Goal: Information Seeking & Learning: Learn about a topic

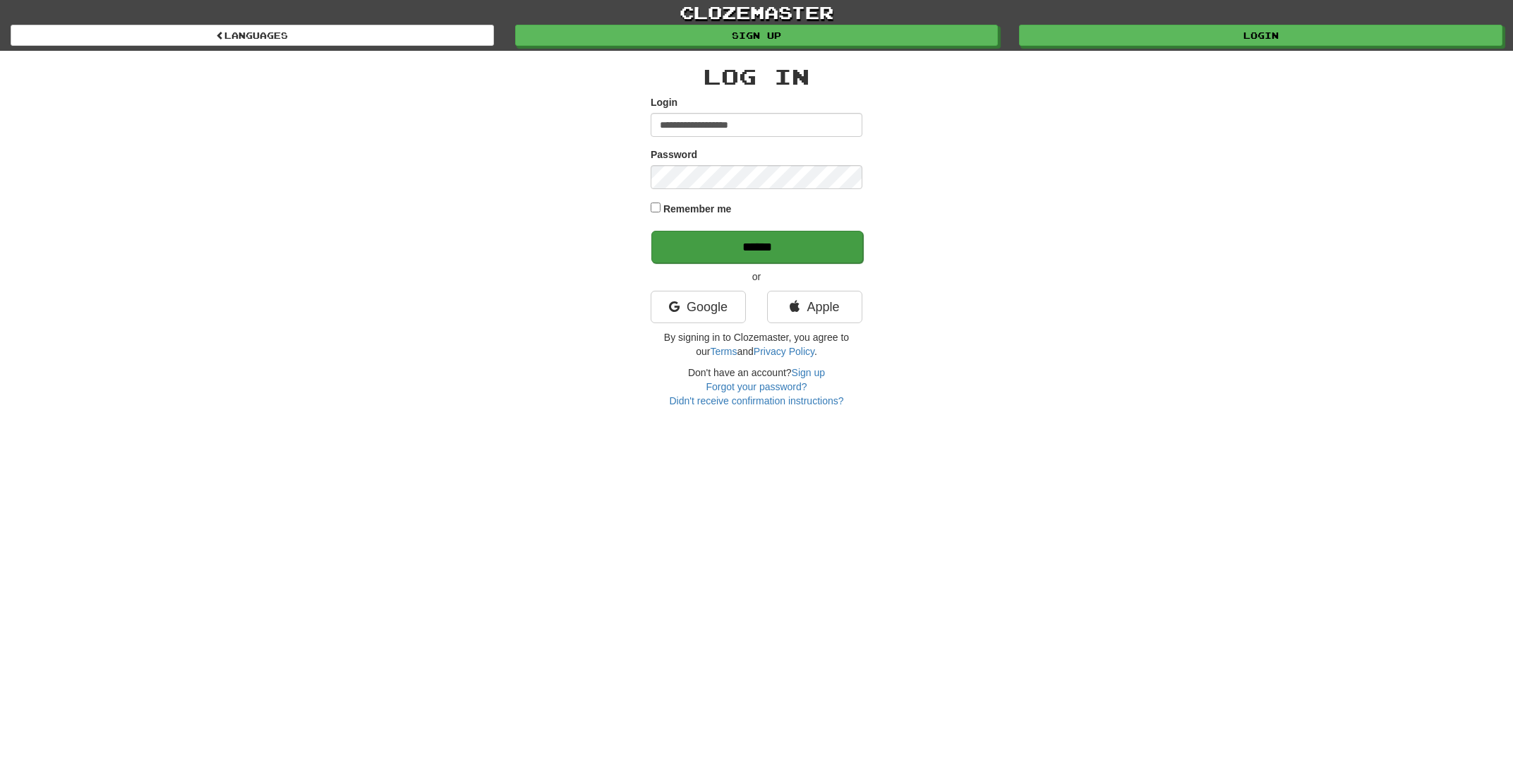
type input "**********"
click at [770, 244] on input "******" at bounding box center [757, 247] width 212 height 32
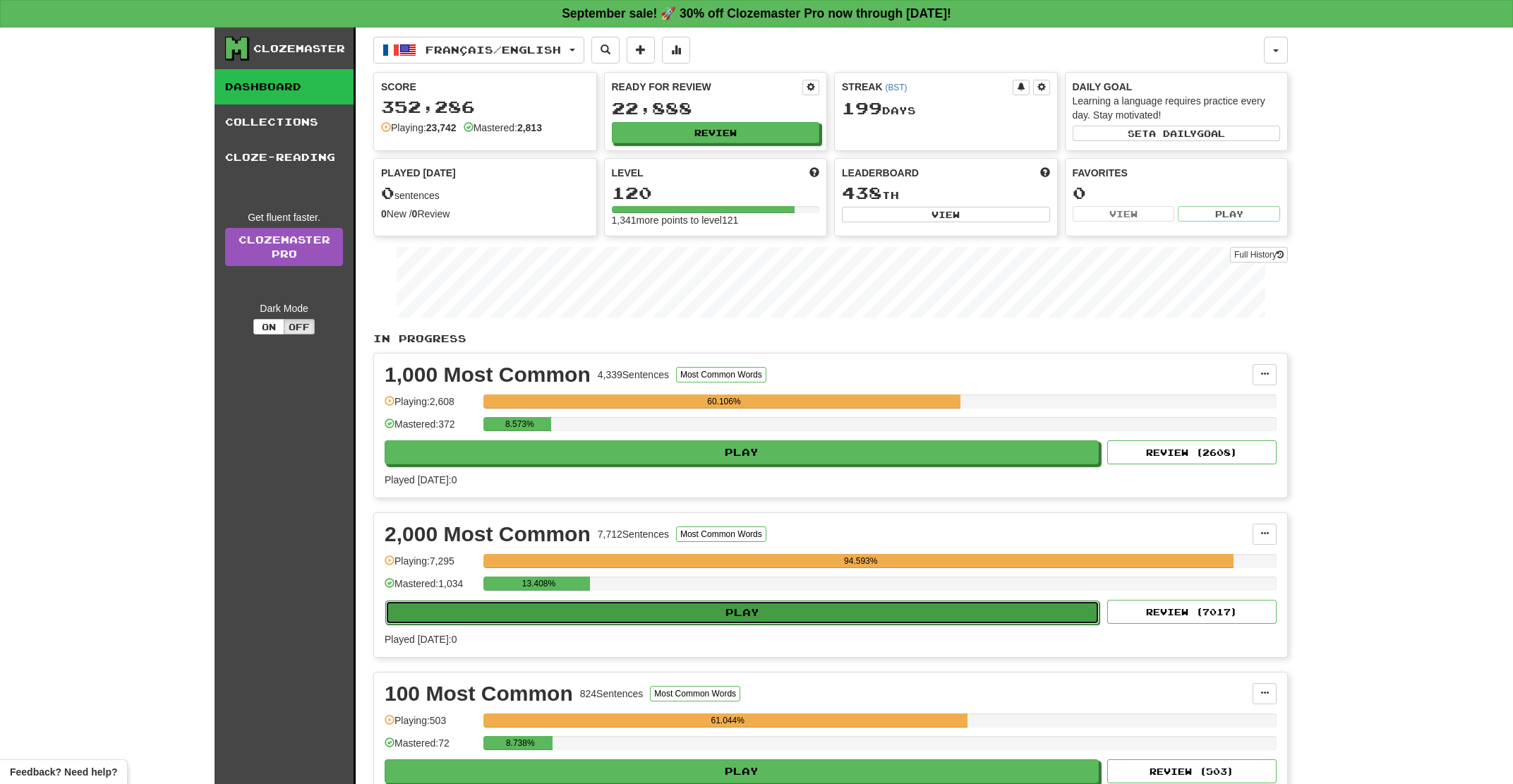
click at [655, 621] on button "Play" at bounding box center [742, 612] width 714 height 24
select select "**"
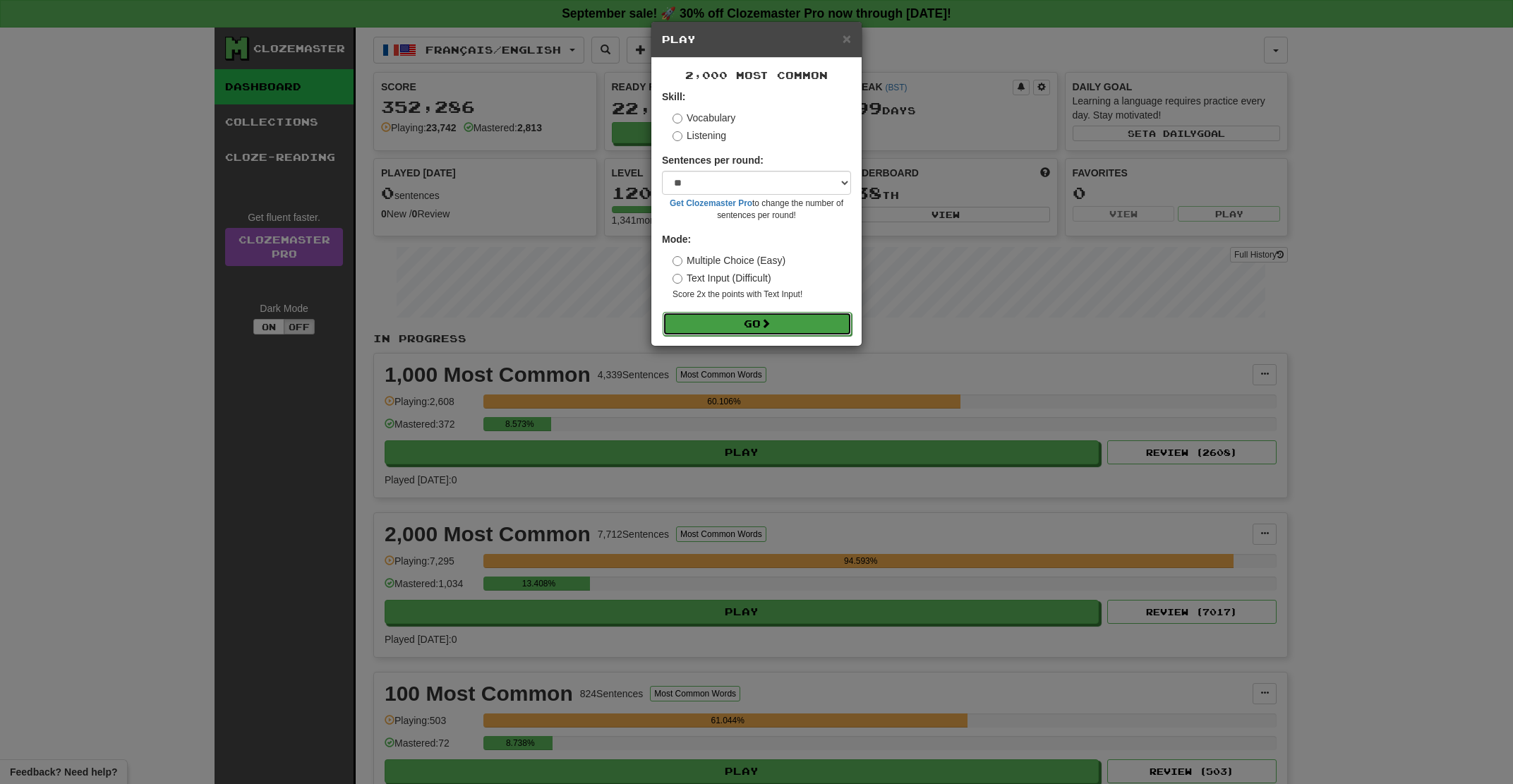
click at [722, 324] on button "Go" at bounding box center [757, 323] width 189 height 24
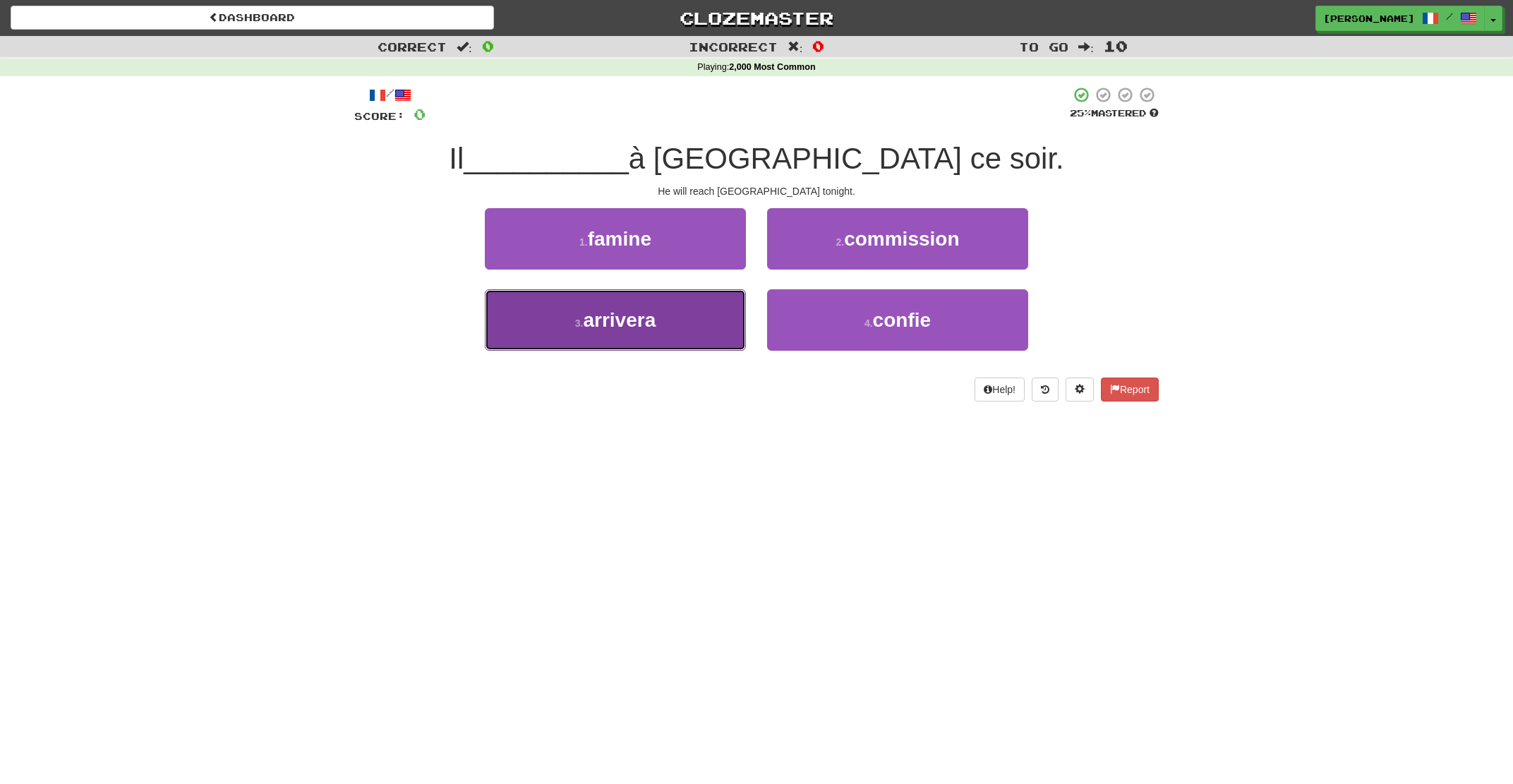
click at [714, 329] on button "3 . arrivera" at bounding box center [616, 320] width 261 height 62
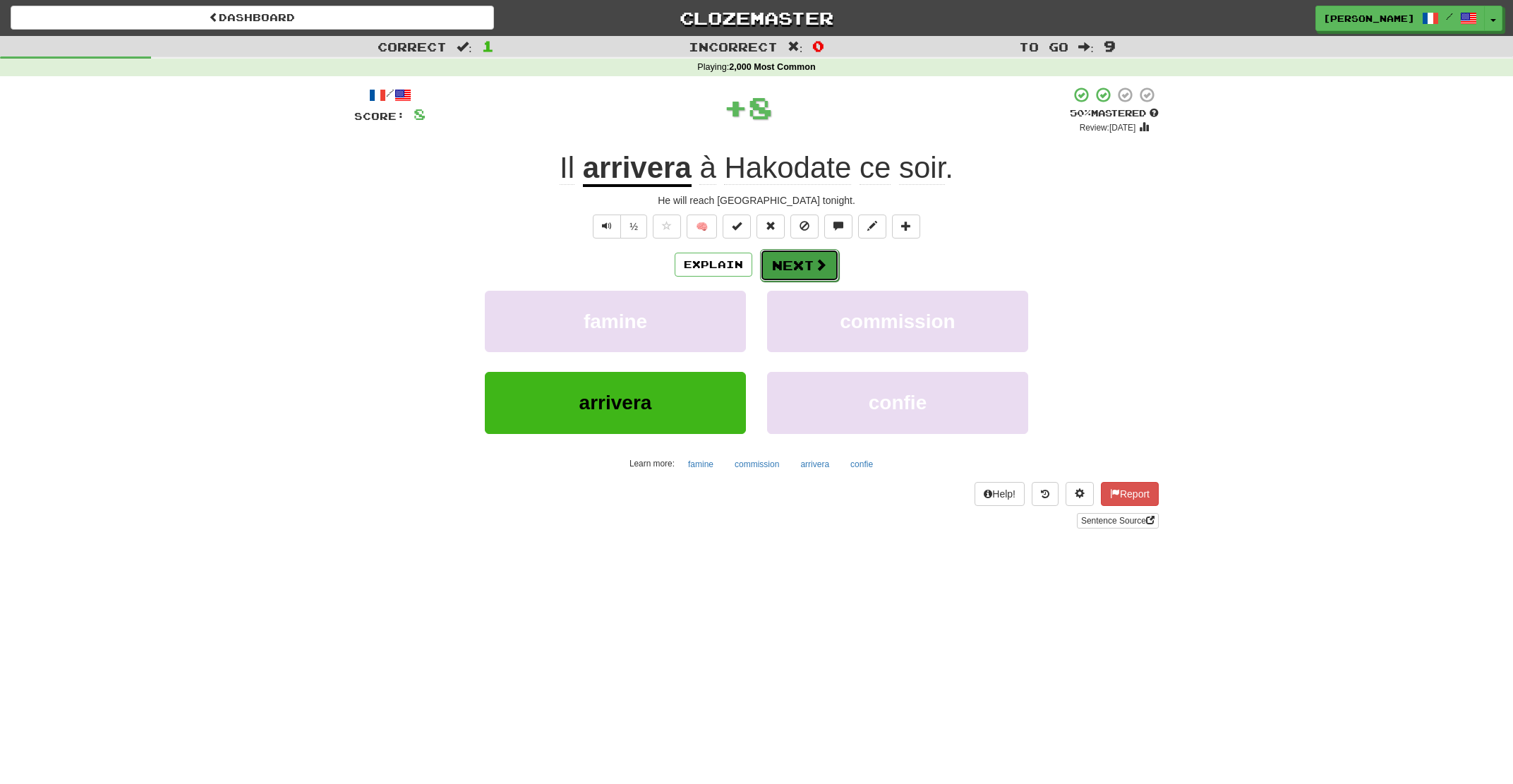
click at [828, 262] on button "Next" at bounding box center [799, 265] width 79 height 32
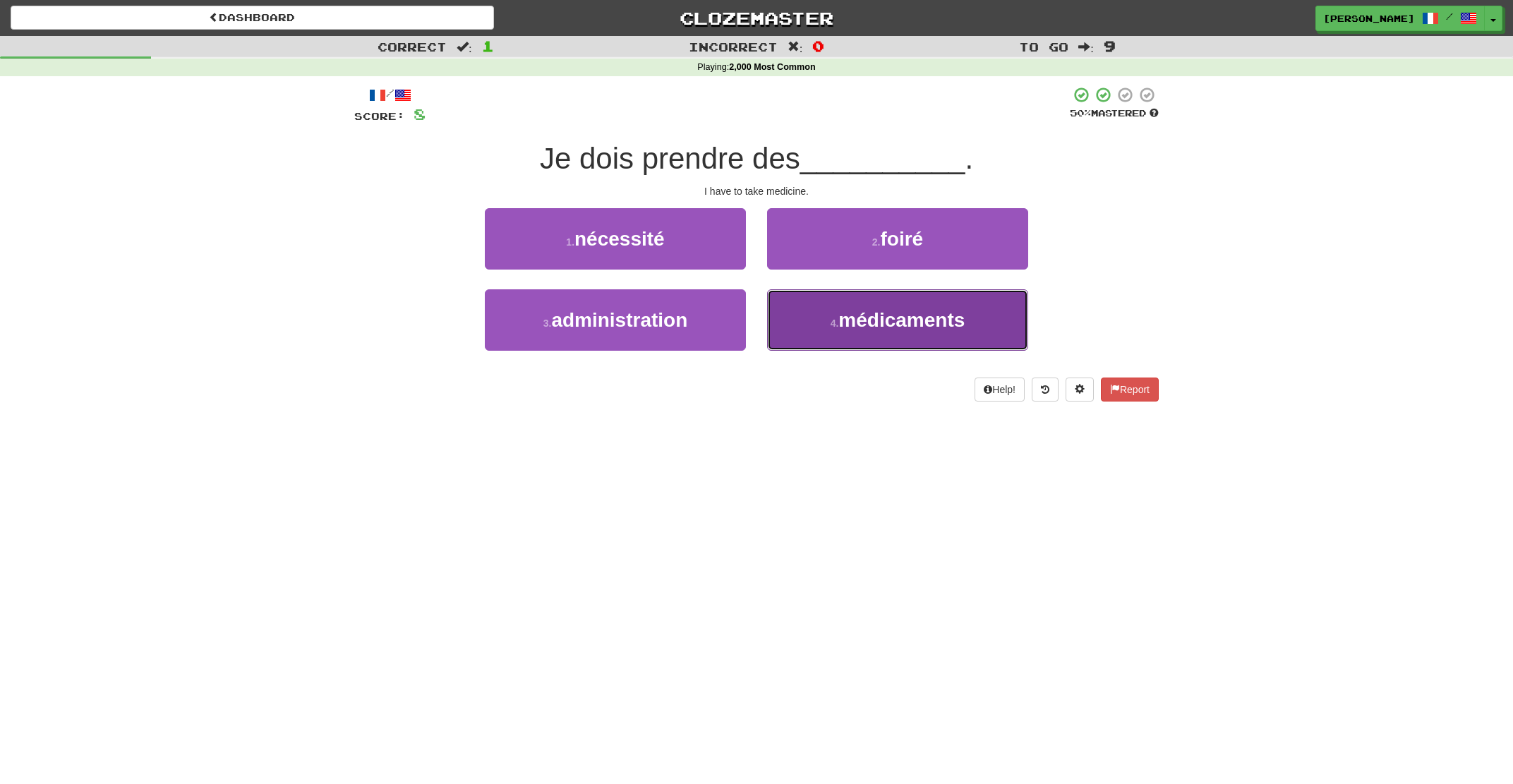
click at [846, 342] on button "4 . médicaments" at bounding box center [897, 320] width 261 height 62
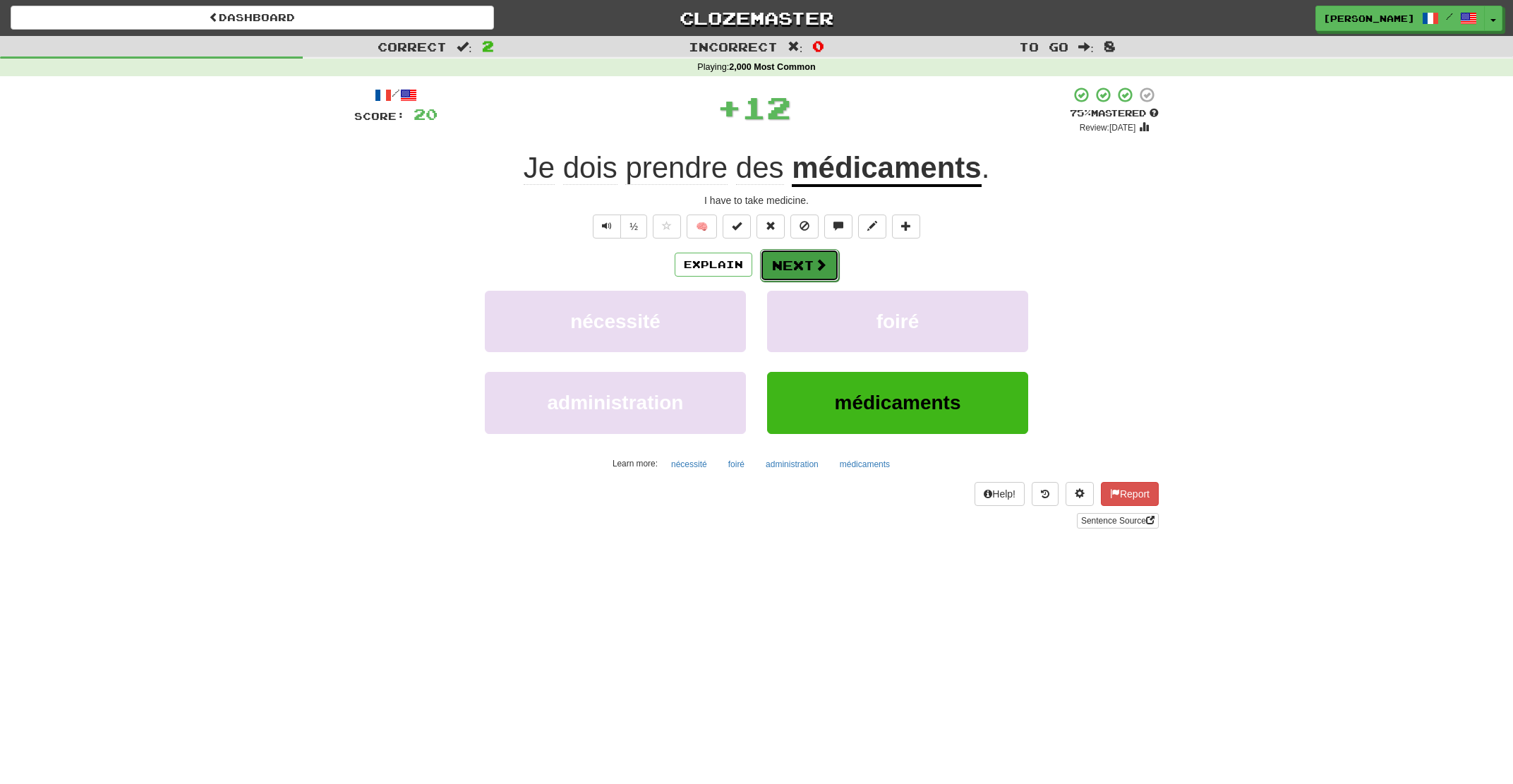
click at [797, 266] on button "Next" at bounding box center [799, 265] width 79 height 32
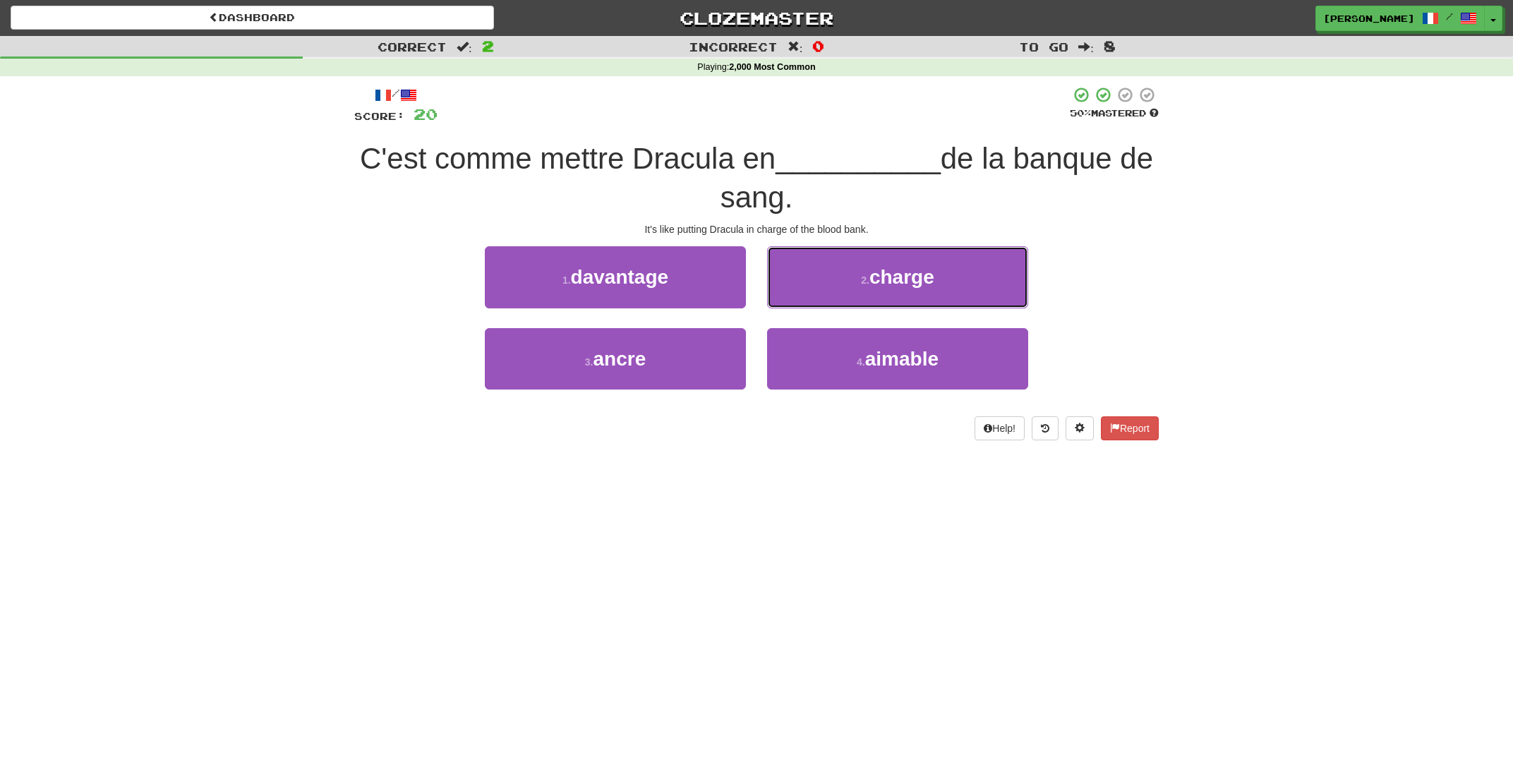
click at [797, 266] on button "2 . charge" at bounding box center [897, 277] width 261 height 62
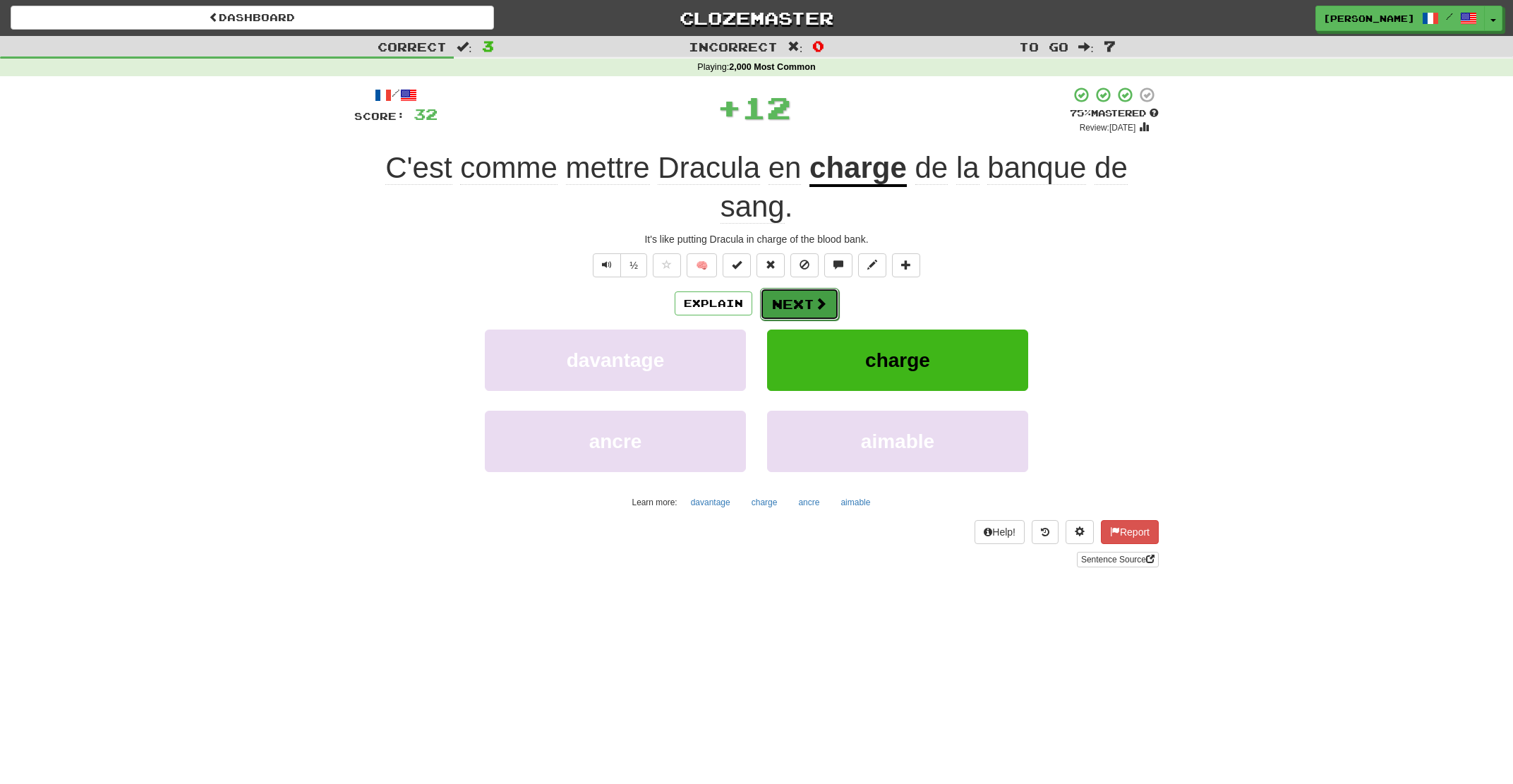
click at [797, 302] on button "Next" at bounding box center [799, 304] width 79 height 32
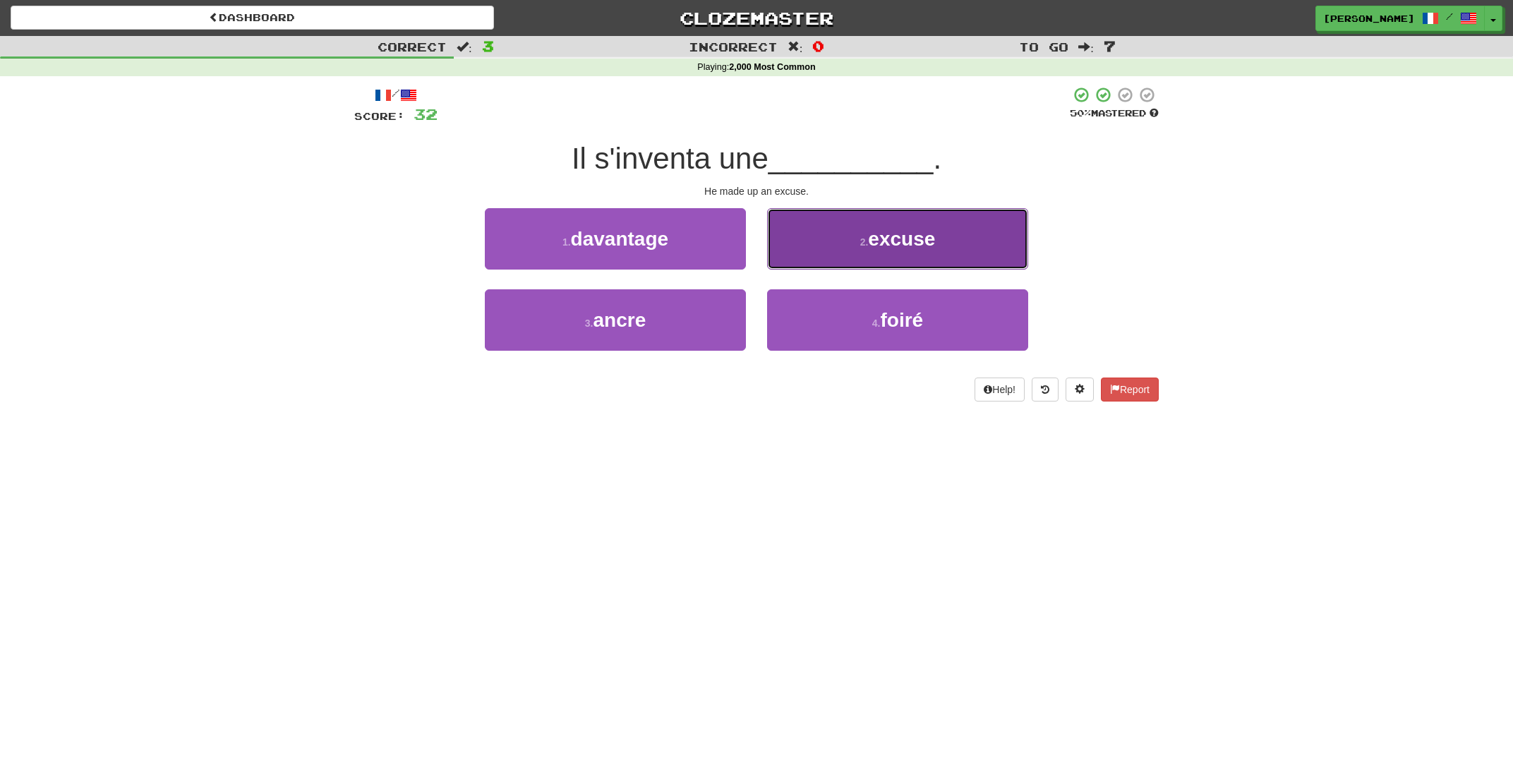
click at [815, 259] on button "2 . excuse" at bounding box center [897, 239] width 261 height 62
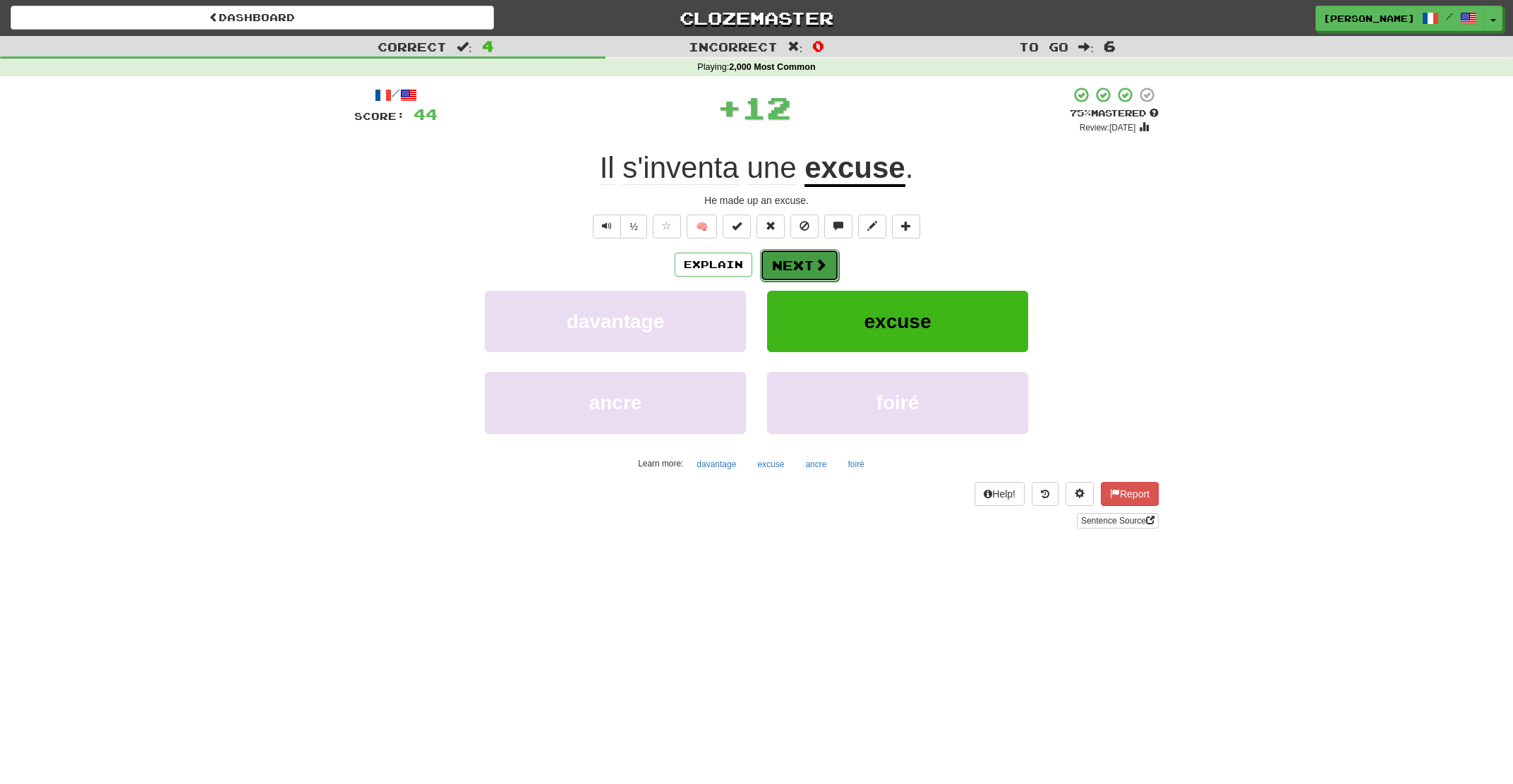
click at [813, 262] on button "Next" at bounding box center [799, 265] width 79 height 32
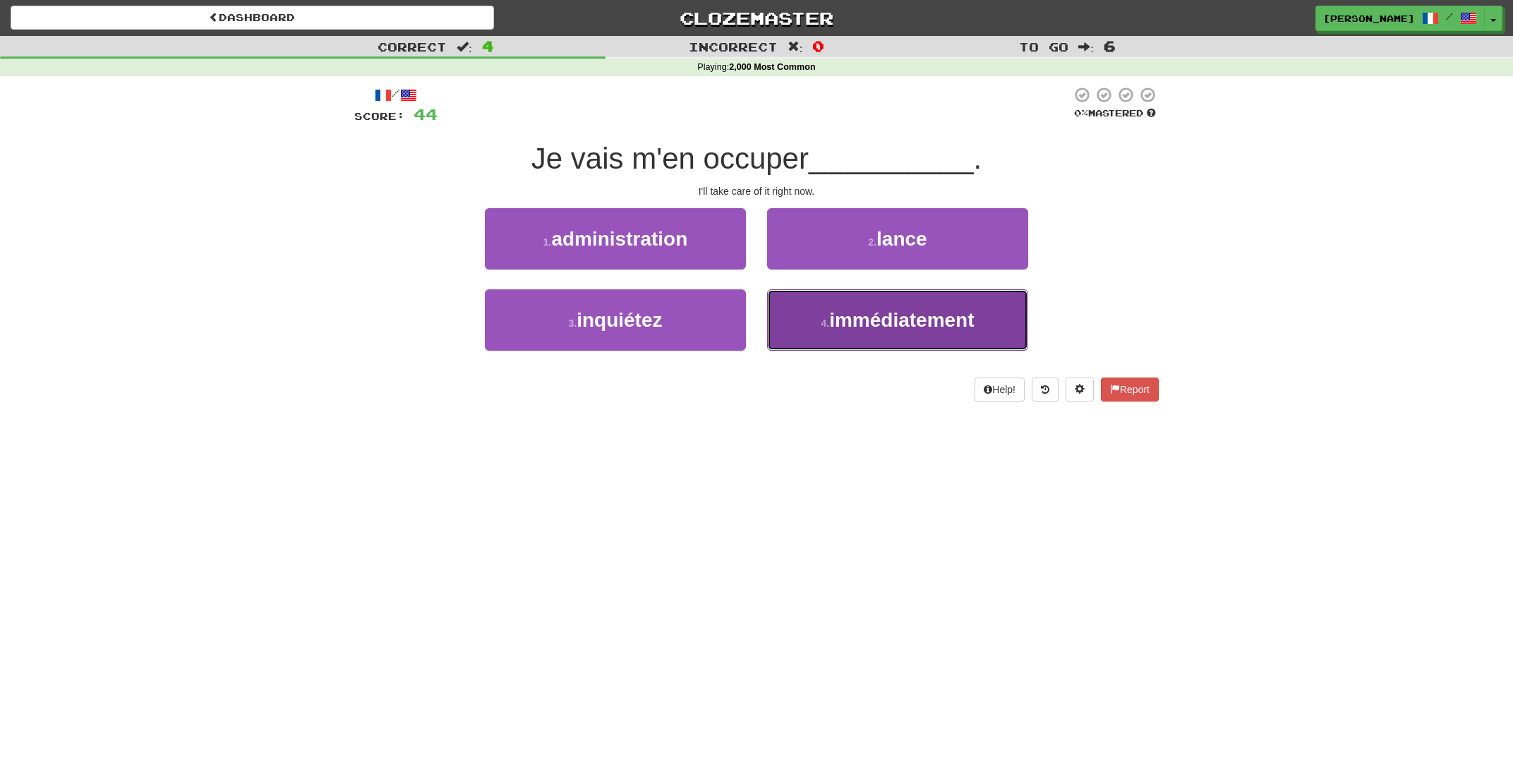
click at [836, 327] on span "immédiatement" at bounding box center [901, 320] width 145 height 22
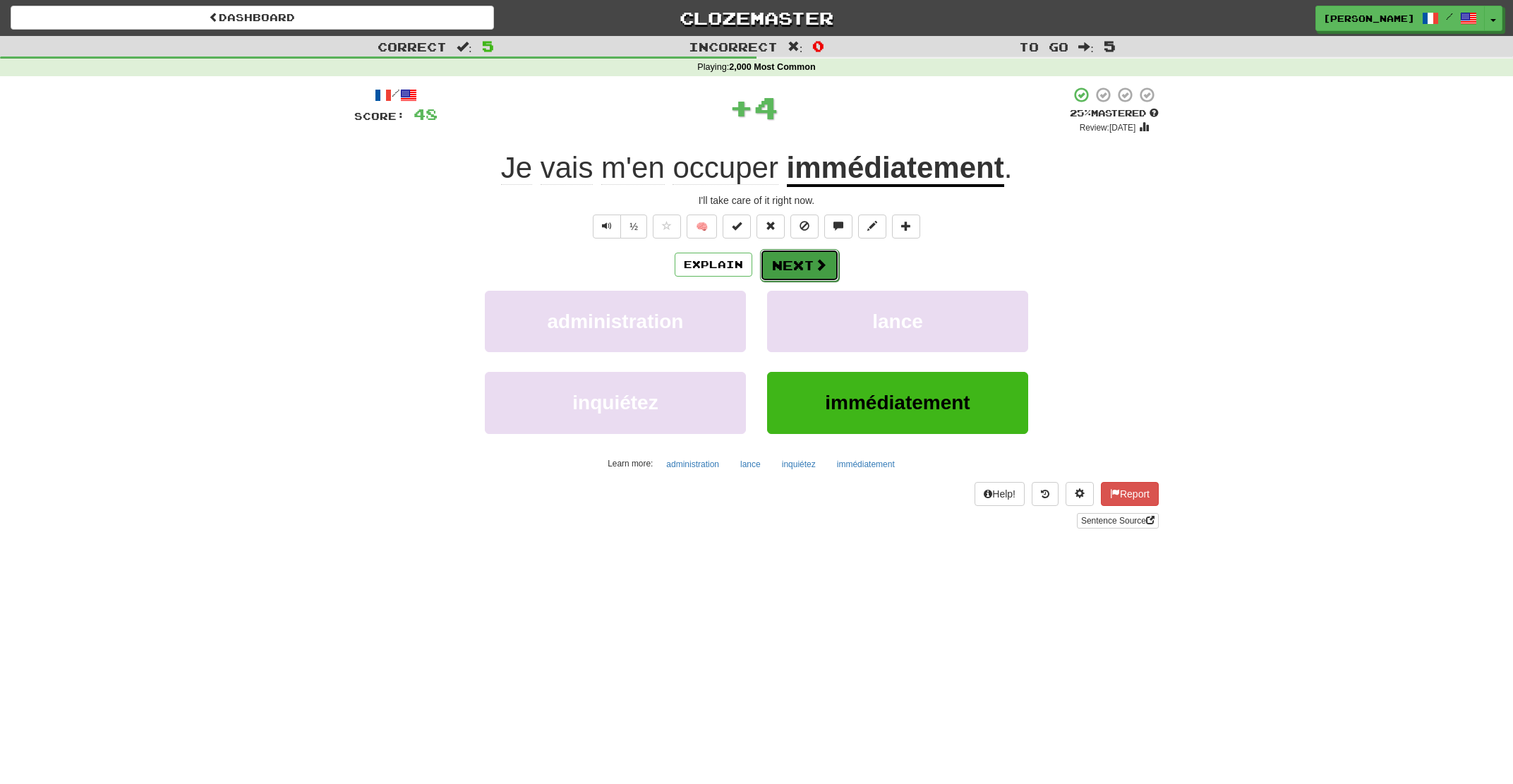
click at [798, 256] on button "Next" at bounding box center [799, 265] width 79 height 32
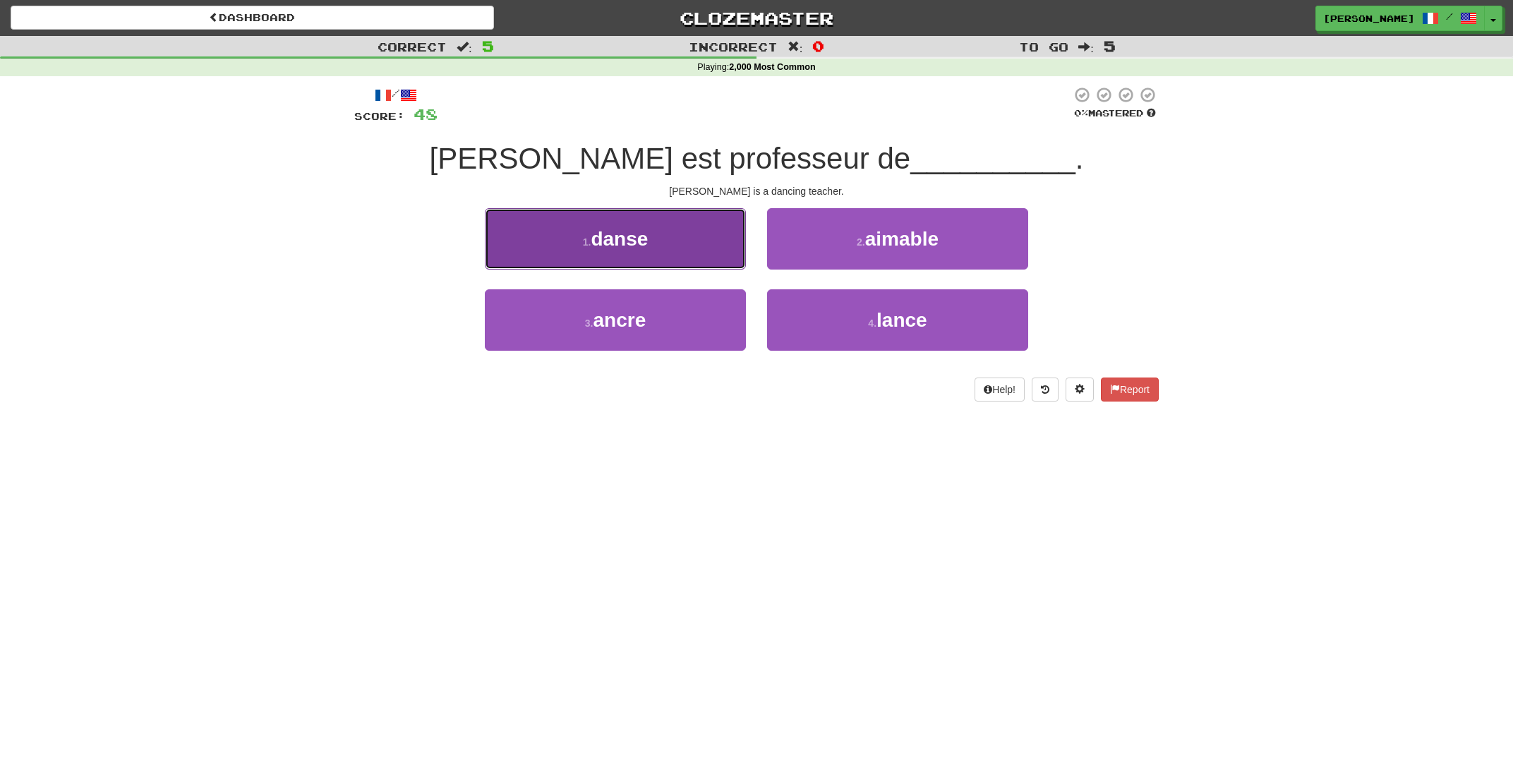
click at [644, 256] on button "1 . danse" at bounding box center [616, 239] width 261 height 62
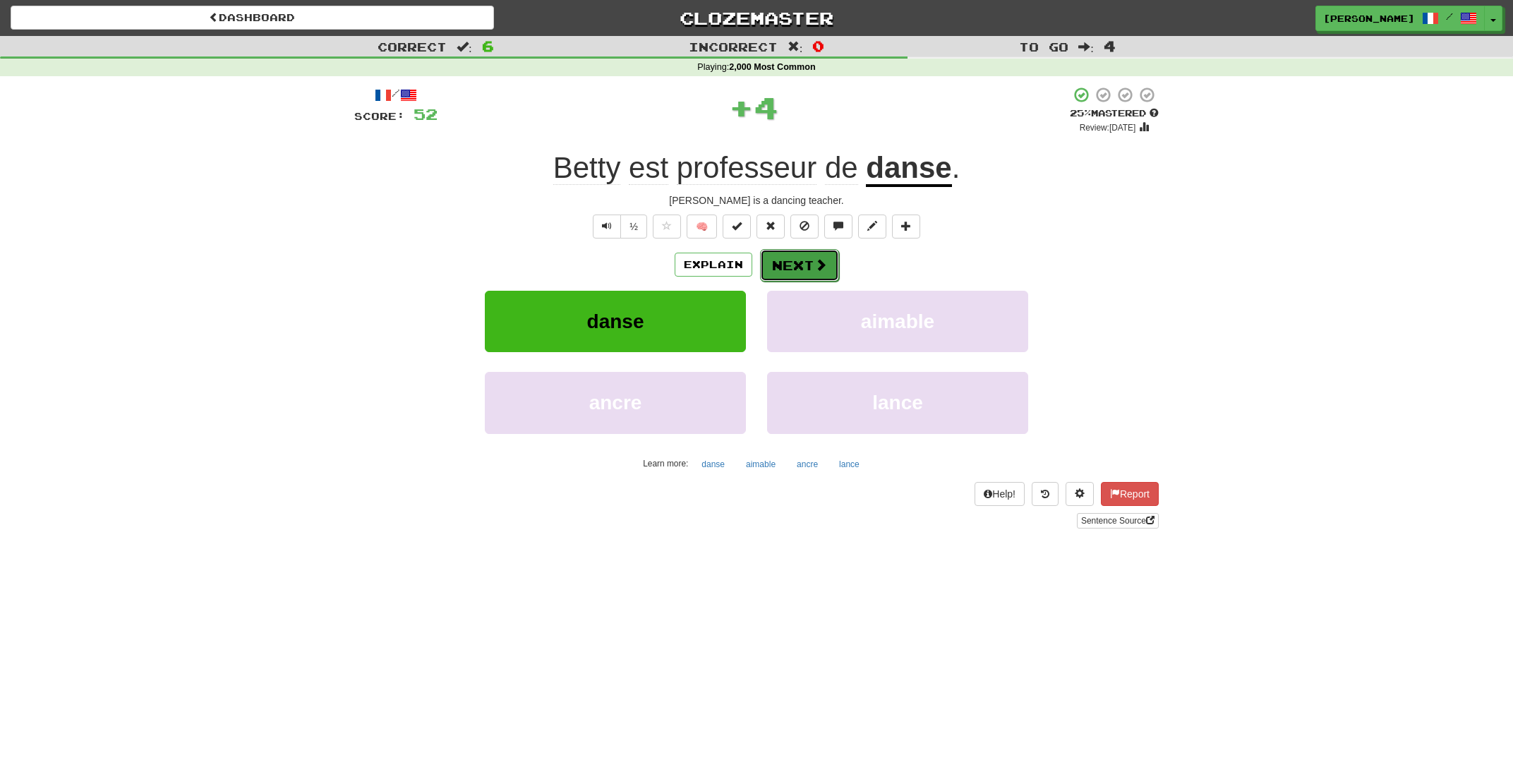
click at [811, 265] on button "Next" at bounding box center [799, 265] width 79 height 32
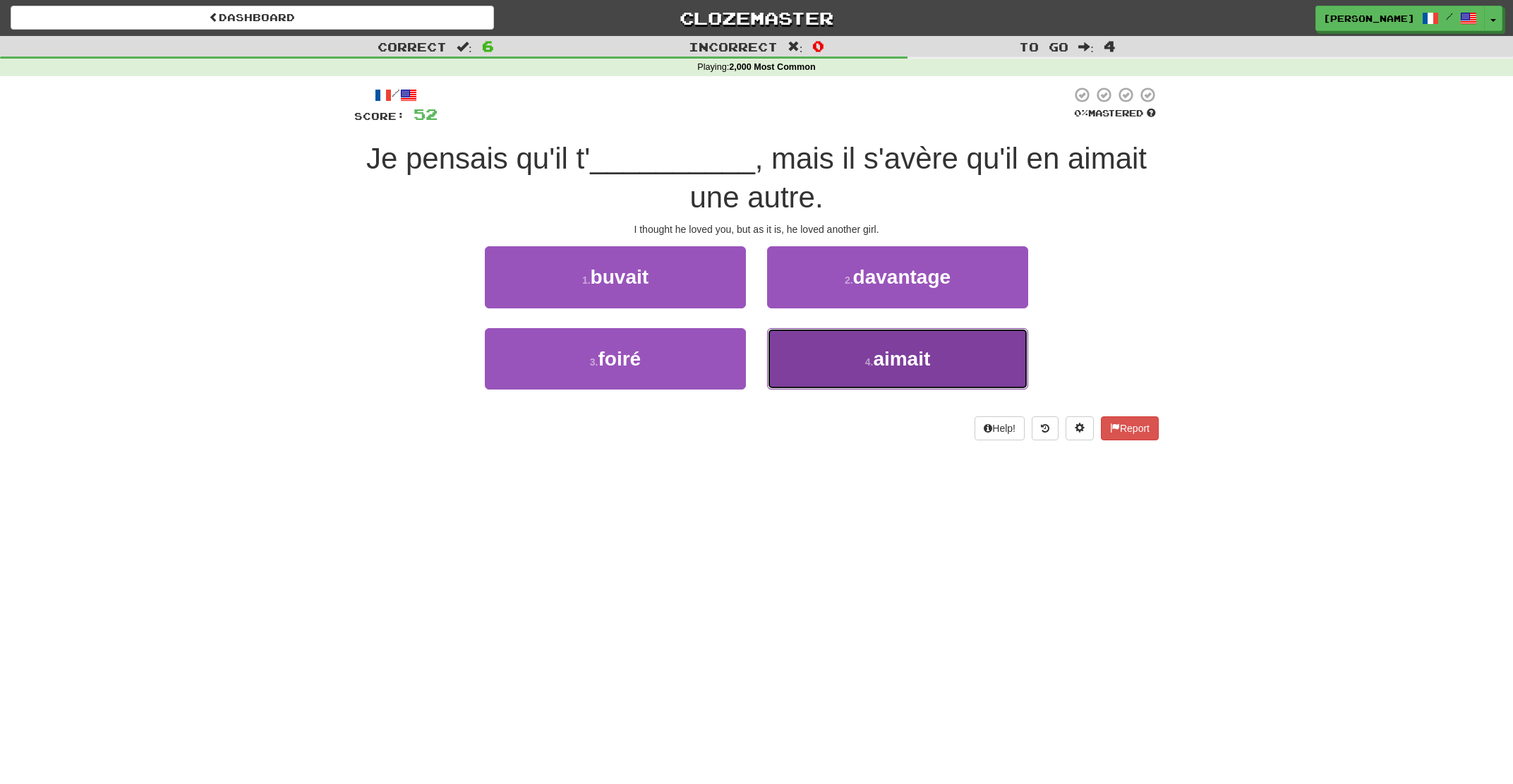
click at [813, 356] on button "4 . aimait" at bounding box center [897, 359] width 261 height 62
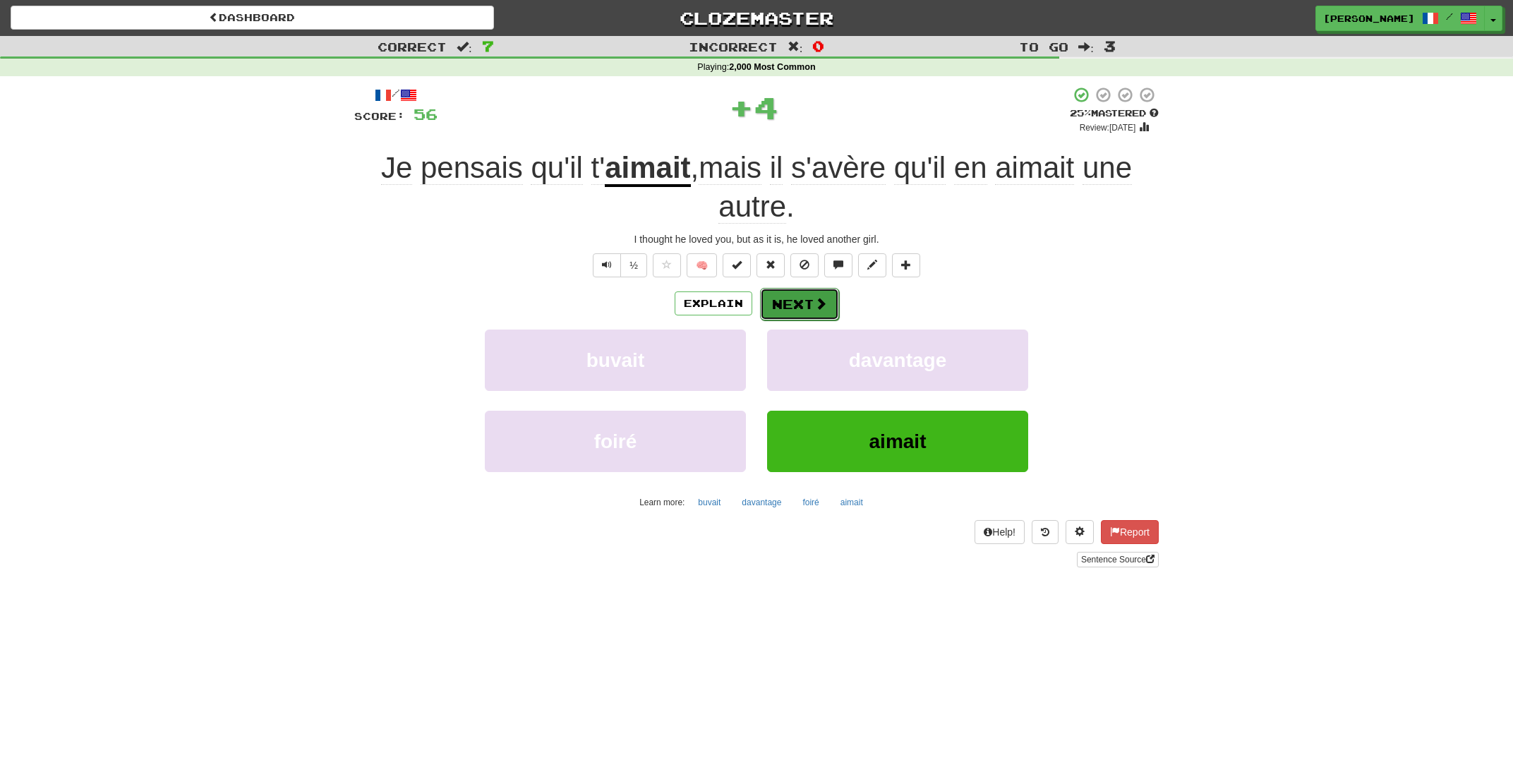
click at [781, 297] on button "Next" at bounding box center [799, 304] width 79 height 32
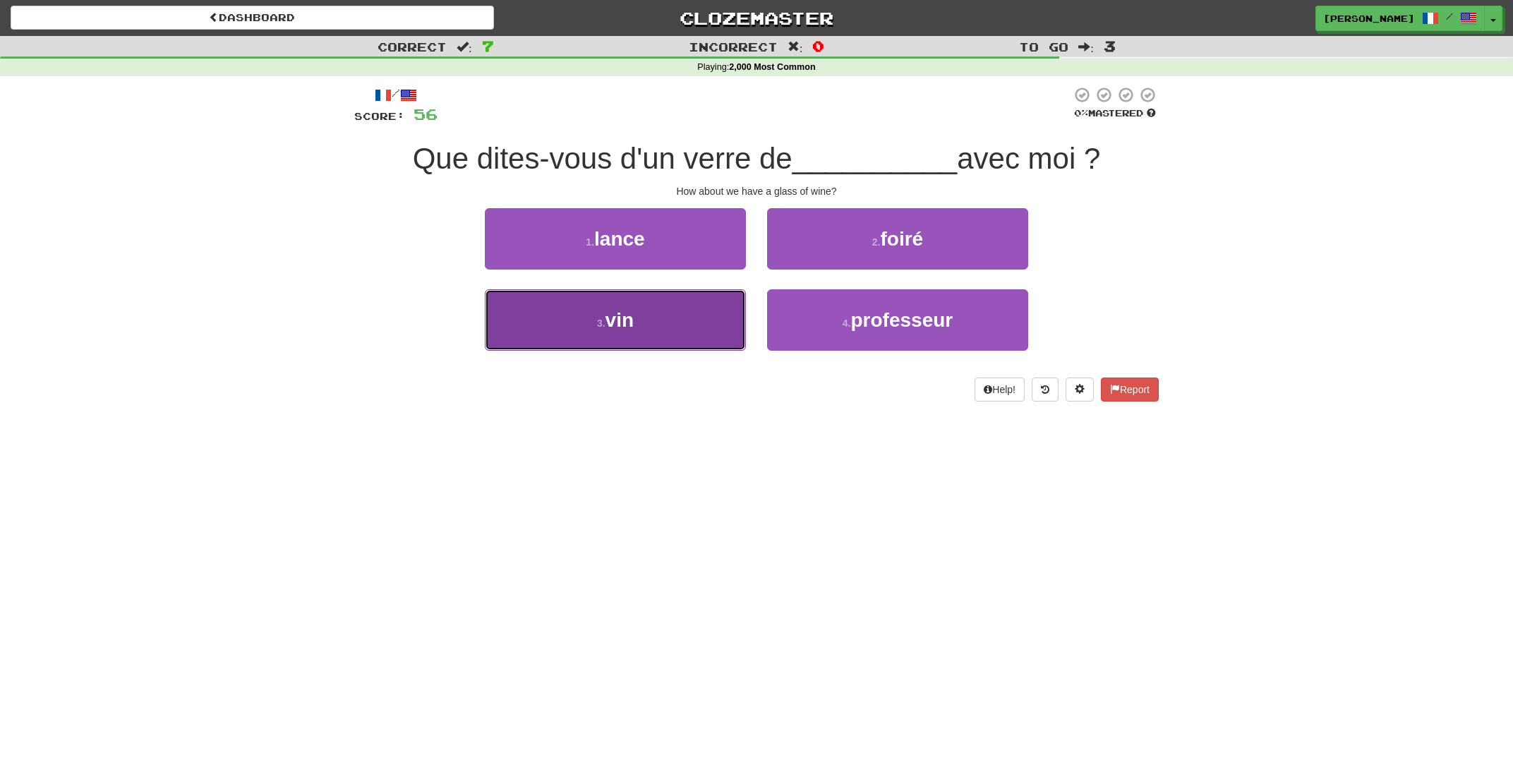
click at [691, 327] on button "3 . vin" at bounding box center [616, 320] width 261 height 62
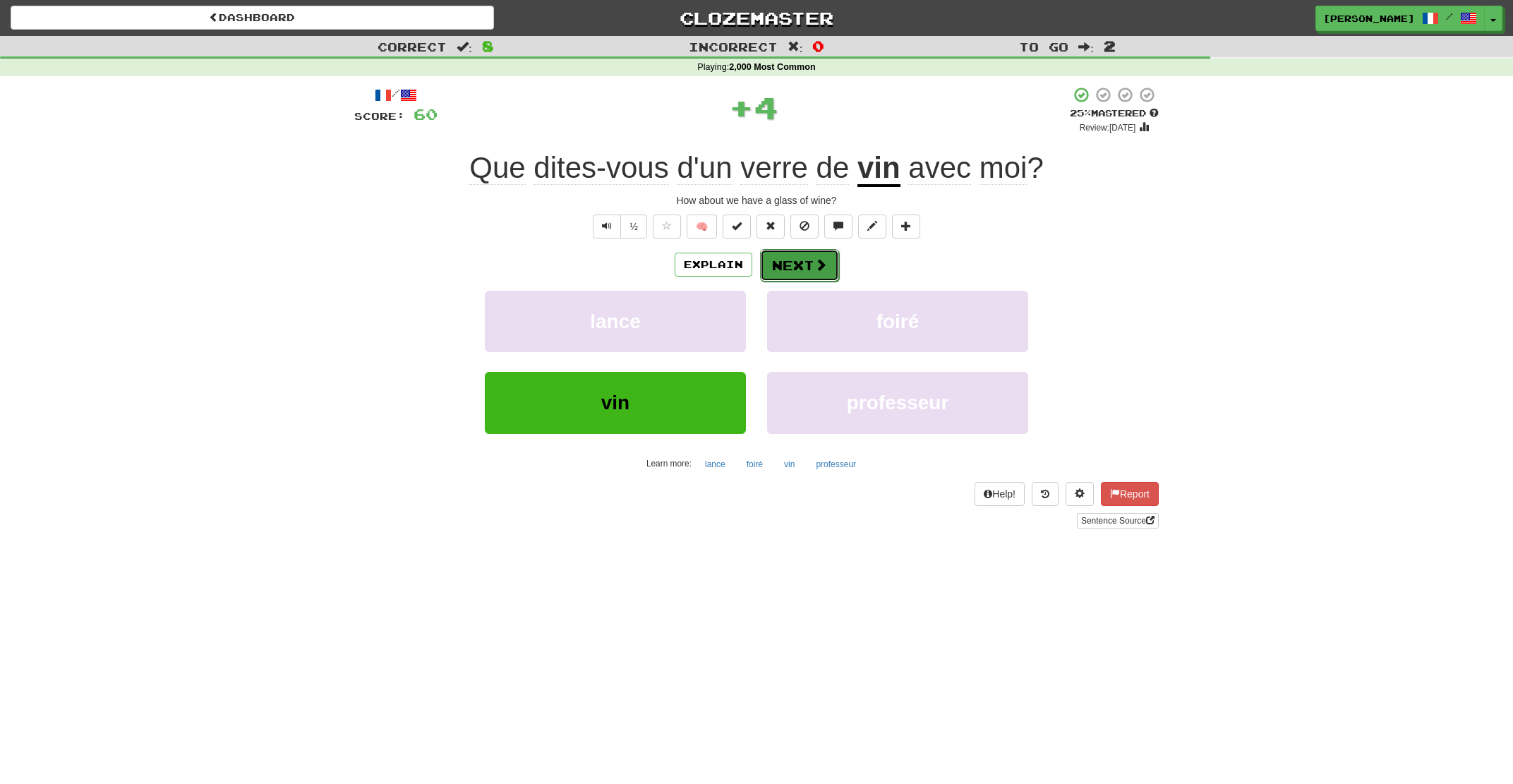
click at [808, 265] on button "Next" at bounding box center [799, 265] width 79 height 32
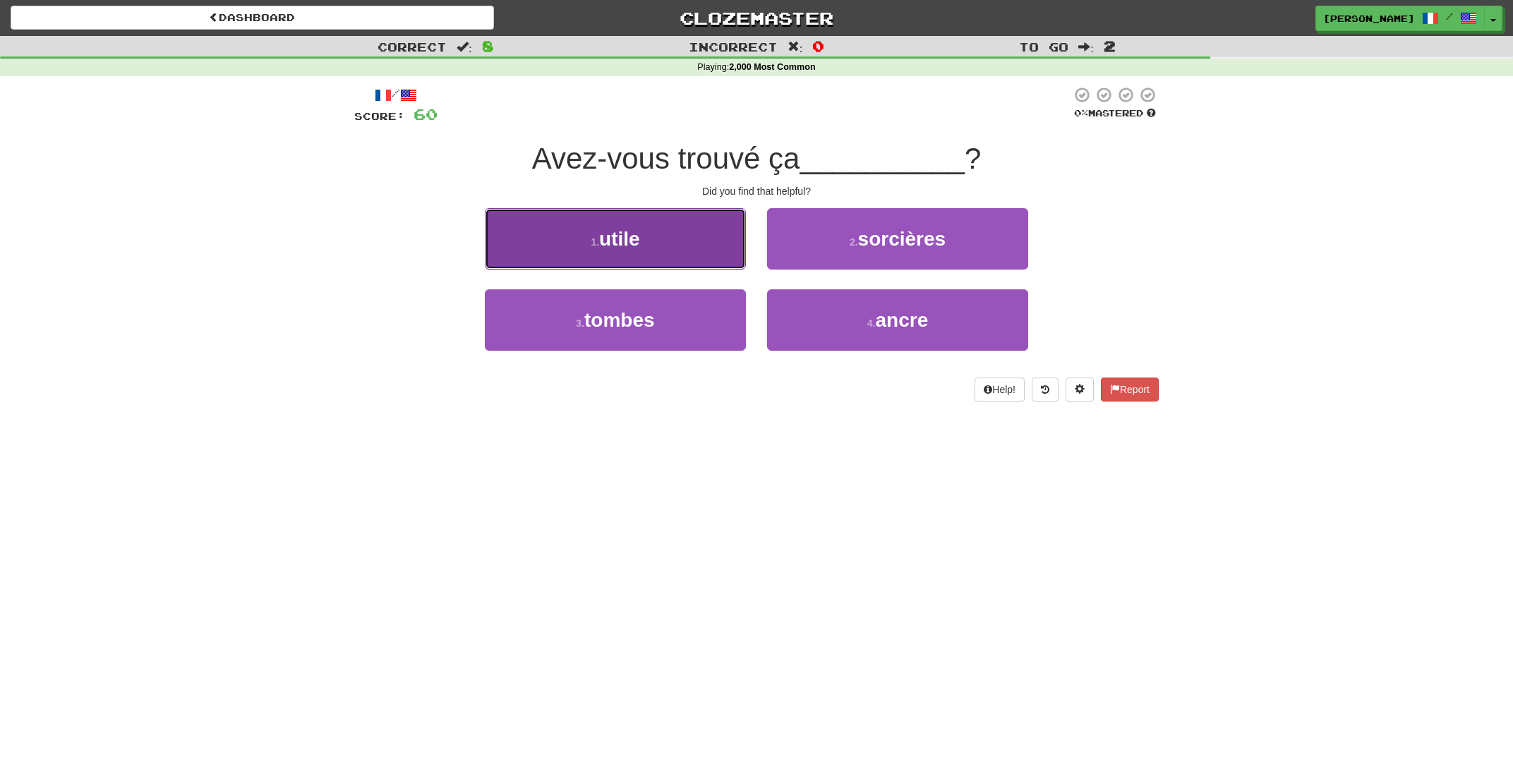
click at [676, 252] on button "1 . utile" at bounding box center [616, 239] width 261 height 62
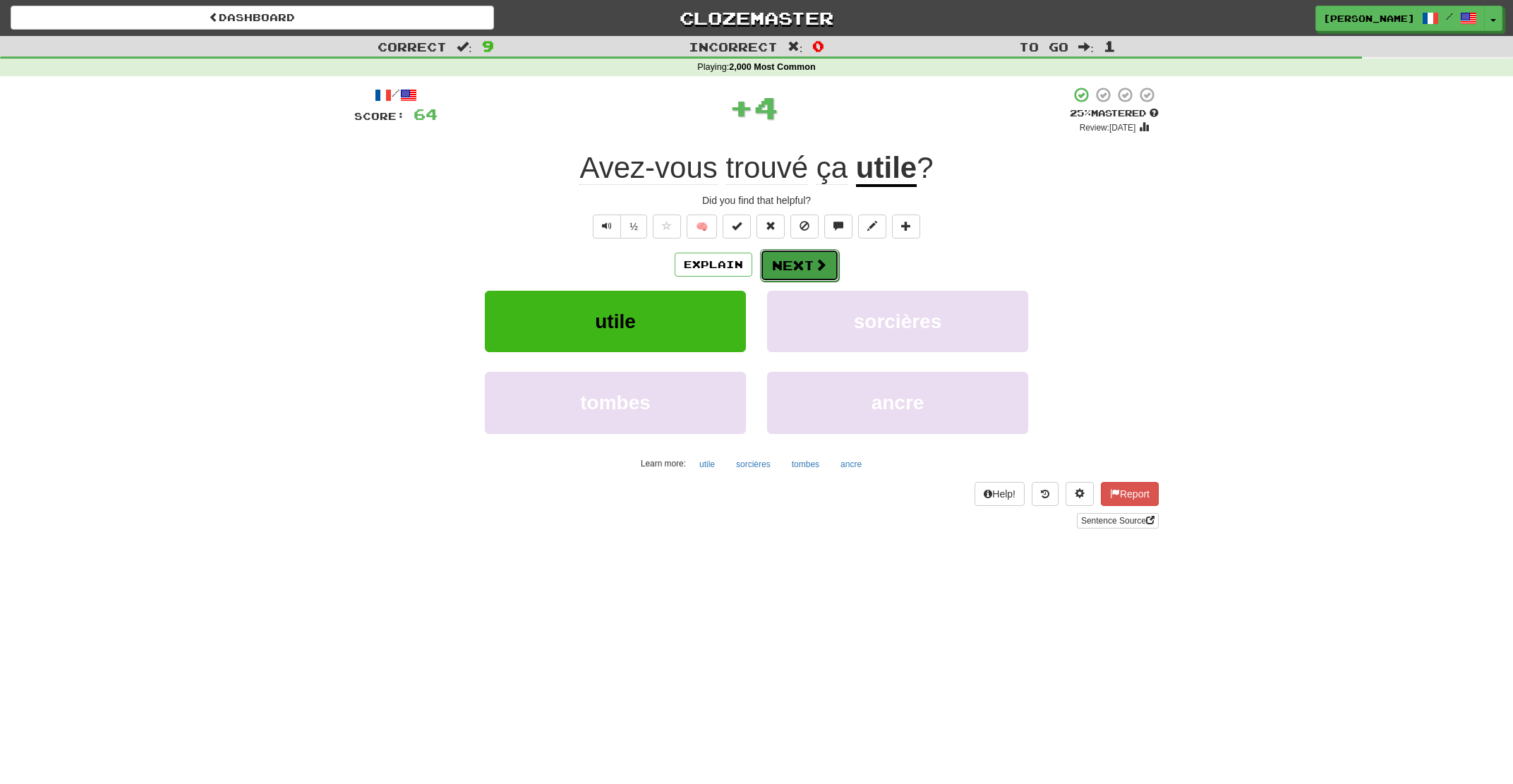
click at [815, 273] on button "Next" at bounding box center [799, 265] width 79 height 32
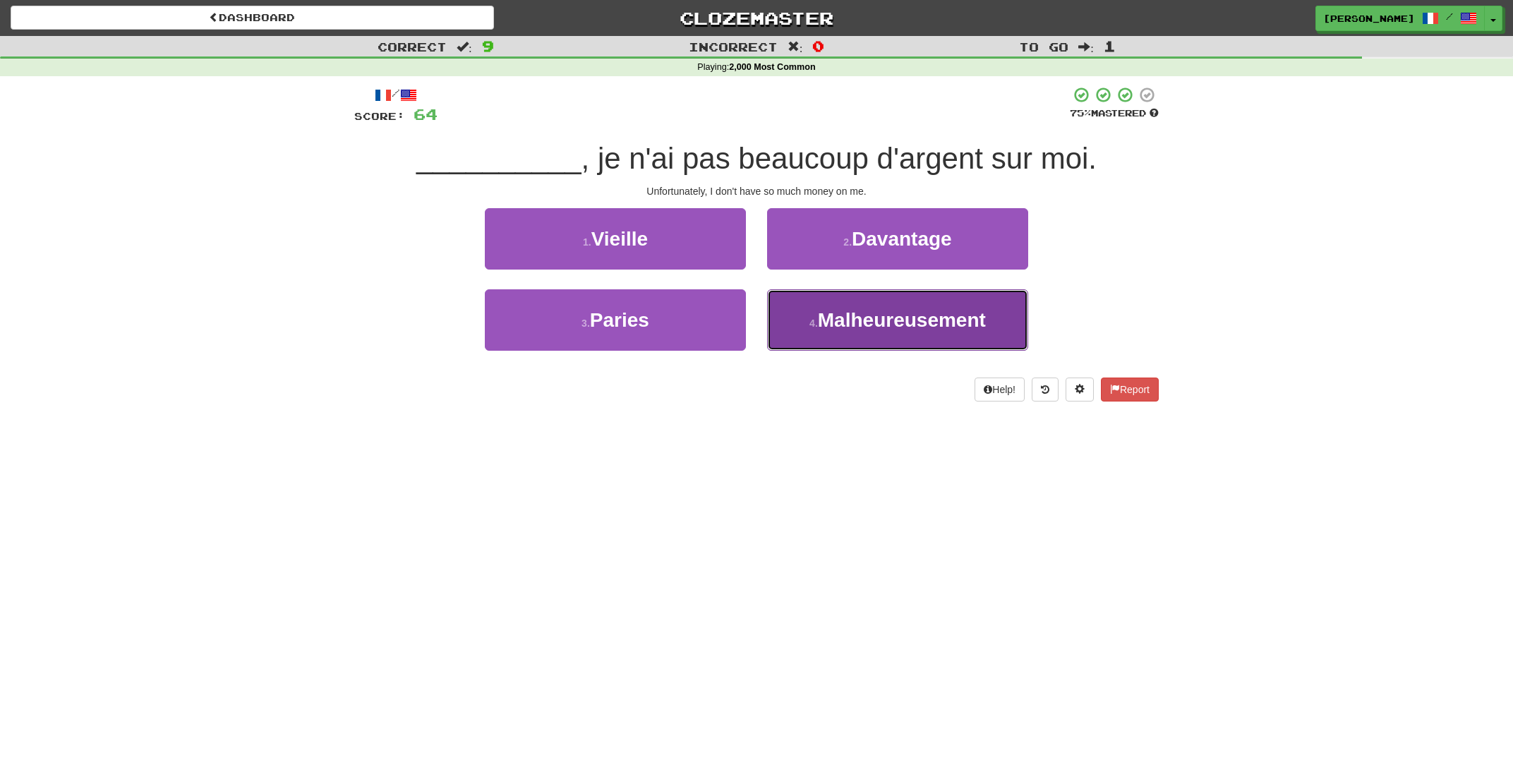
click at [818, 329] on small "4 ." at bounding box center [814, 323] width 8 height 11
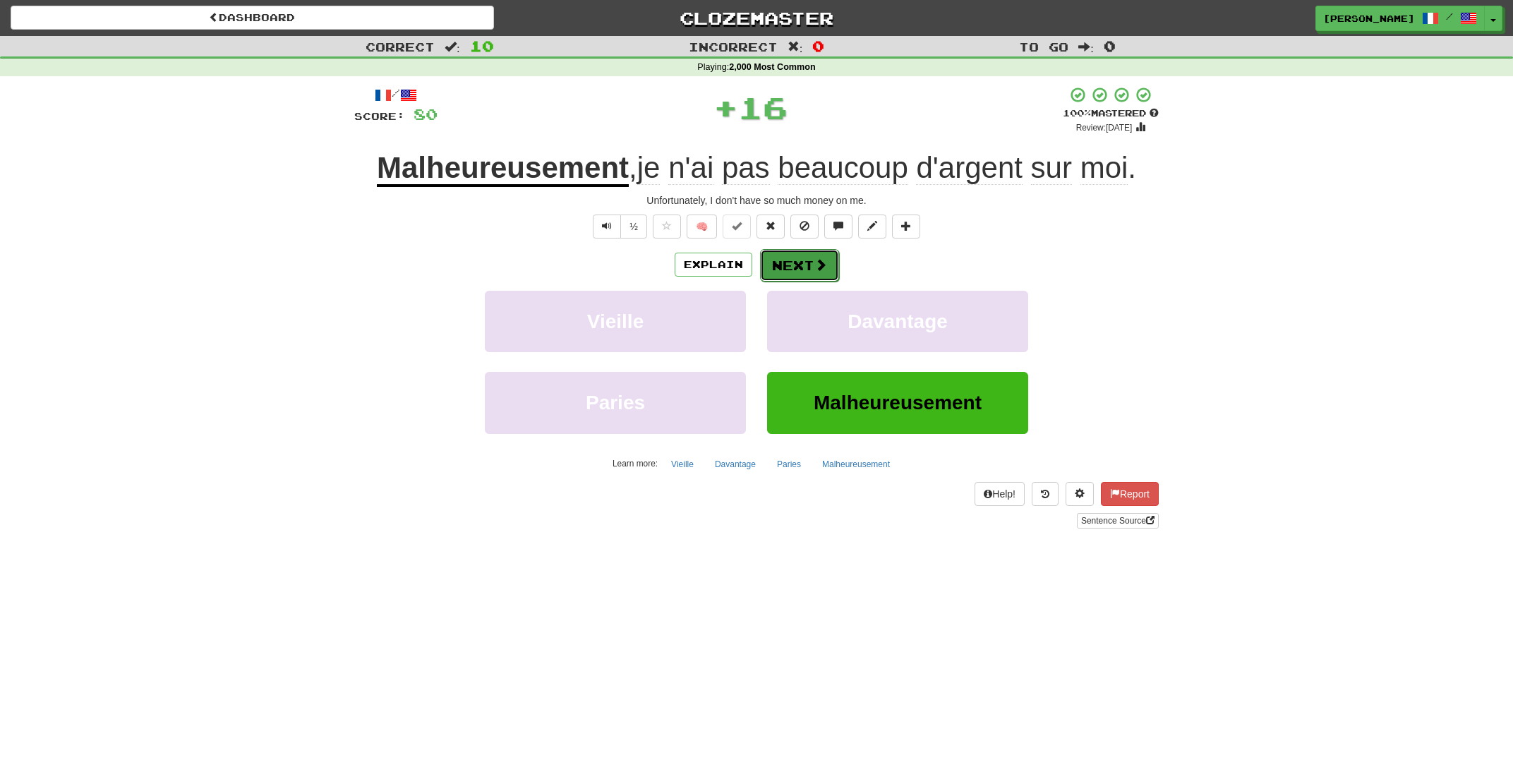
click at [794, 265] on button "Next" at bounding box center [799, 265] width 79 height 32
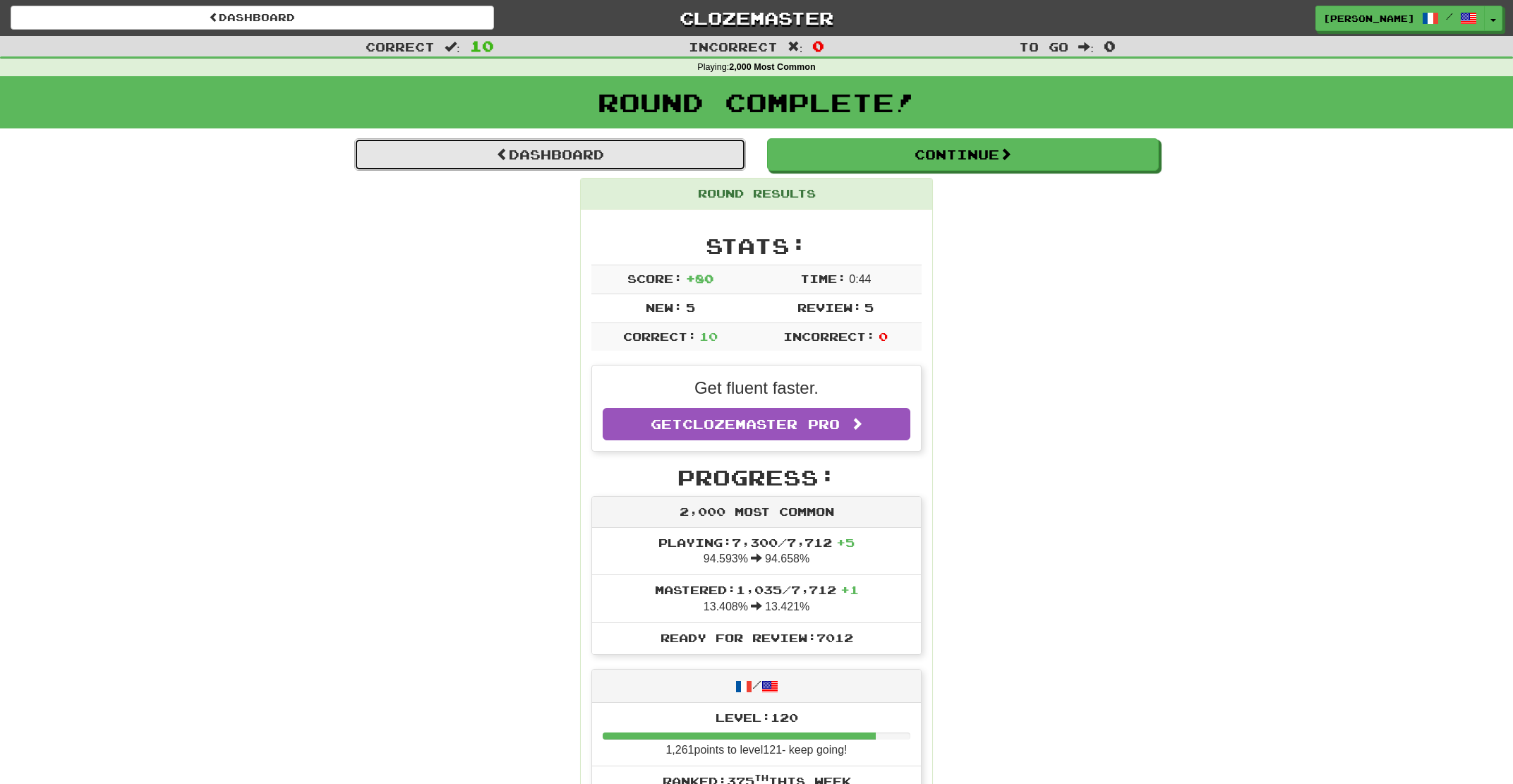
click at [622, 153] on link "Dashboard" at bounding box center [549, 154] width 392 height 32
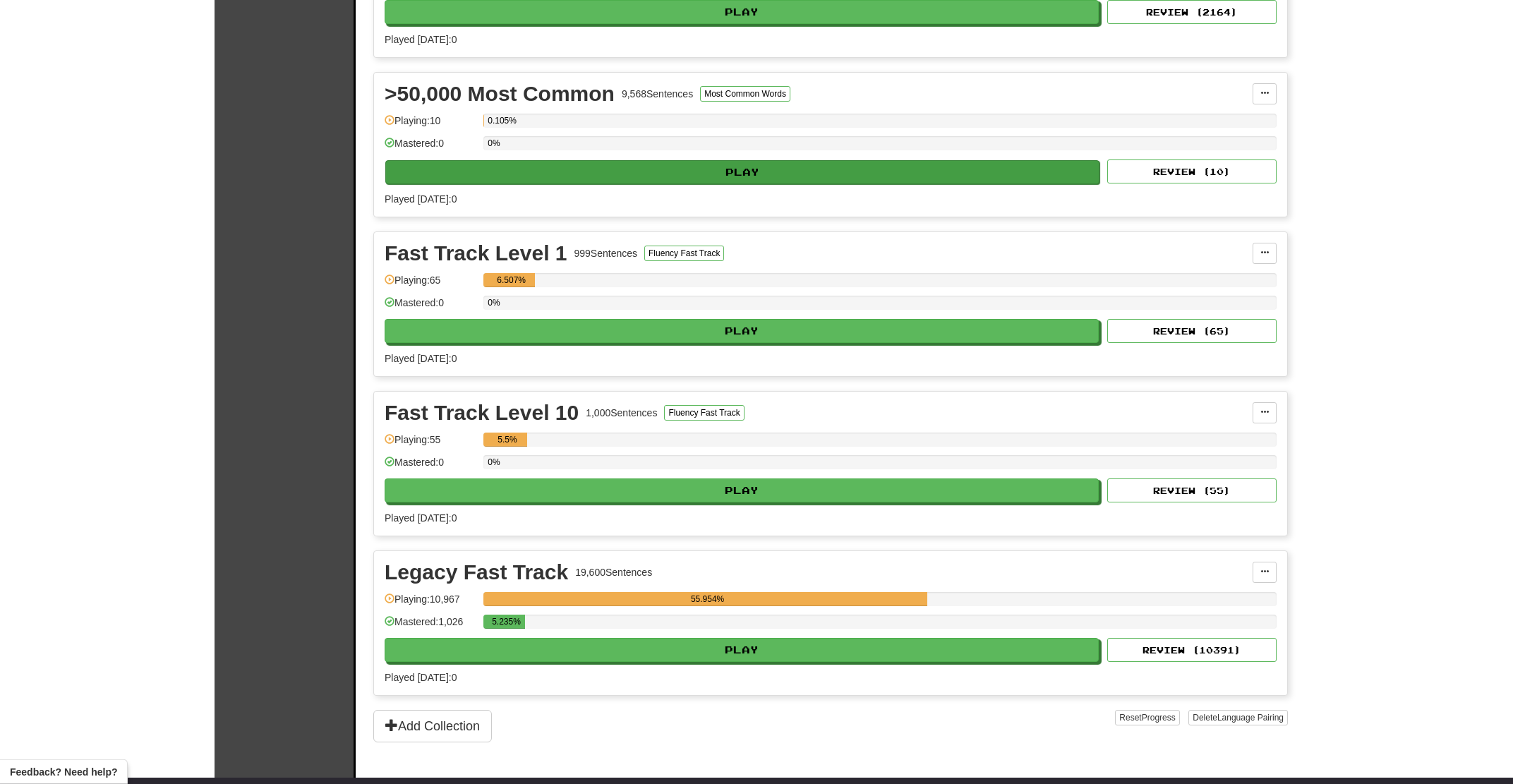
scroll to position [1058, 0]
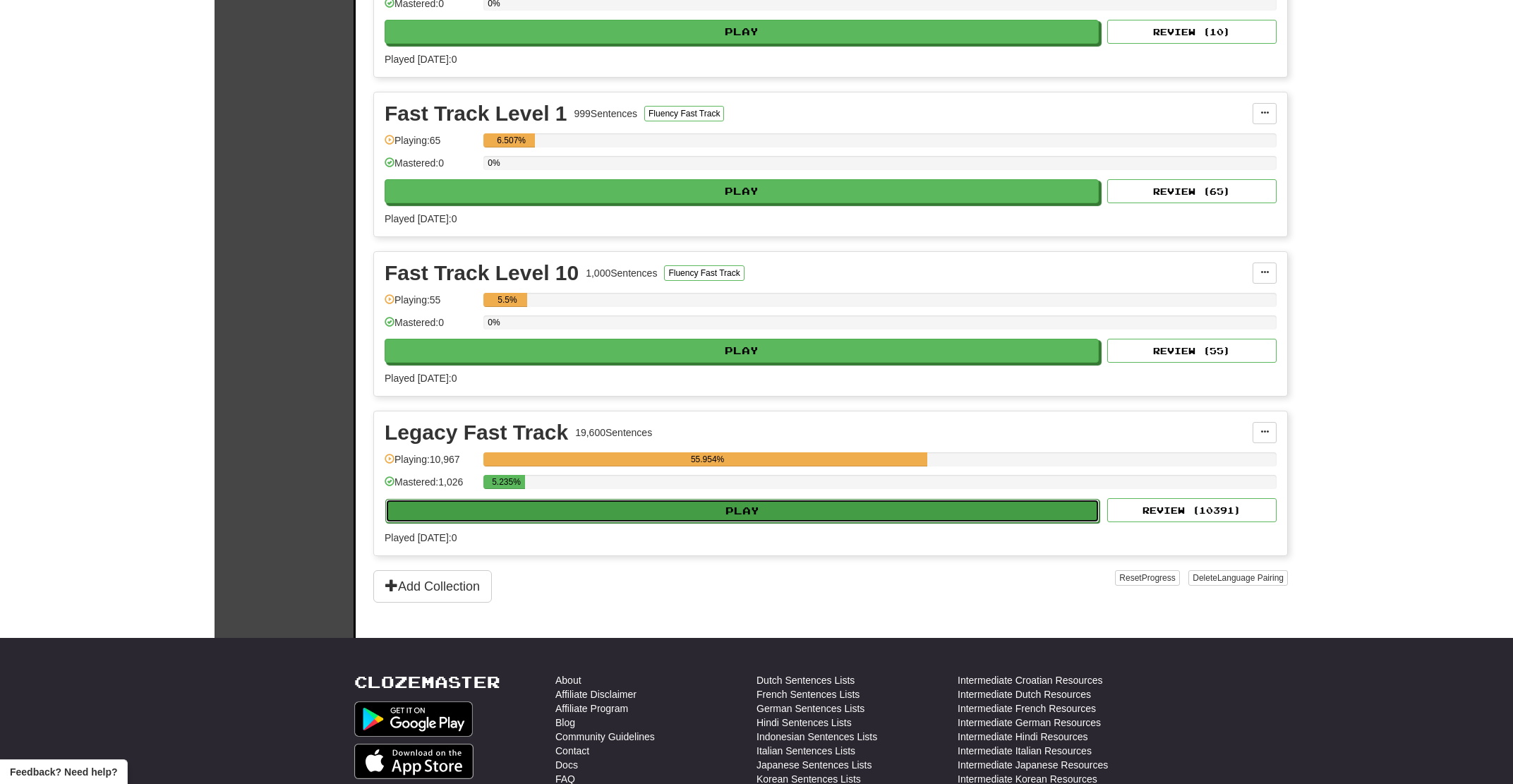
click at [667, 508] on button "Play" at bounding box center [742, 511] width 714 height 24
select select "**"
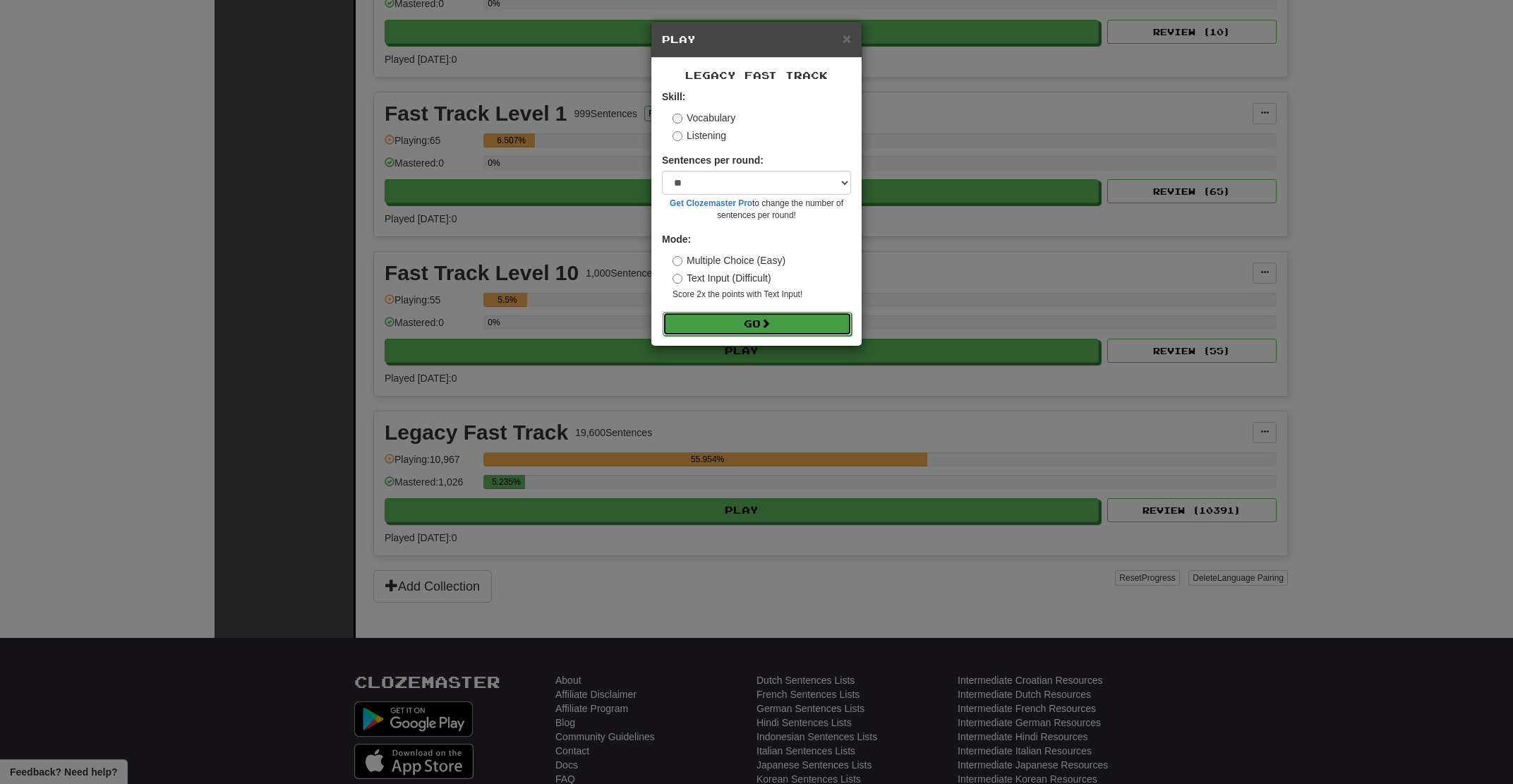
click at [762, 333] on button "Go" at bounding box center [757, 323] width 189 height 24
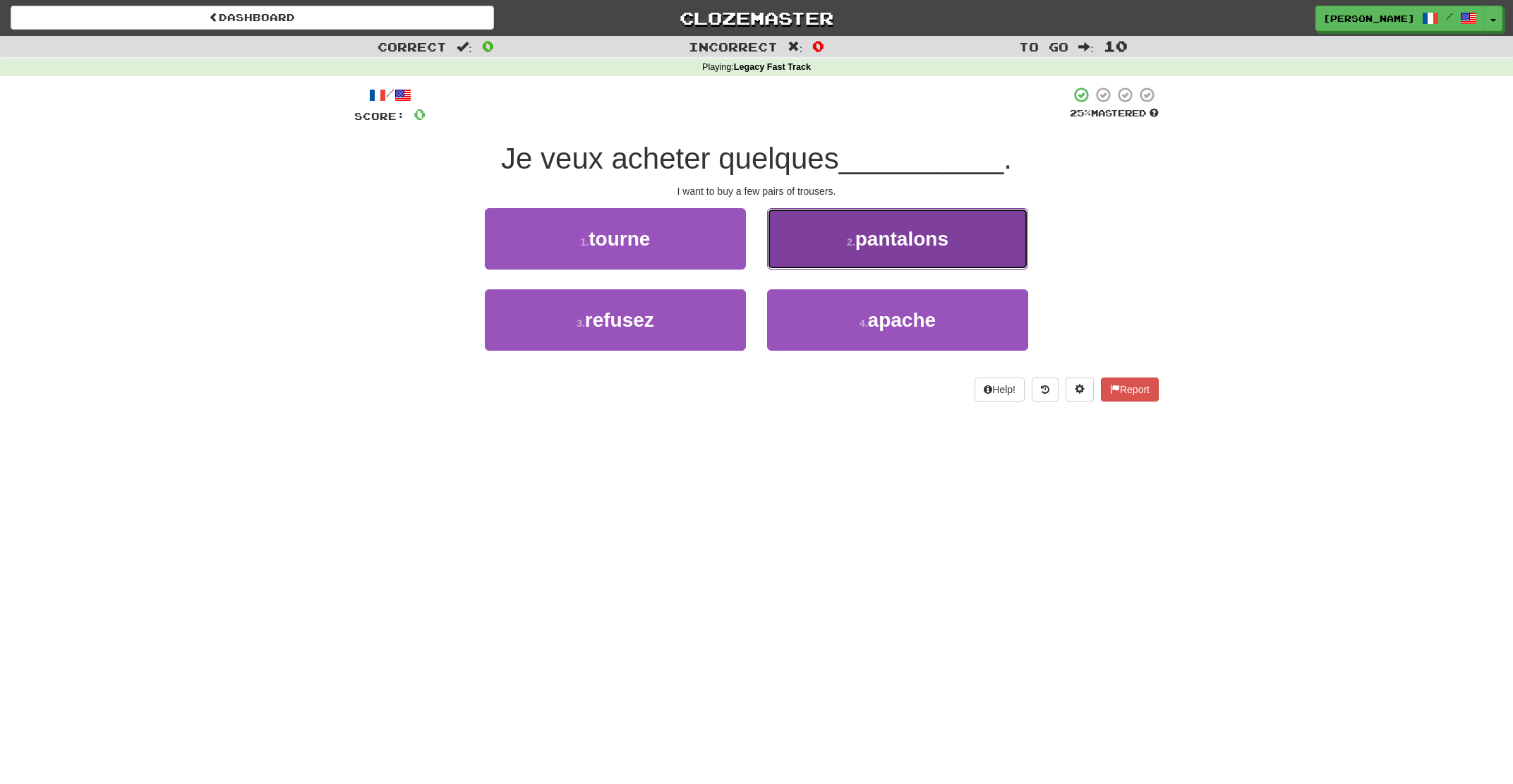
click at [842, 257] on button "2 . pantalons" at bounding box center [897, 239] width 261 height 62
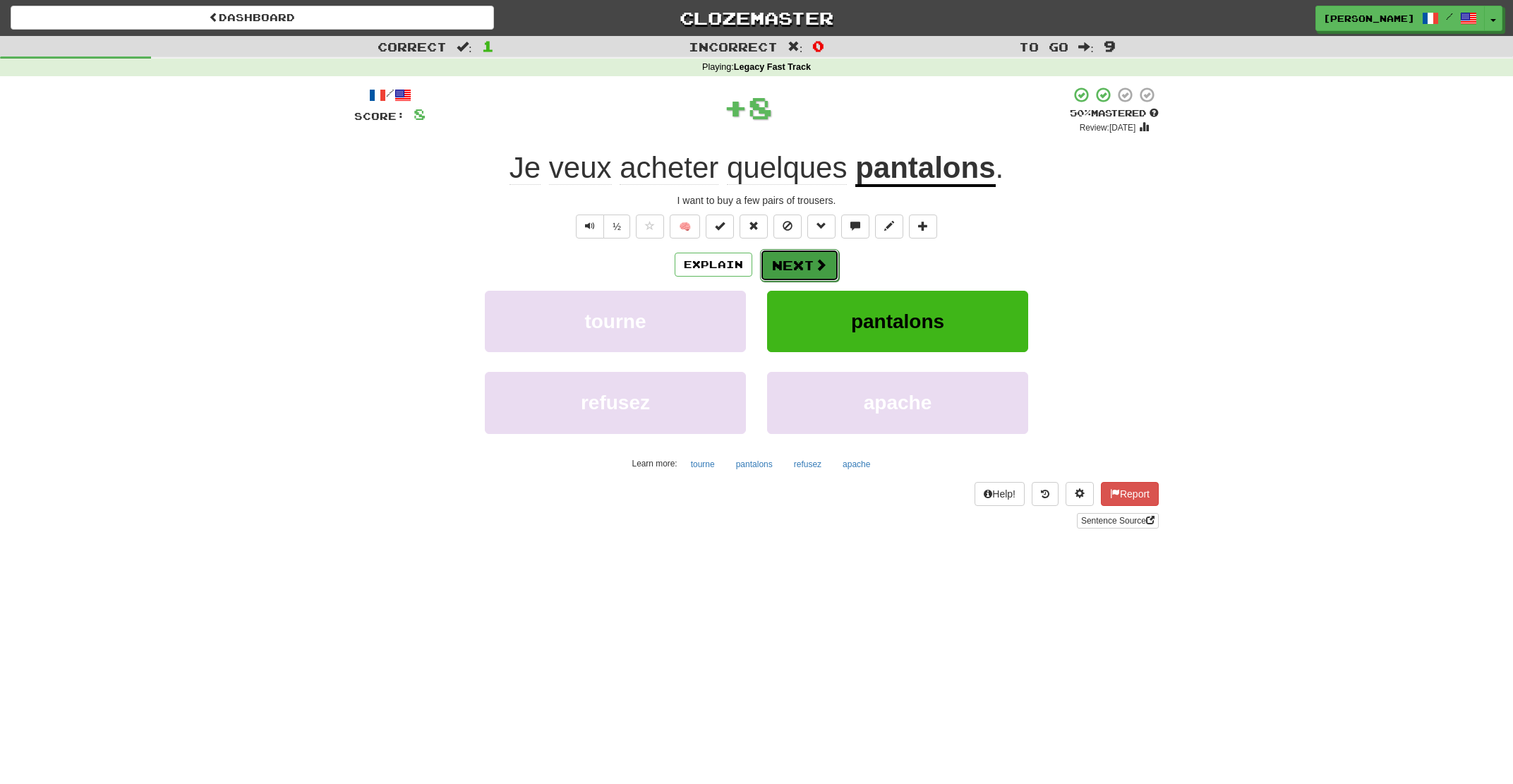
click at [822, 265] on span at bounding box center [820, 264] width 13 height 13
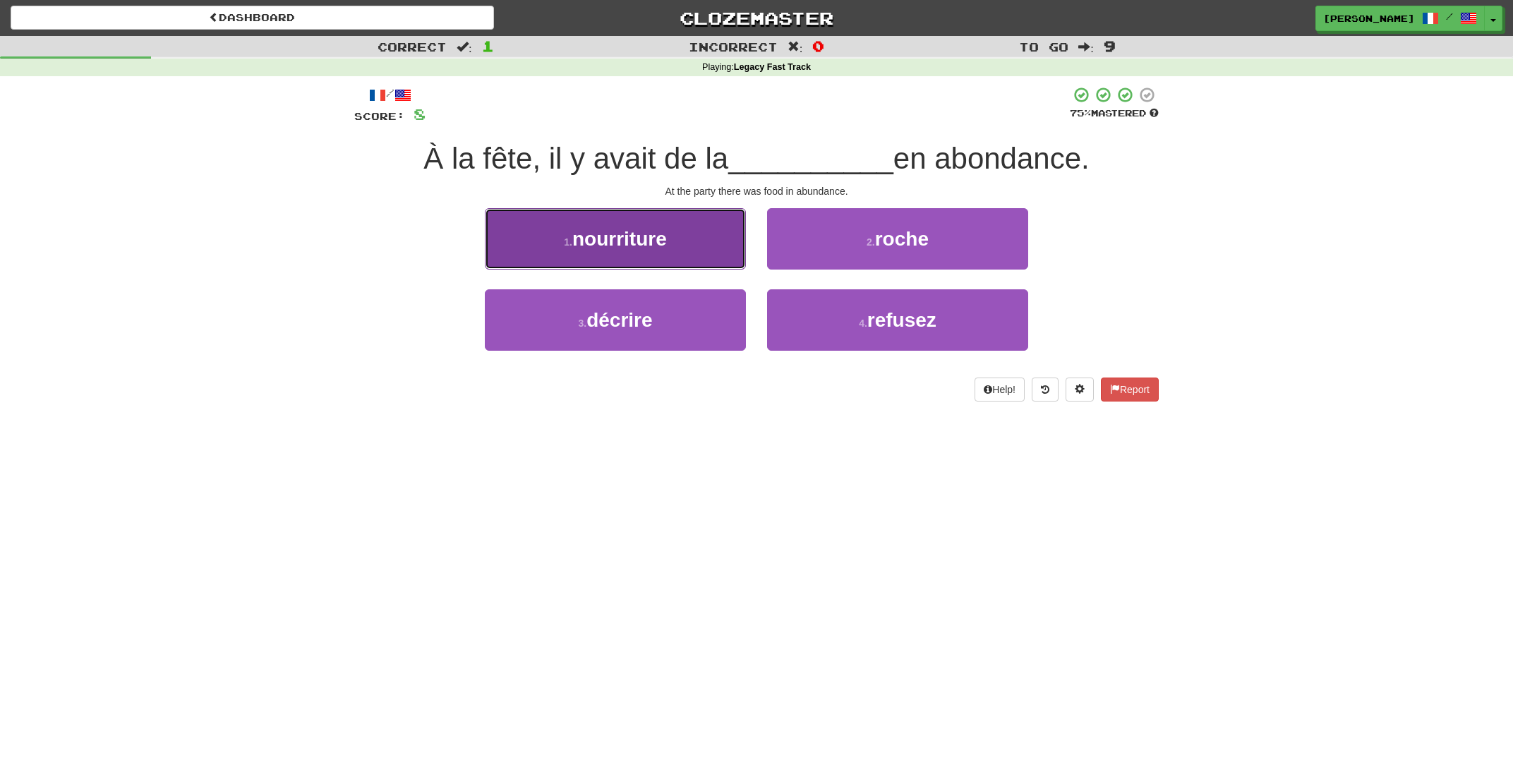
click at [723, 257] on button "1 . nourriture" at bounding box center [616, 239] width 261 height 62
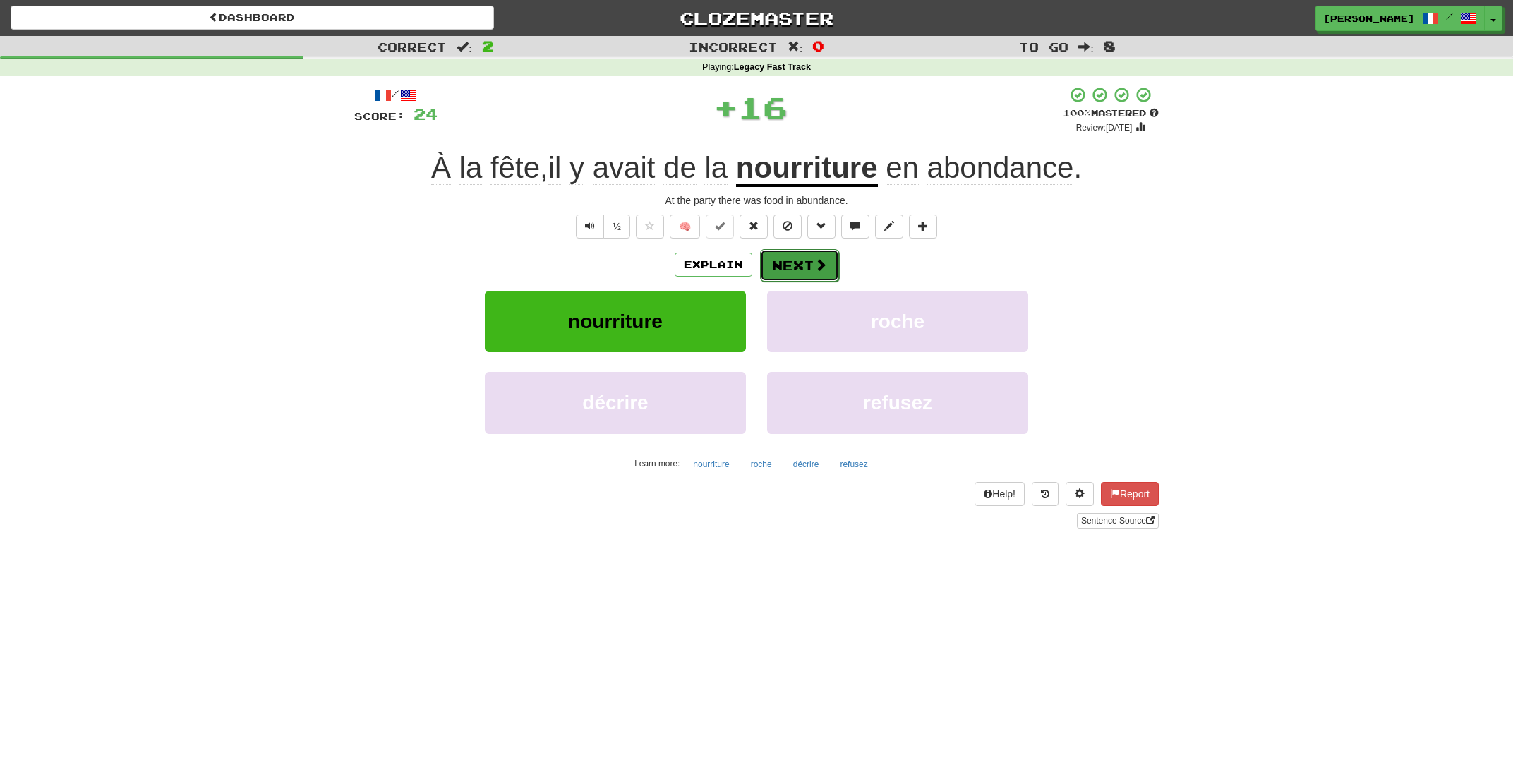
click at [820, 275] on button "Next" at bounding box center [799, 265] width 79 height 32
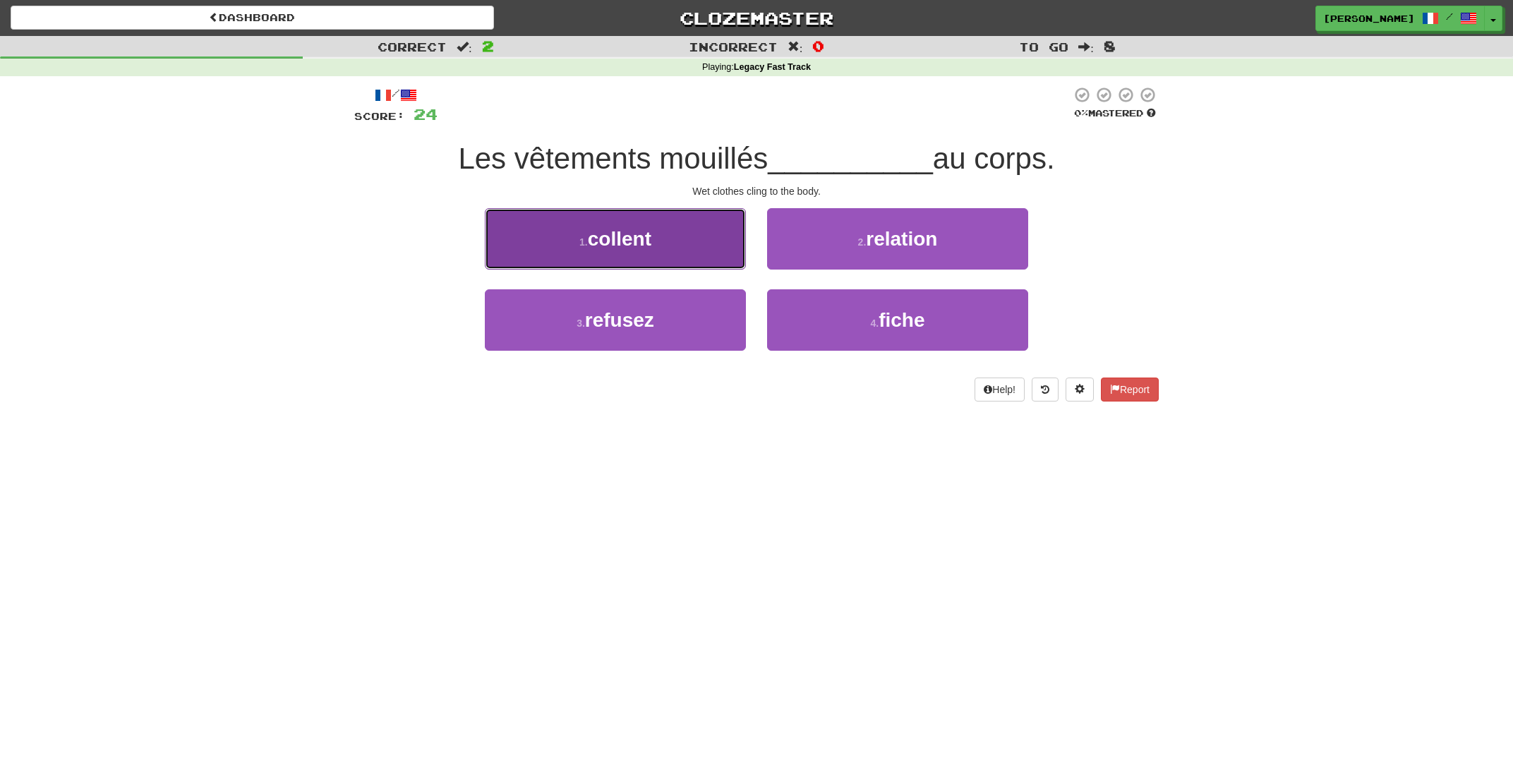
click at [732, 257] on button "1 . collent" at bounding box center [616, 239] width 261 height 62
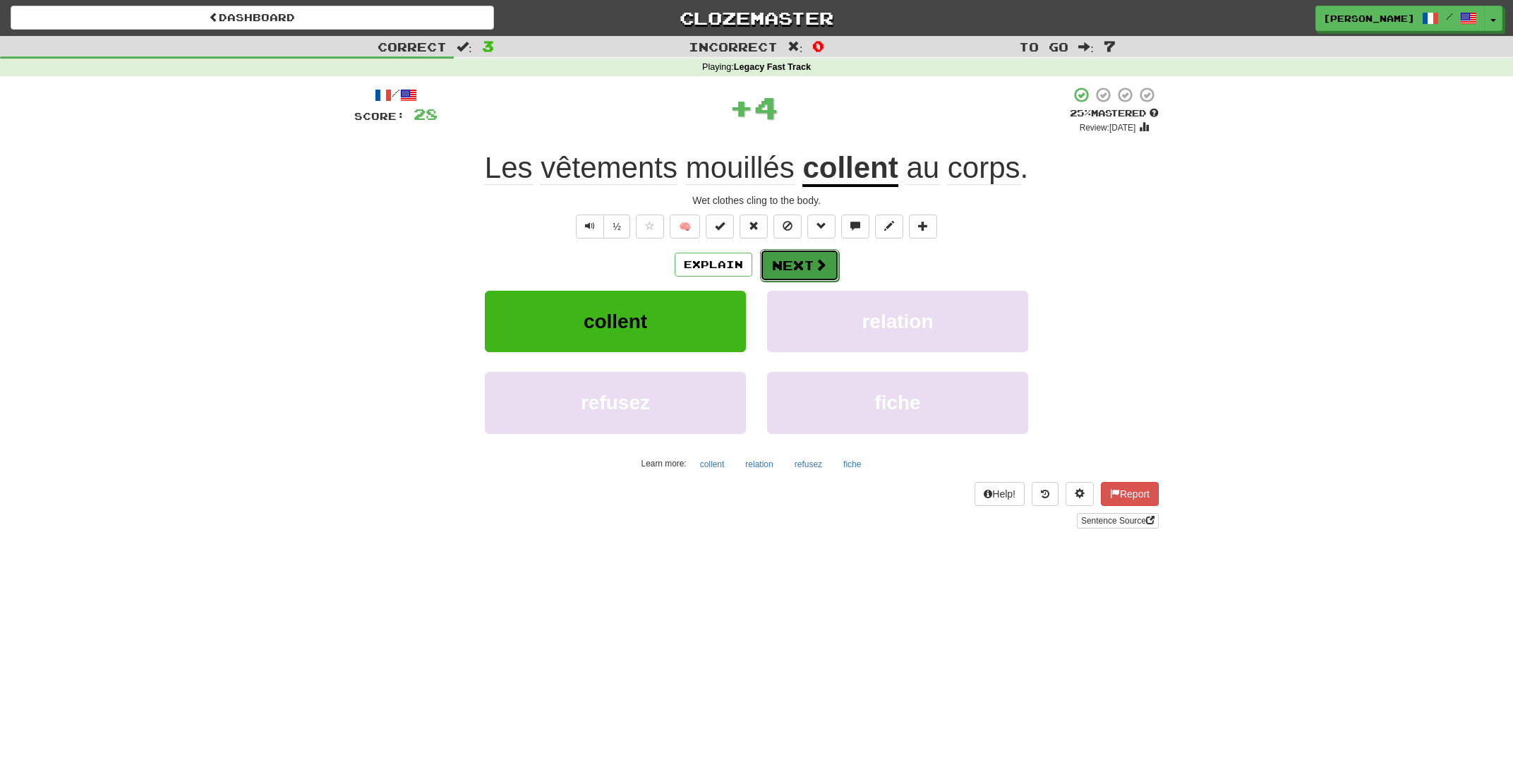
click at [811, 270] on button "Next" at bounding box center [799, 265] width 79 height 32
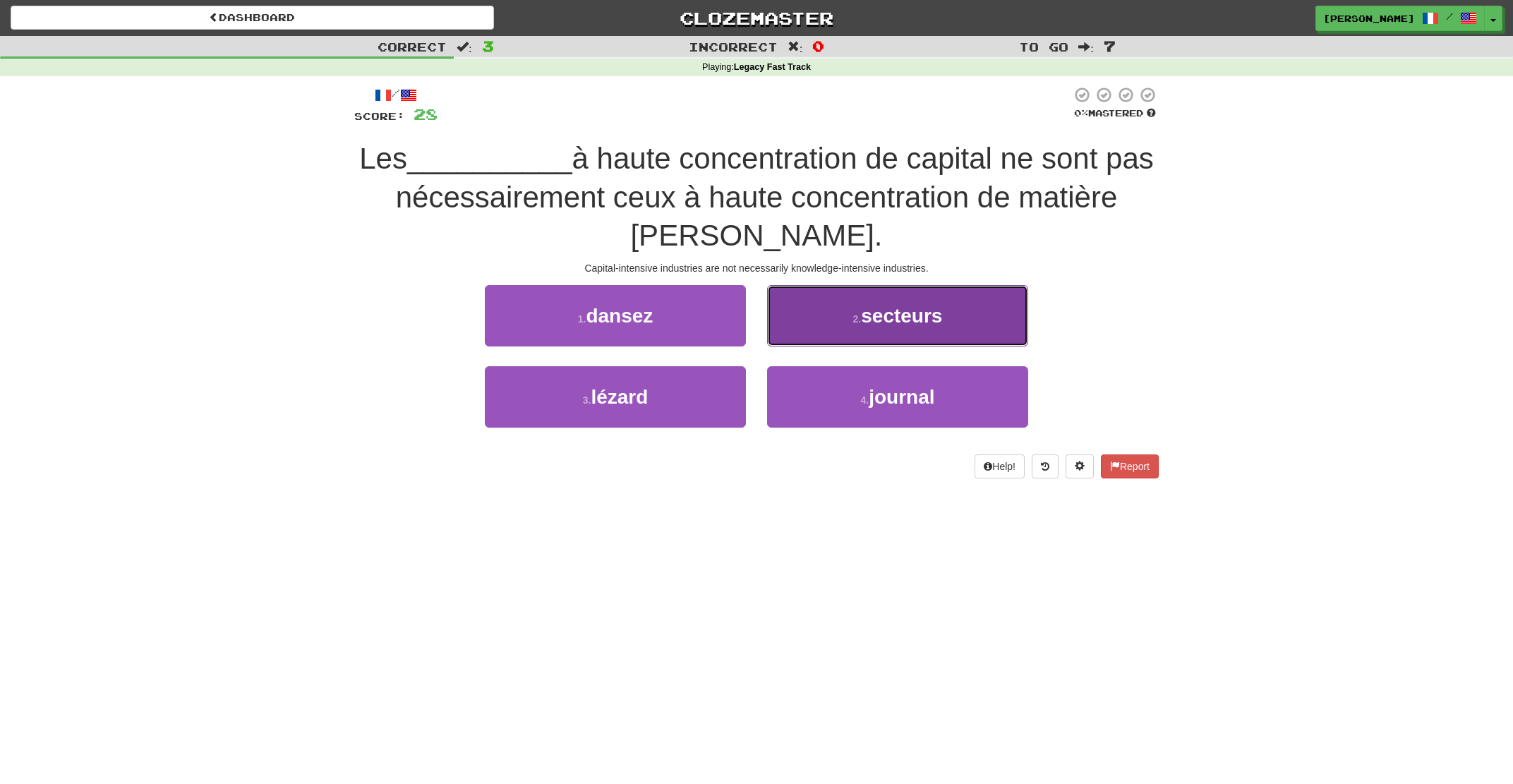
click at [838, 309] on button "2 . secteurs" at bounding box center [897, 316] width 261 height 62
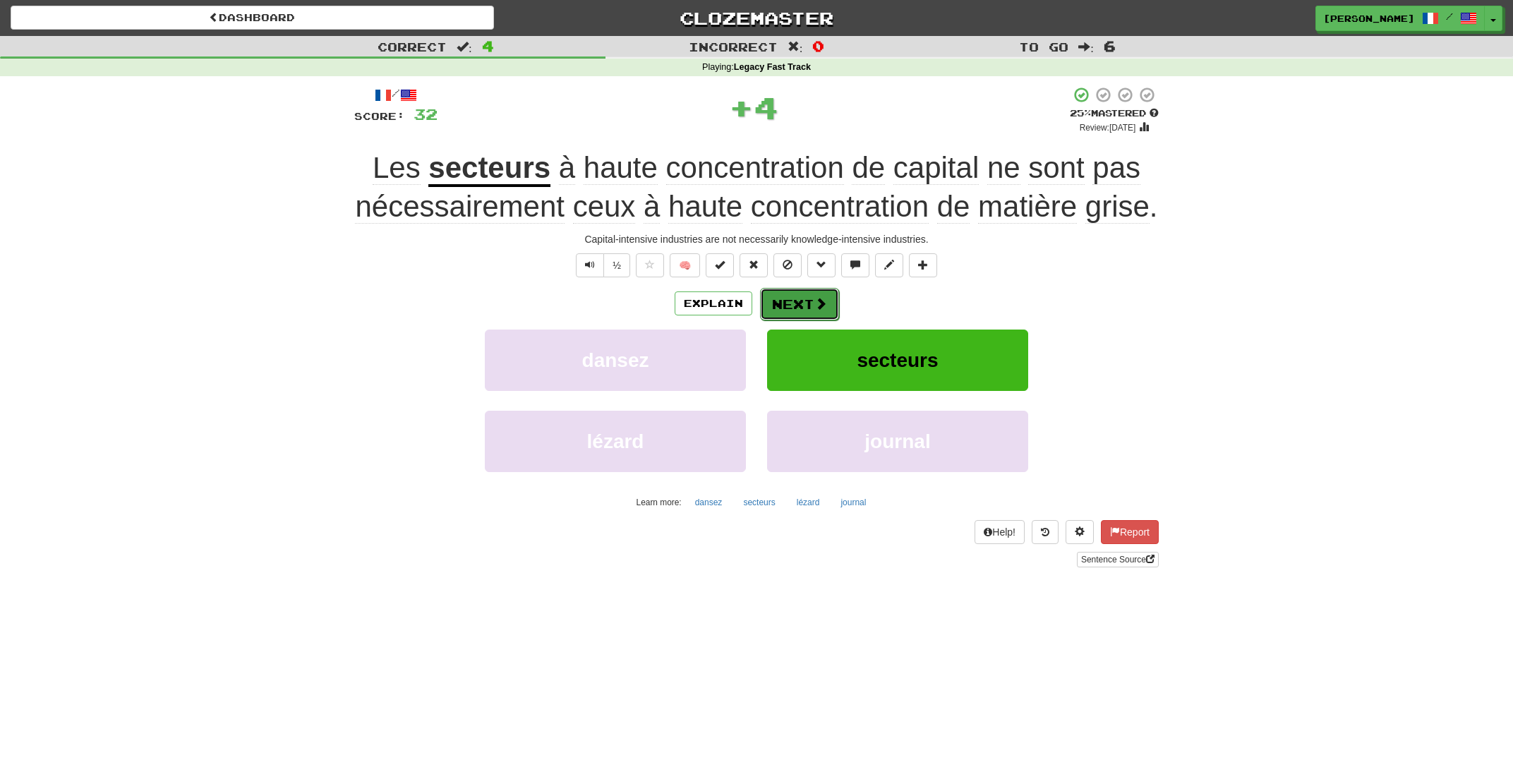
click at [822, 312] on button "Next" at bounding box center [799, 304] width 79 height 32
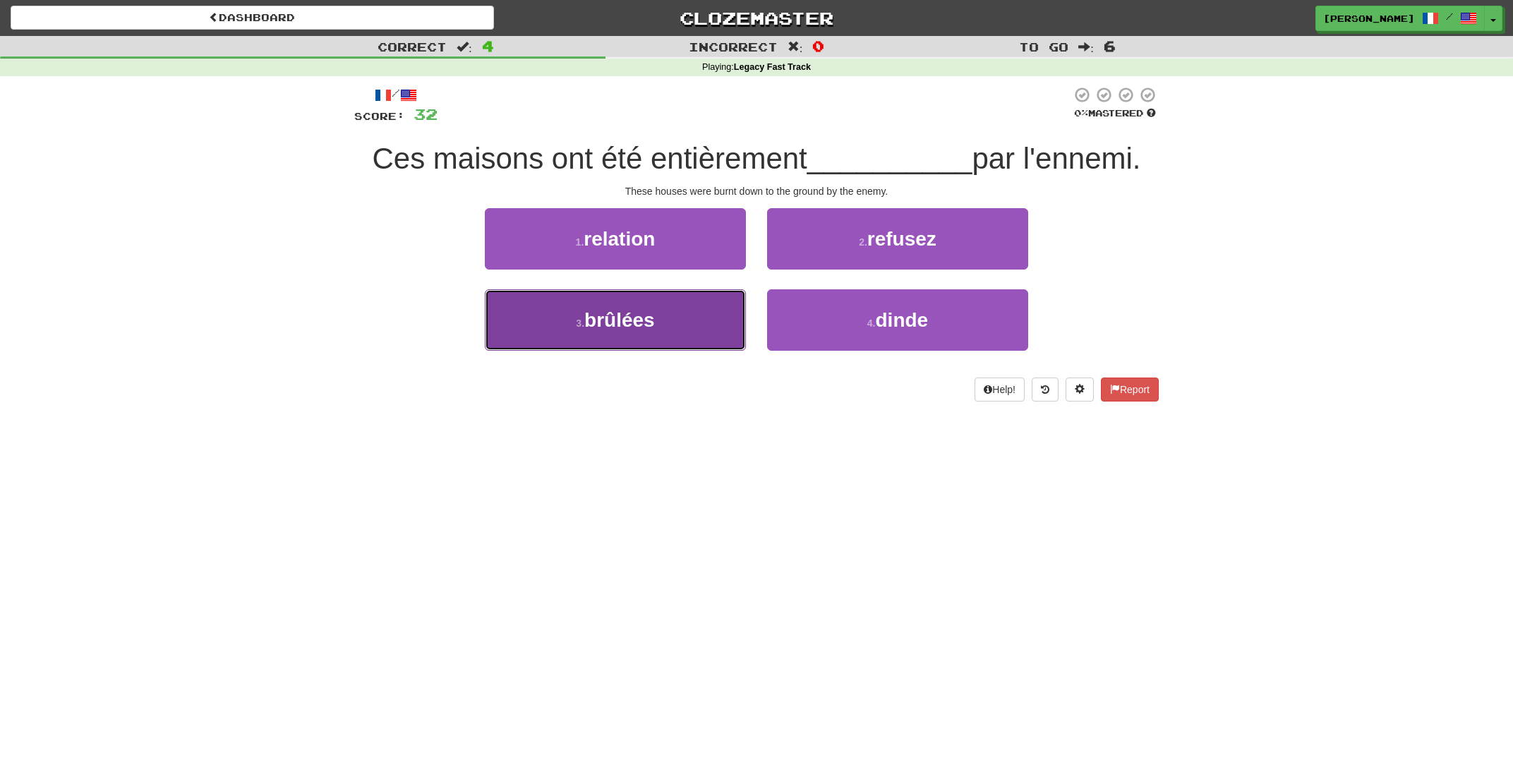
click at [688, 326] on button "3 . brûlées" at bounding box center [616, 320] width 261 height 62
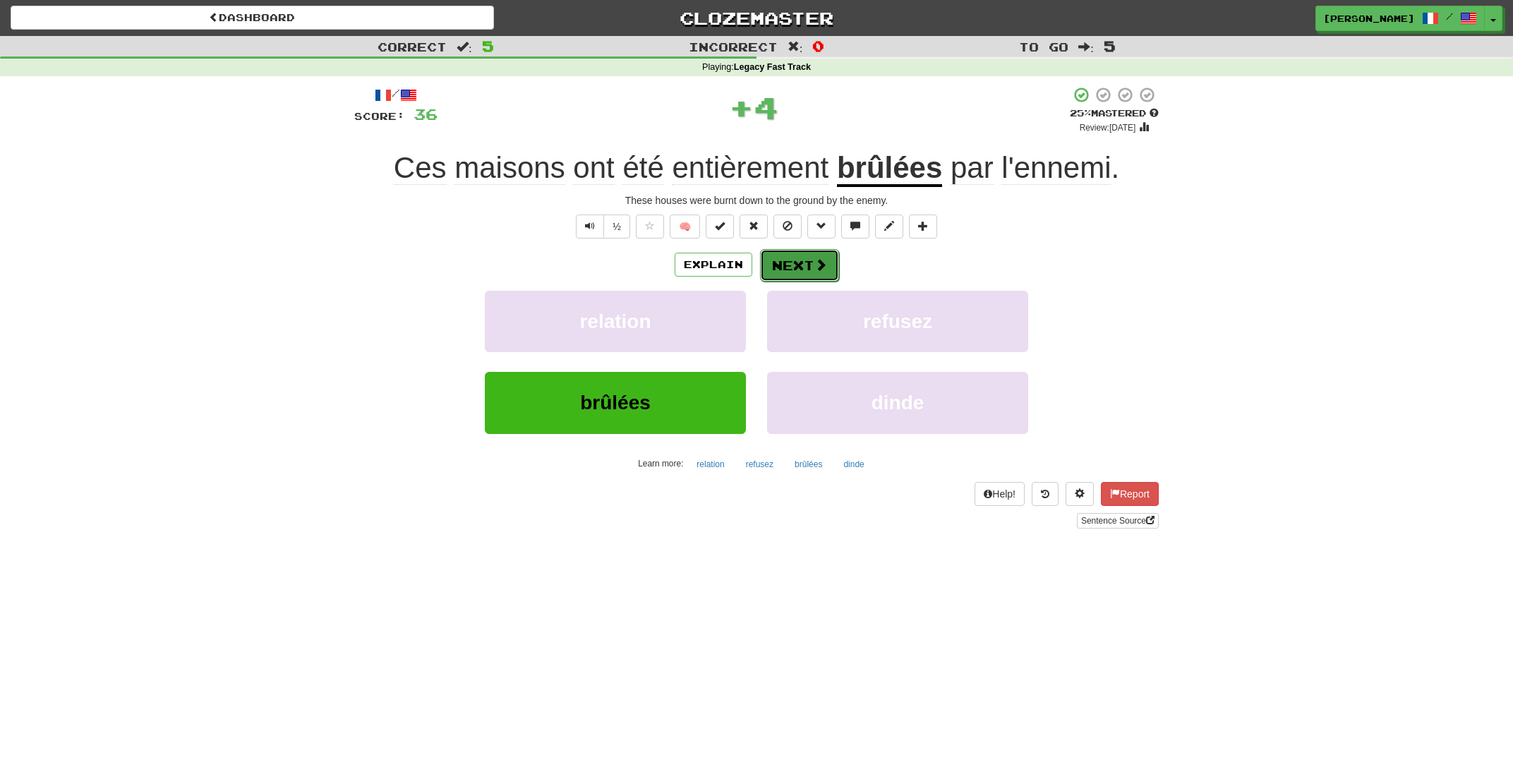
click at [799, 273] on button "Next" at bounding box center [799, 265] width 79 height 32
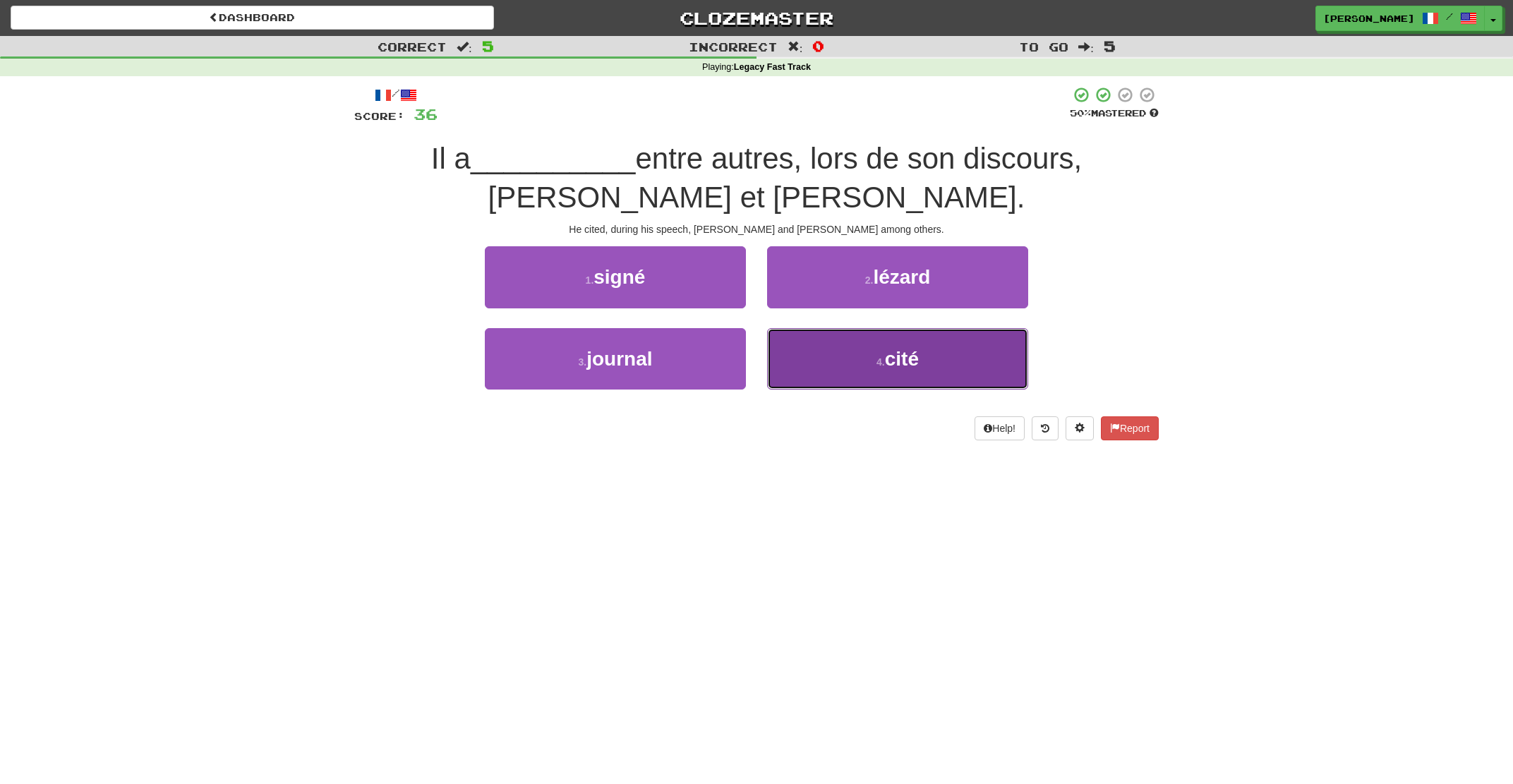
click at [830, 364] on button "4 . cité" at bounding box center [897, 359] width 261 height 62
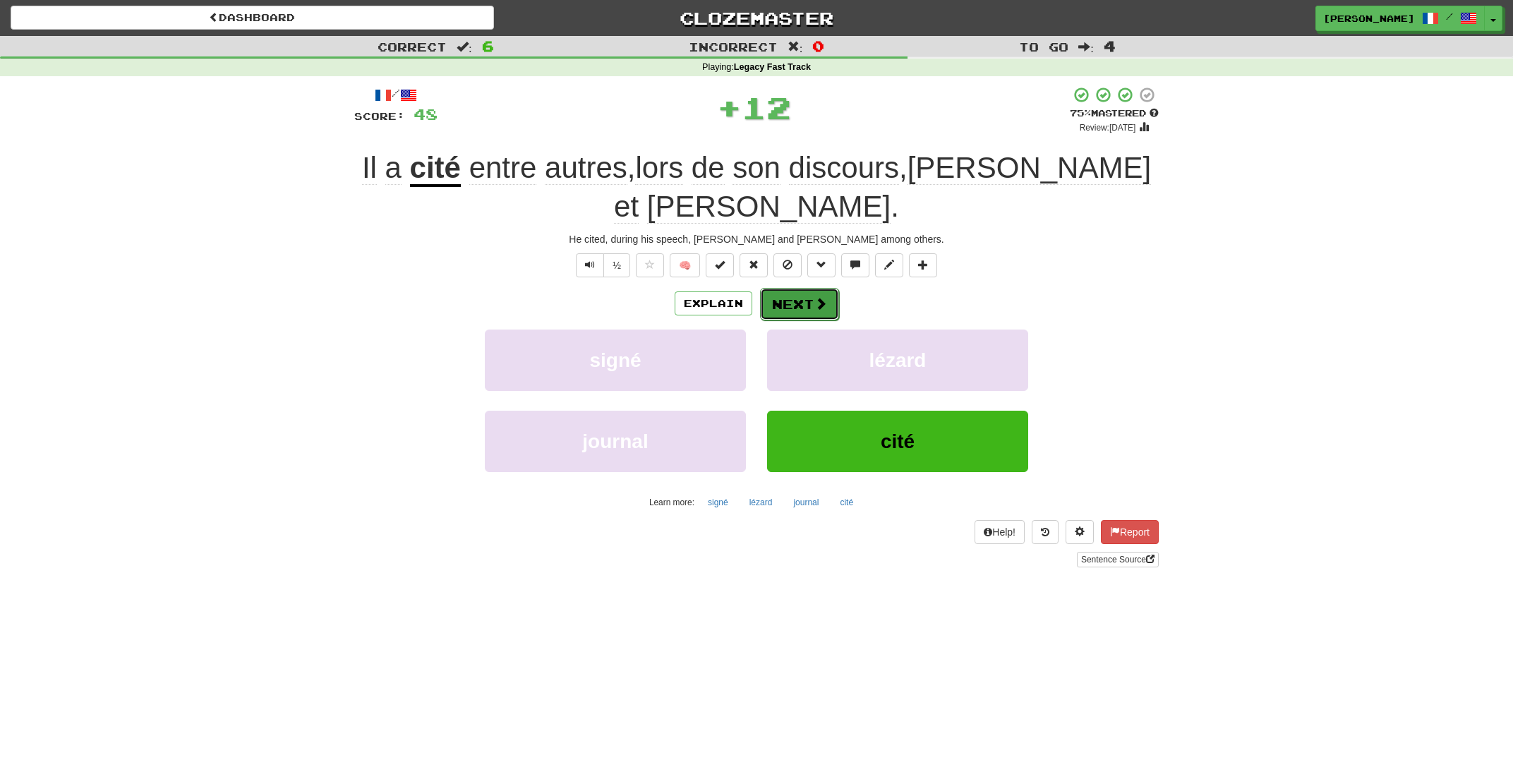
click at [791, 300] on button "Next" at bounding box center [799, 304] width 79 height 32
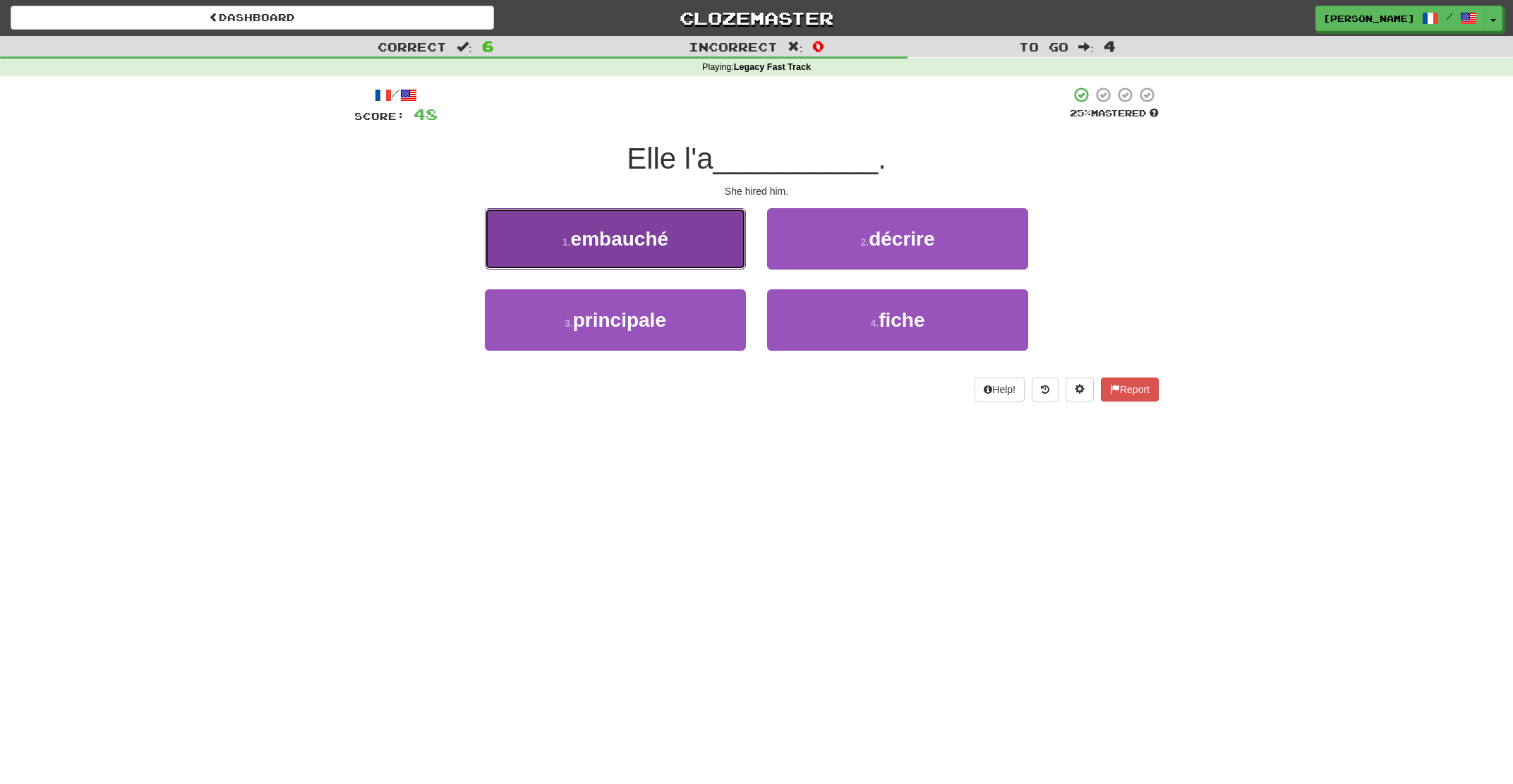
click at [701, 261] on button "1 . embauché" at bounding box center [616, 239] width 261 height 62
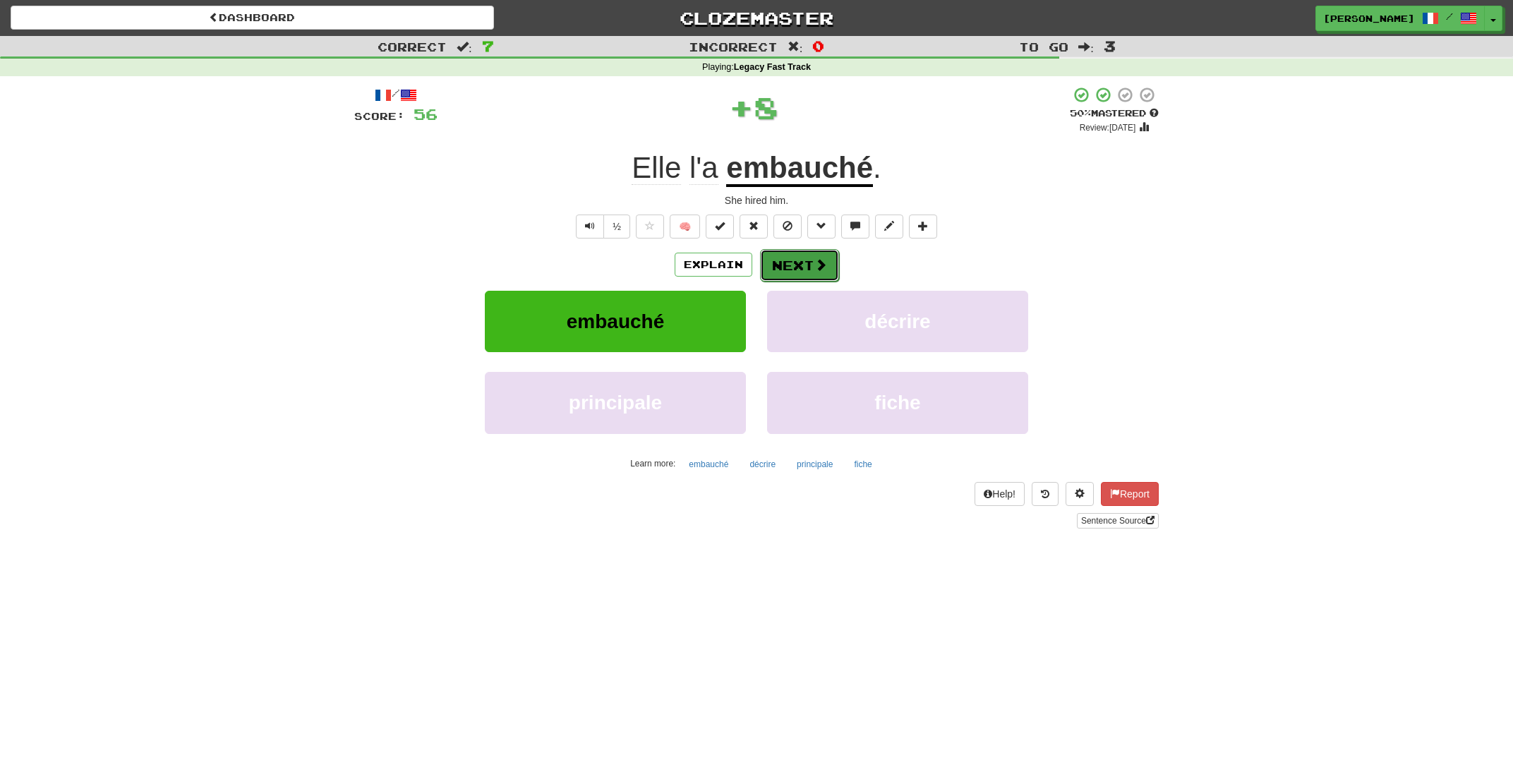
click at [790, 270] on button "Next" at bounding box center [799, 265] width 79 height 32
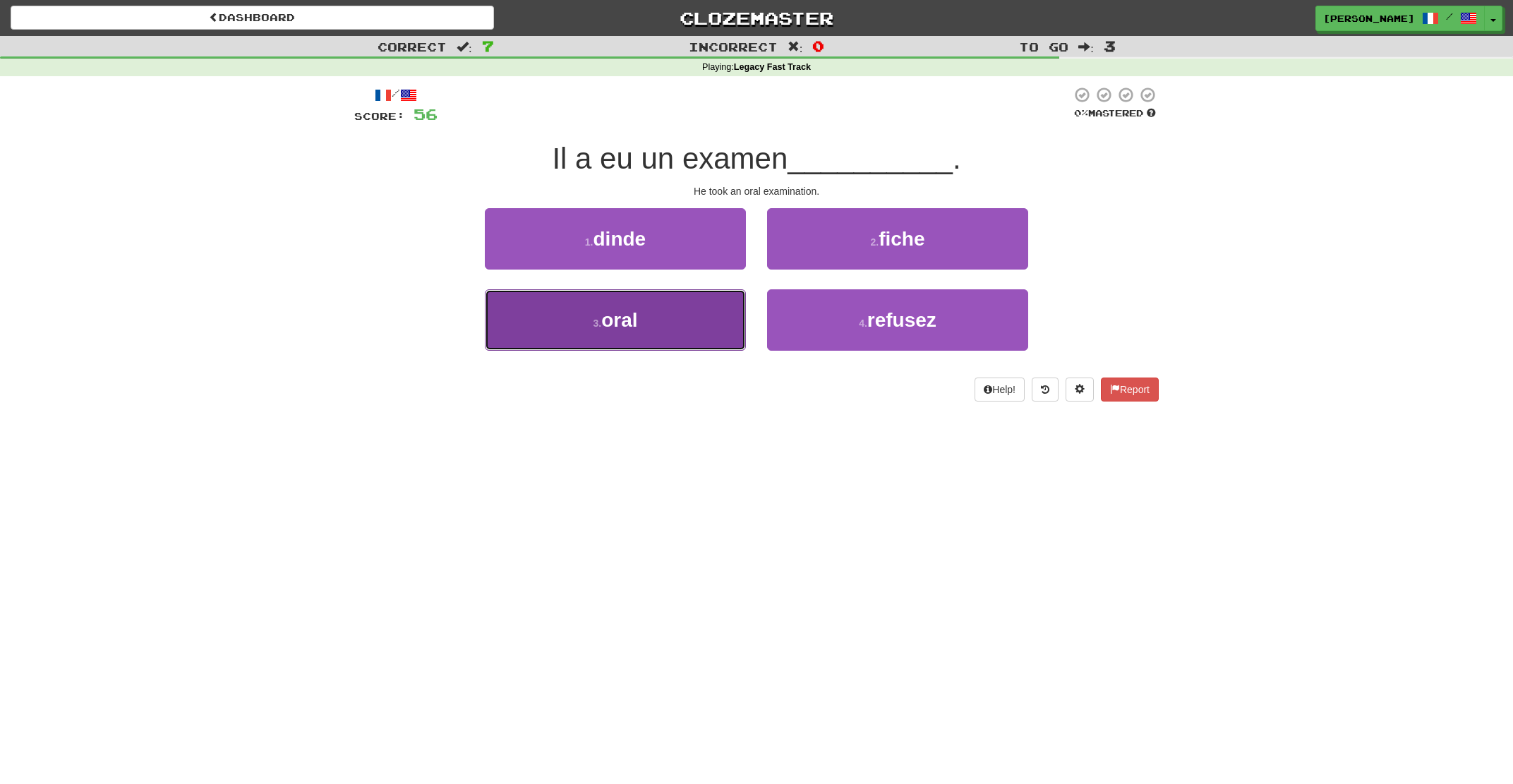
click at [730, 323] on button "3 . oral" at bounding box center [616, 320] width 261 height 62
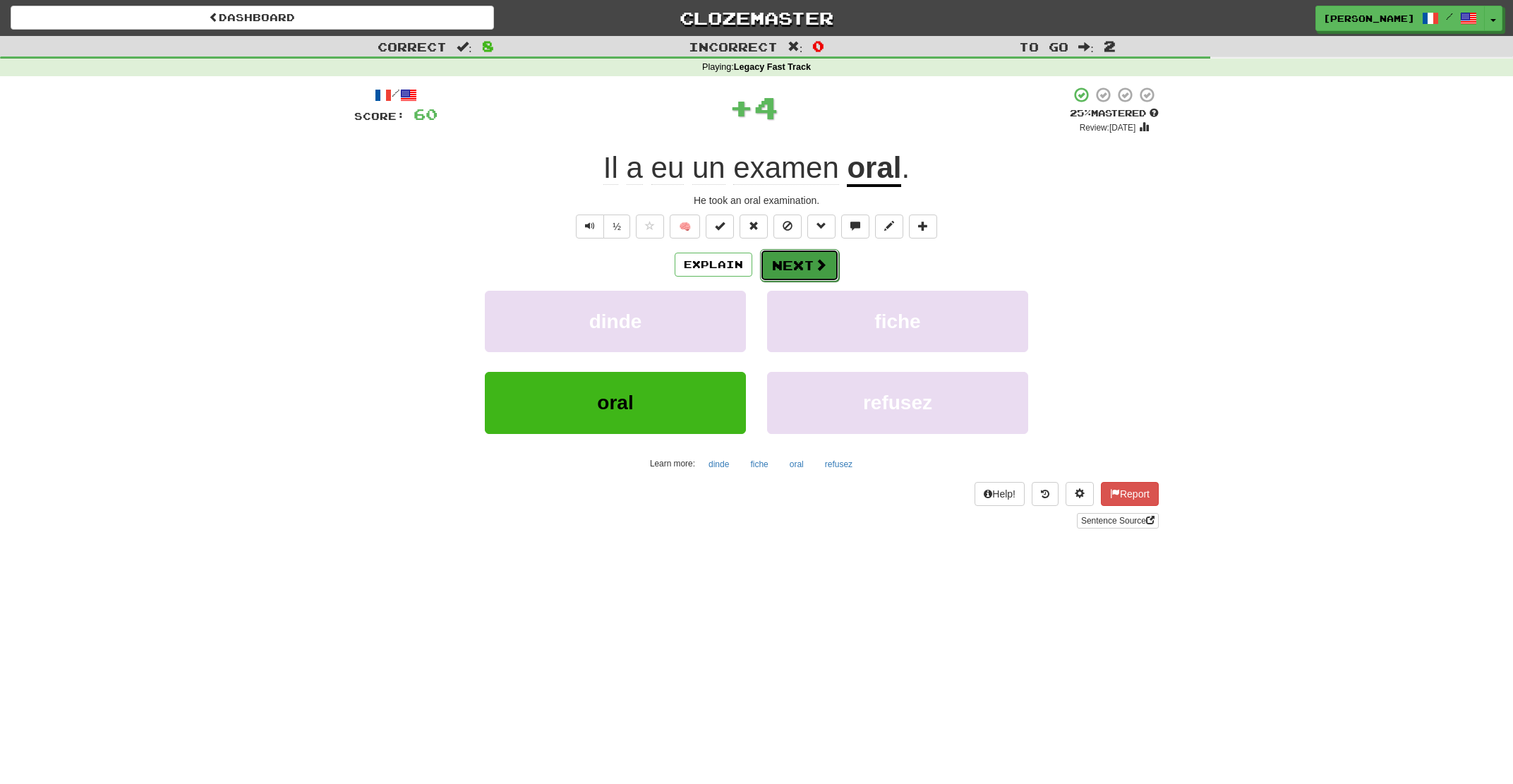
click at [799, 269] on button "Next" at bounding box center [799, 265] width 79 height 32
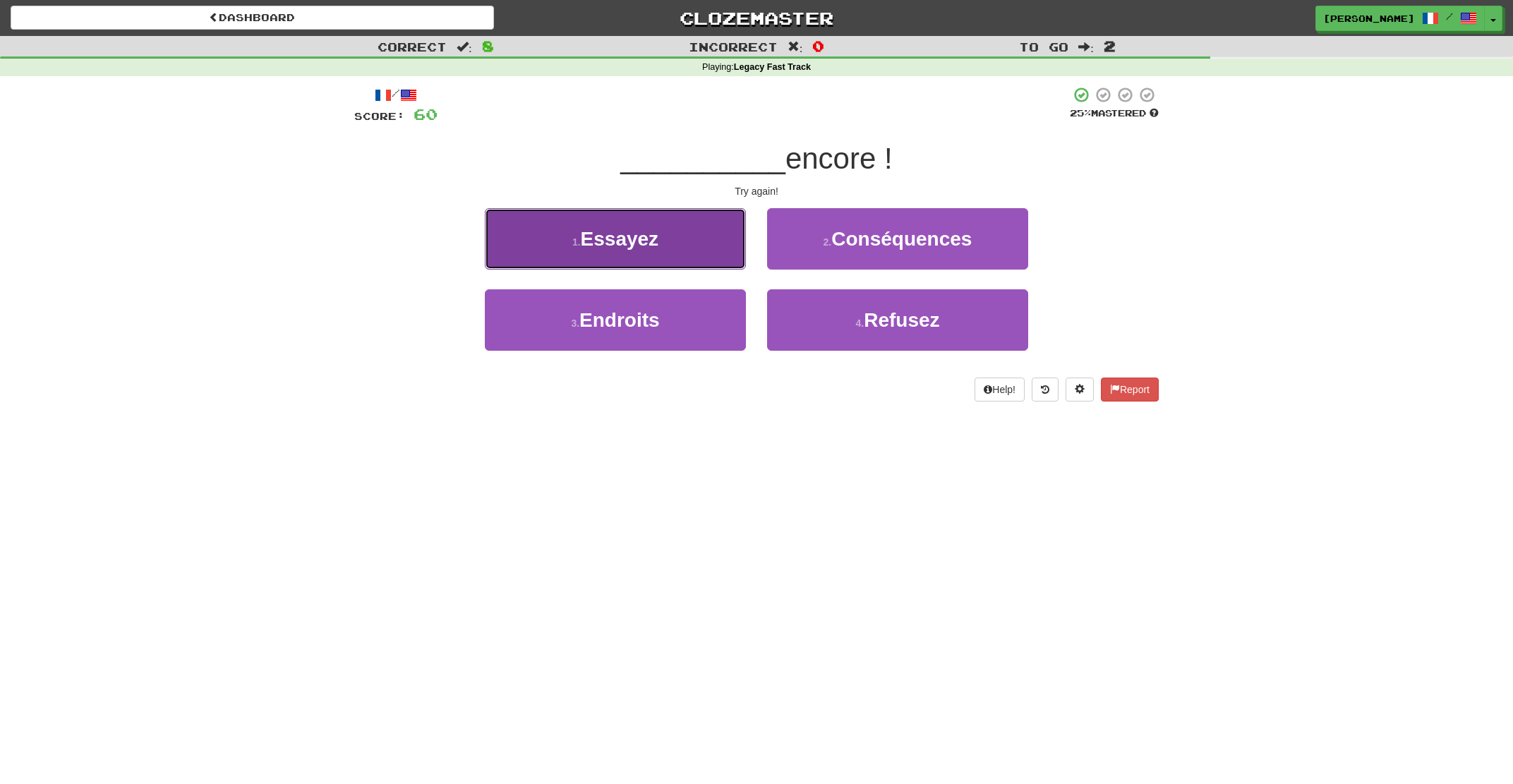
click at [695, 248] on button "1 . Essayez" at bounding box center [616, 239] width 261 height 62
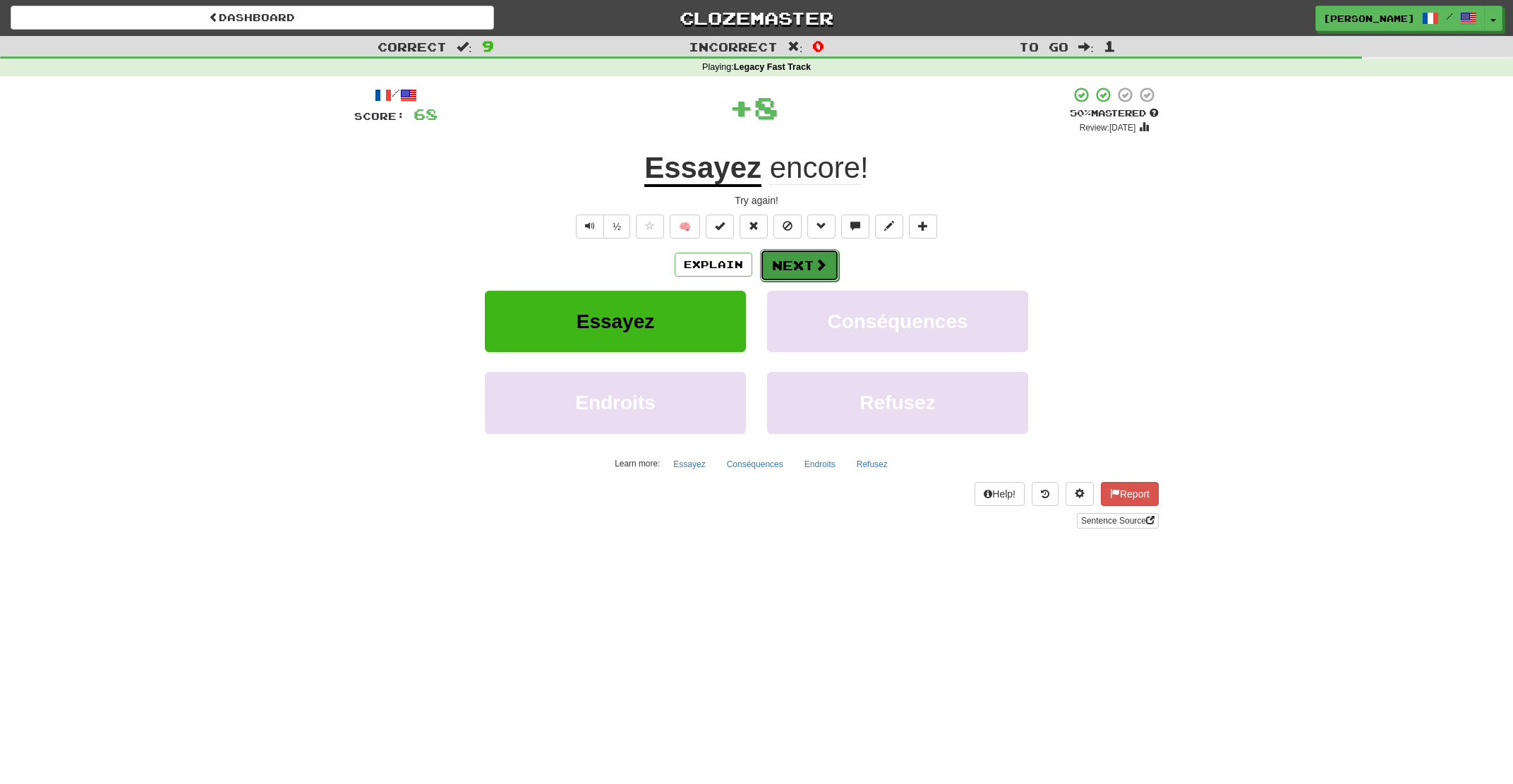
click at [801, 255] on button "Next" at bounding box center [799, 265] width 79 height 32
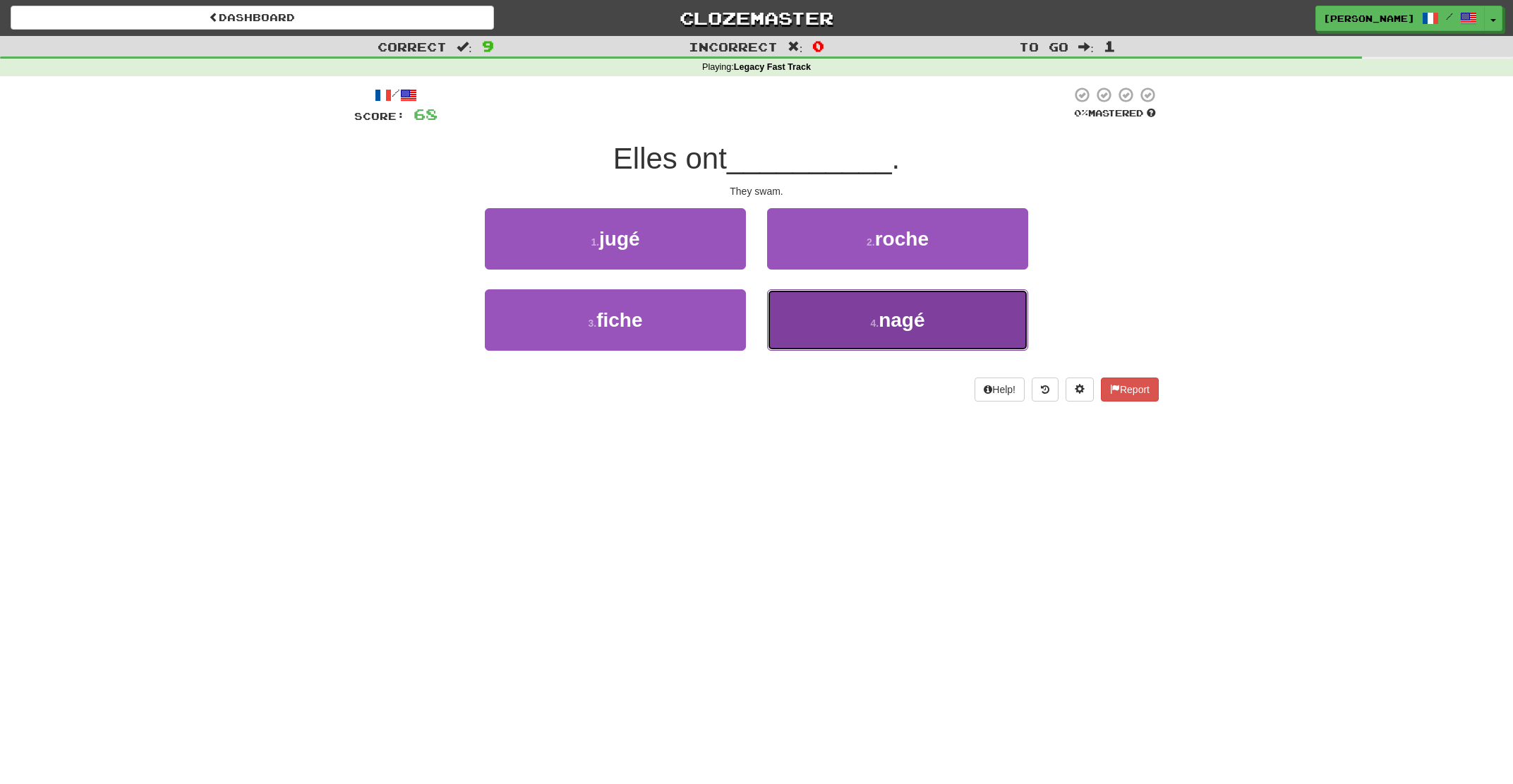
click at [823, 316] on button "4 . nagé" at bounding box center [897, 320] width 261 height 62
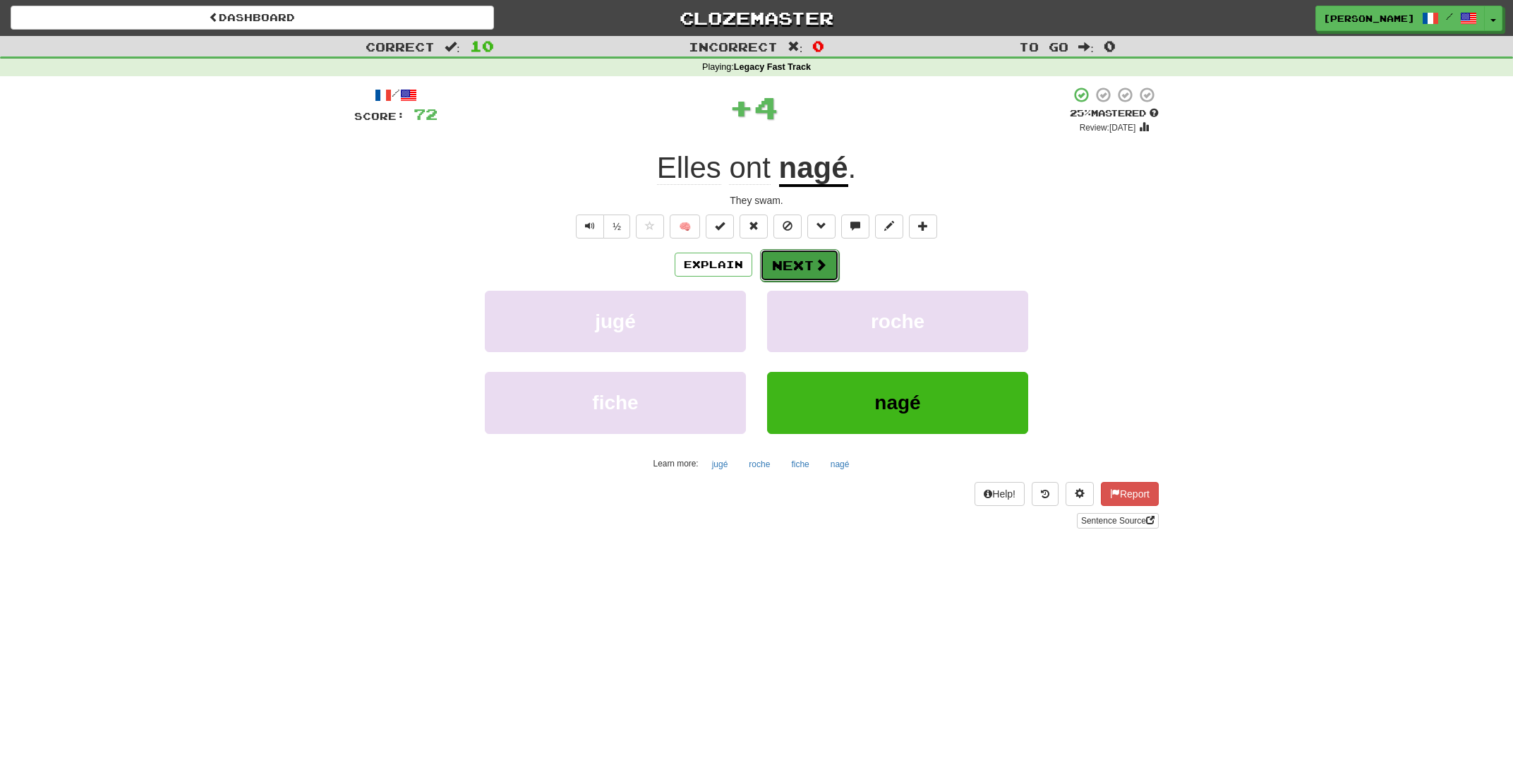
click at [776, 263] on button "Next" at bounding box center [799, 265] width 79 height 32
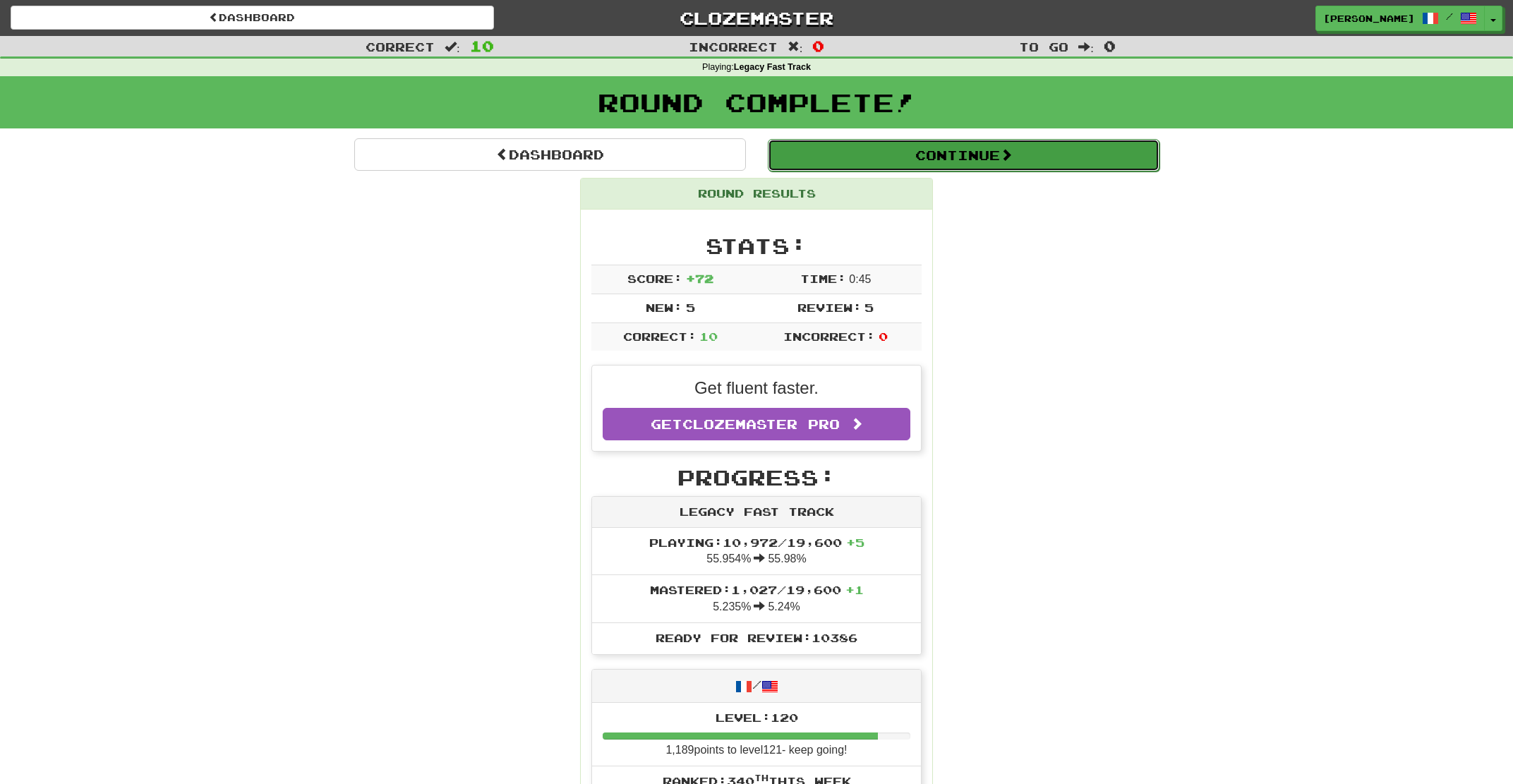
click at [913, 150] on button "Continue" at bounding box center [964, 155] width 392 height 32
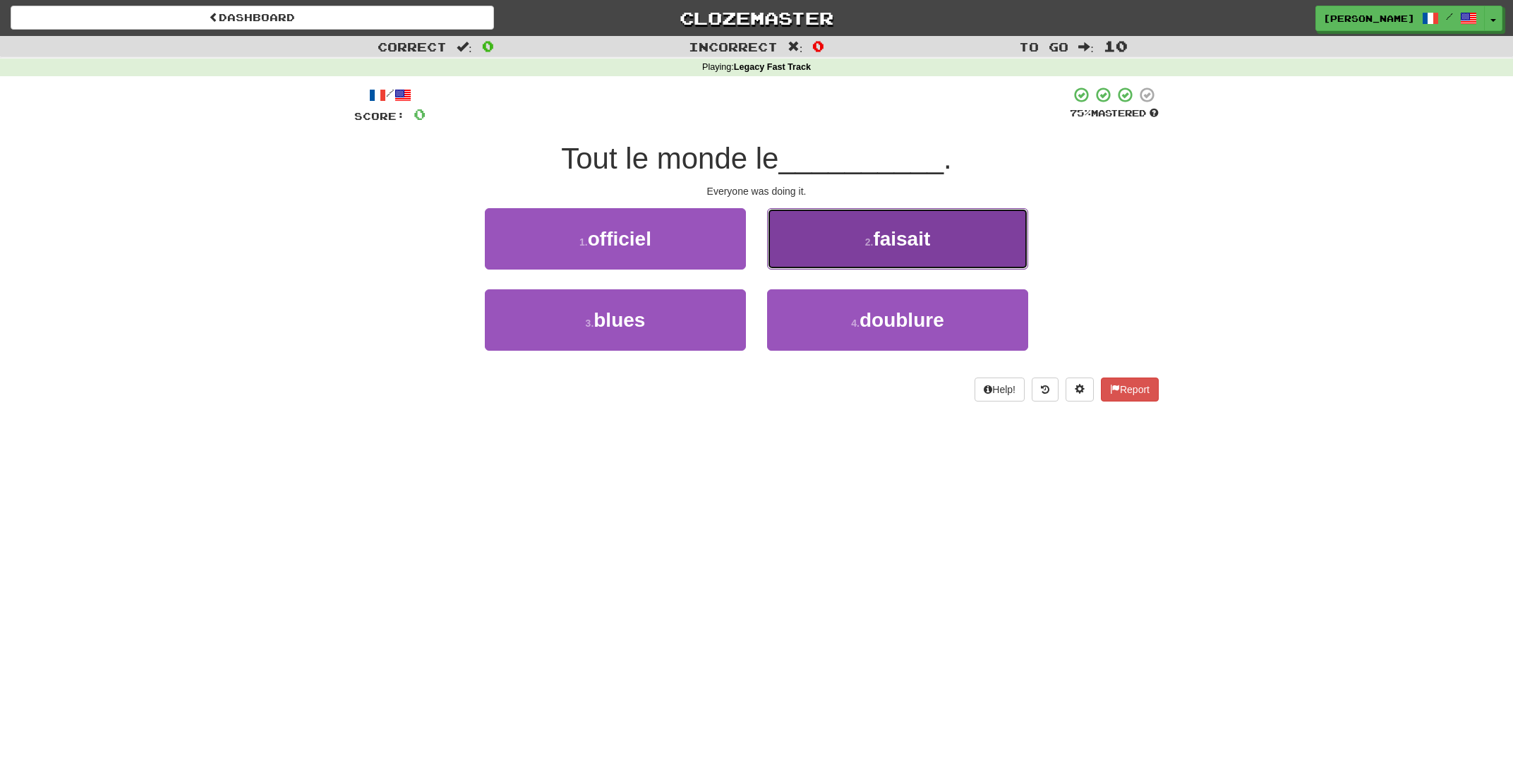
click at [916, 241] on span "faisait" at bounding box center [902, 239] width 58 height 22
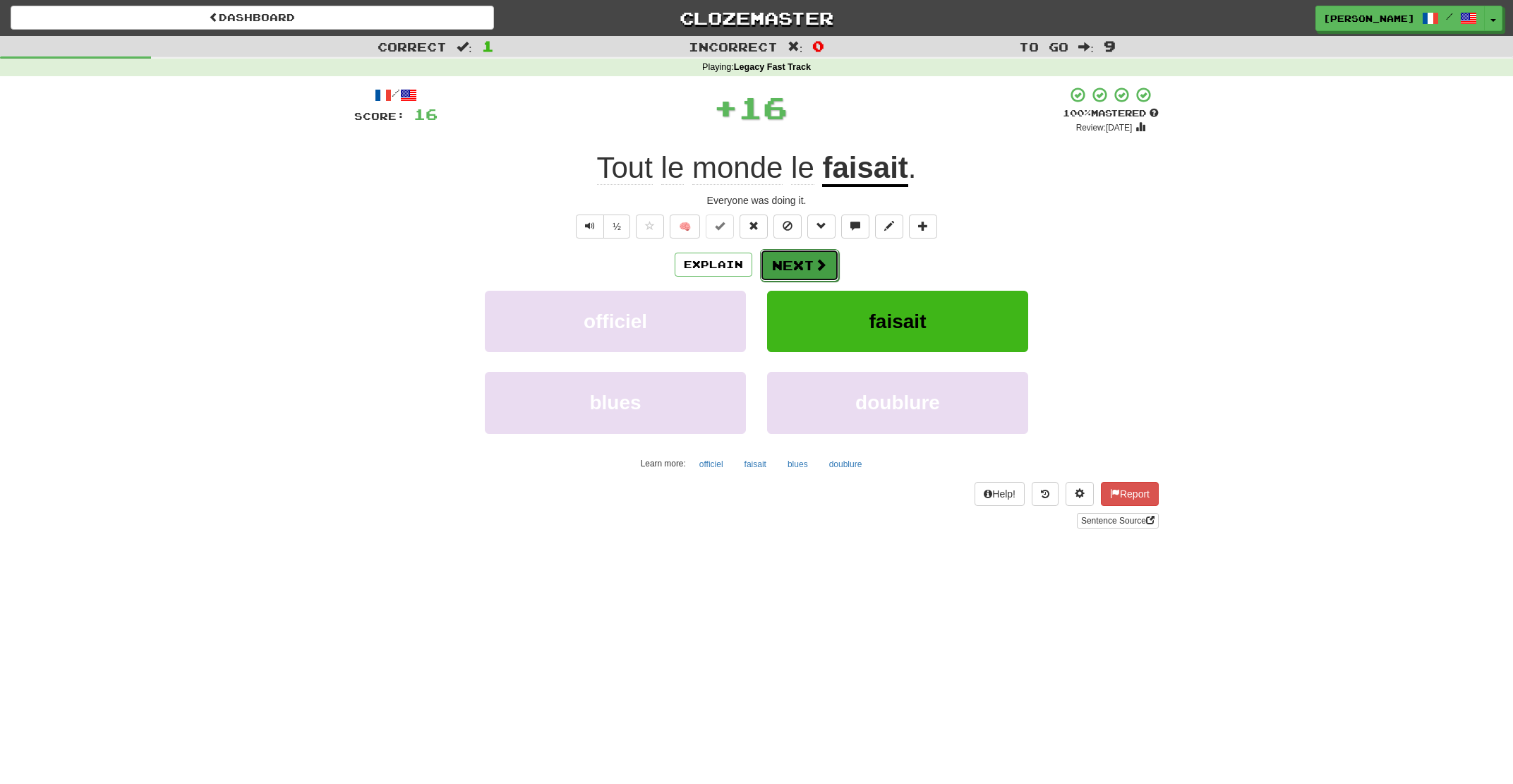
click at [818, 258] on span at bounding box center [820, 264] width 13 height 13
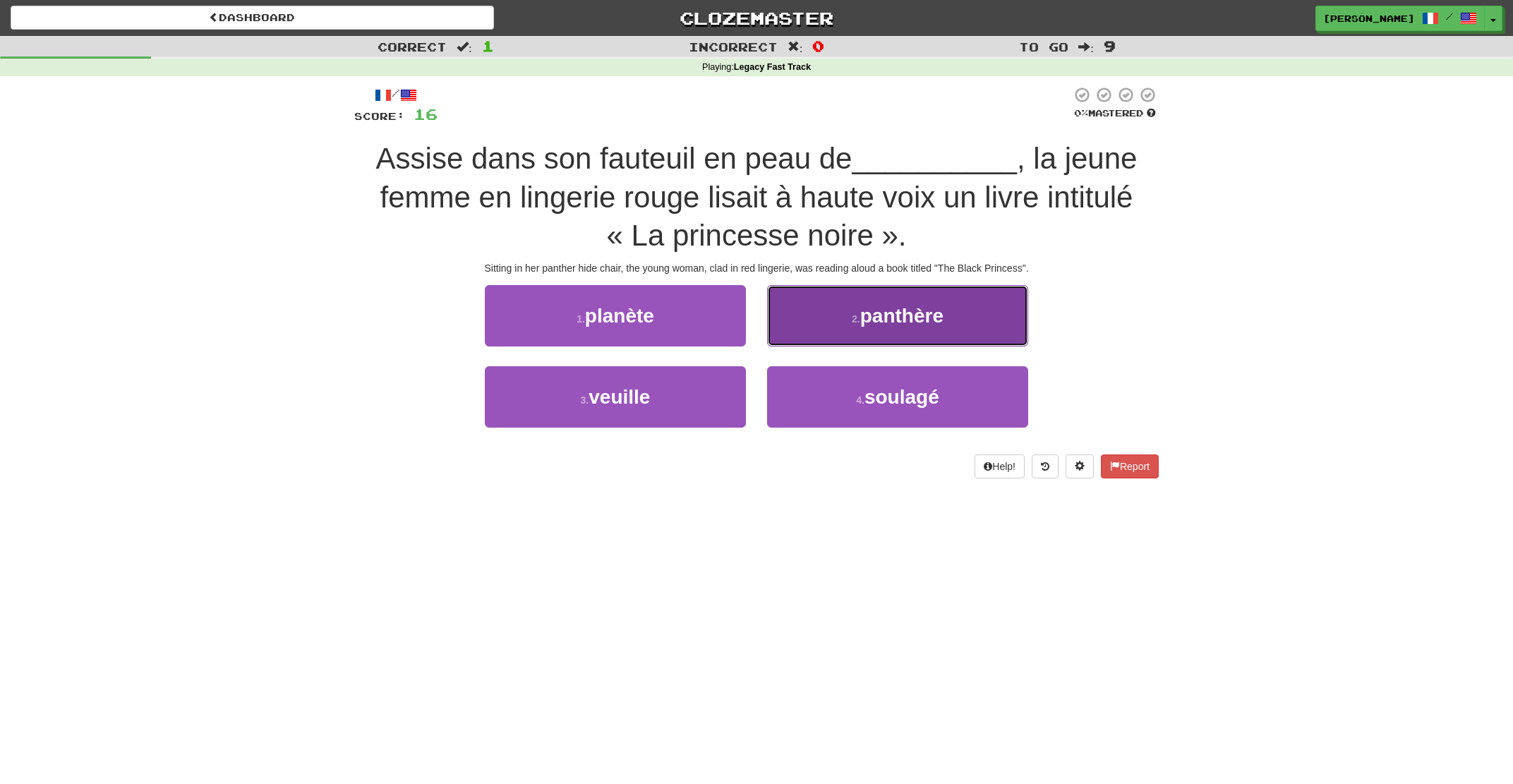
click at [874, 322] on span "panthère" at bounding box center [902, 316] width 83 height 22
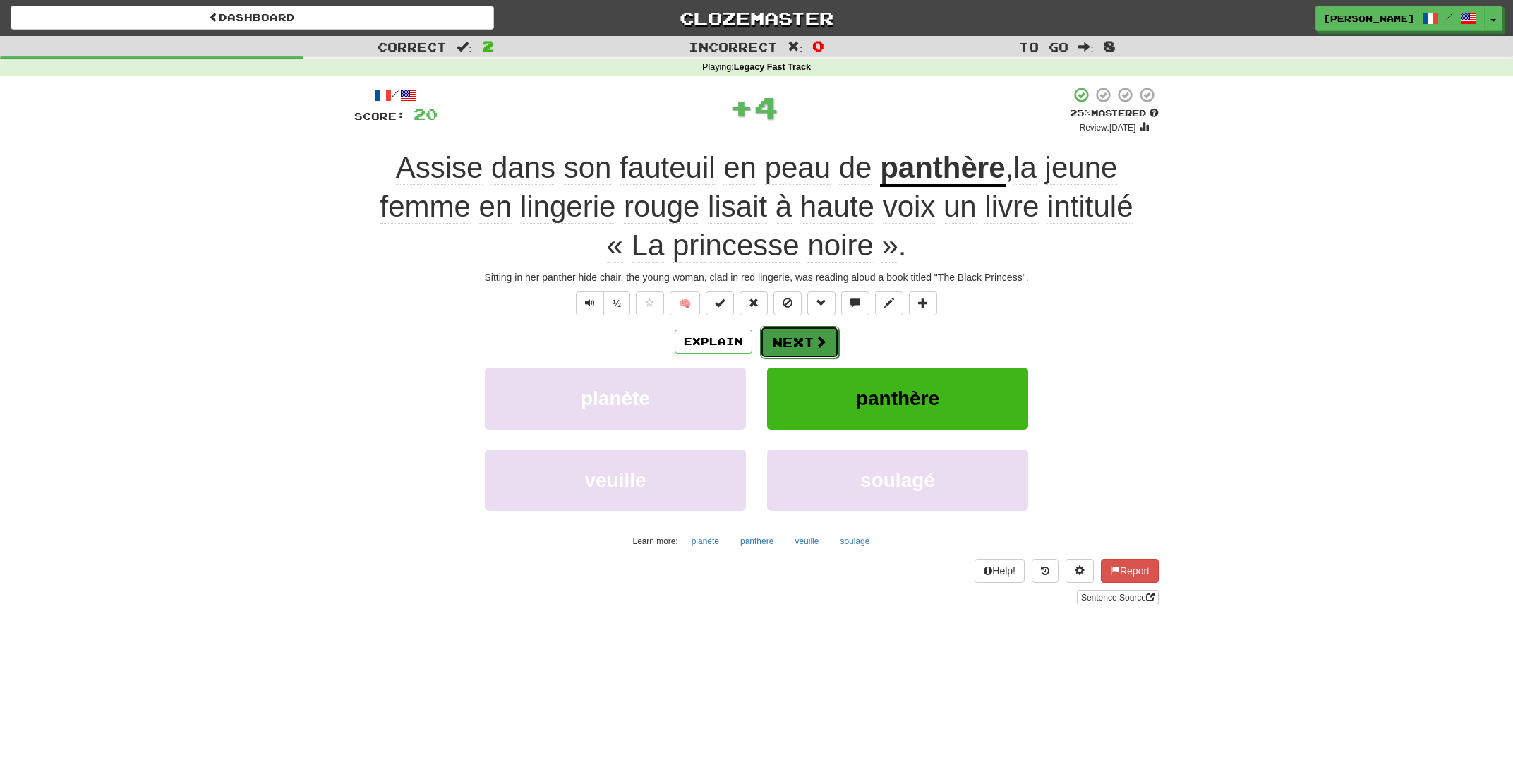
click at [788, 344] on button "Next" at bounding box center [799, 342] width 79 height 32
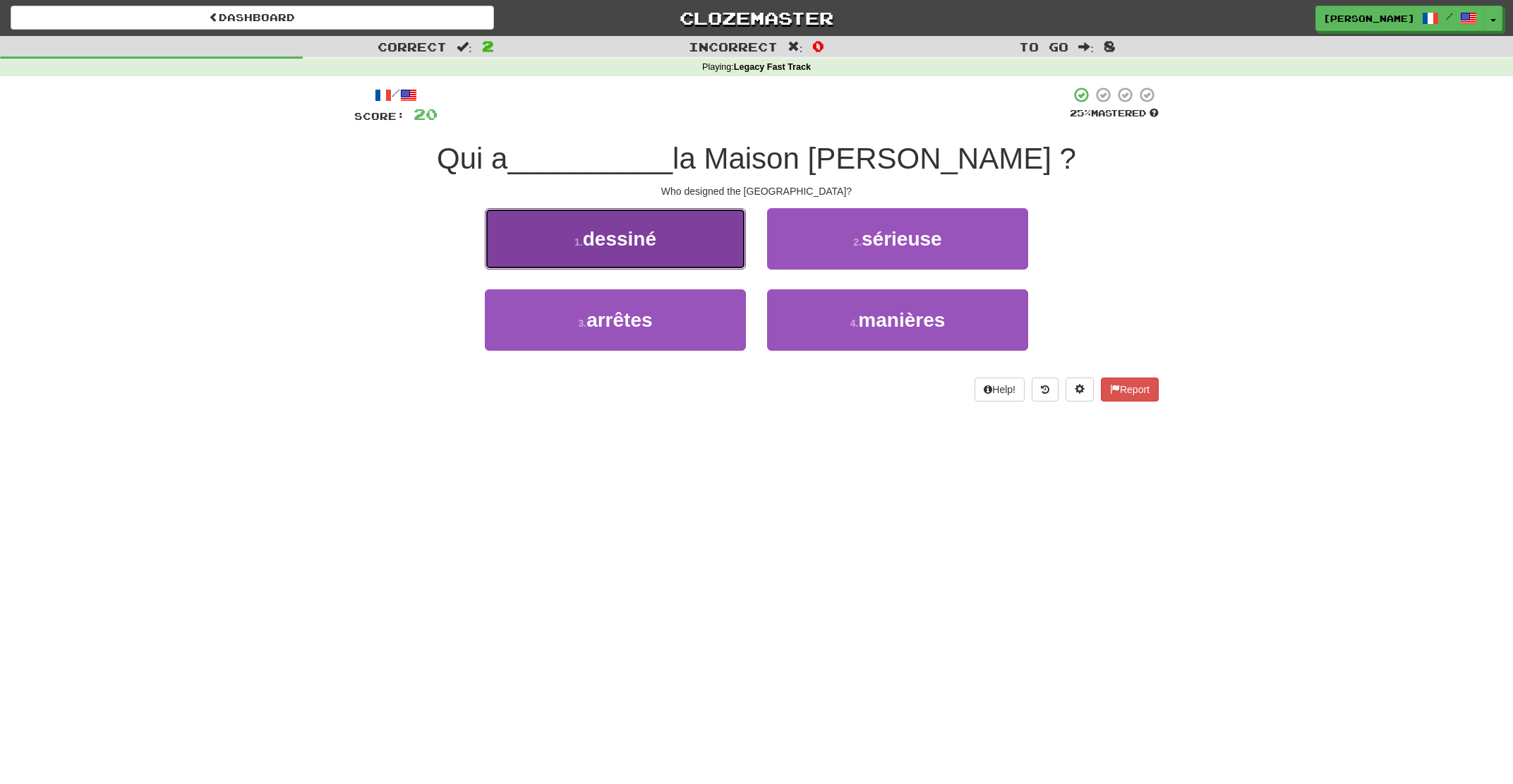
click at [700, 244] on button "1 . dessiné" at bounding box center [616, 239] width 261 height 62
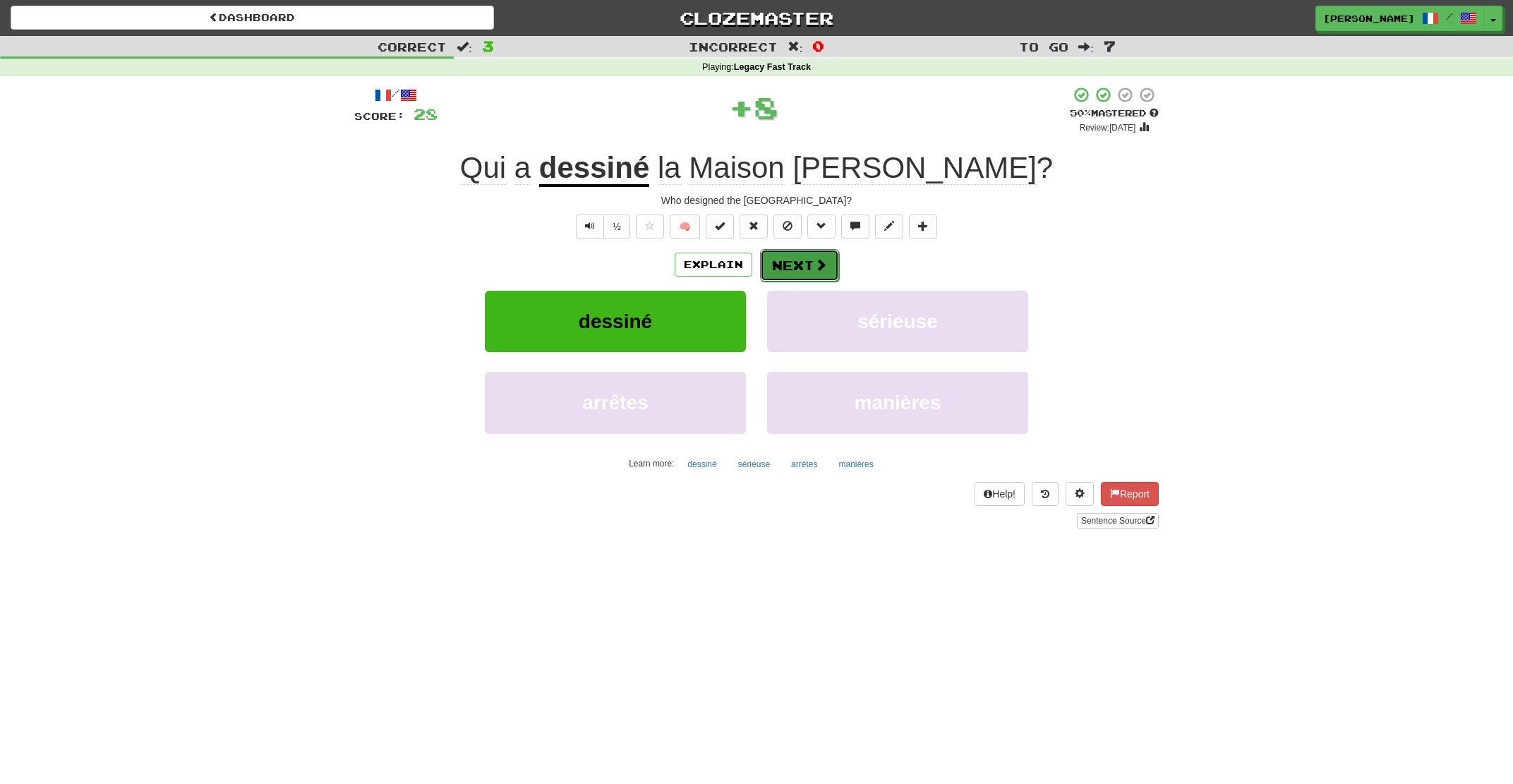
click at [792, 263] on button "Next" at bounding box center [799, 265] width 79 height 32
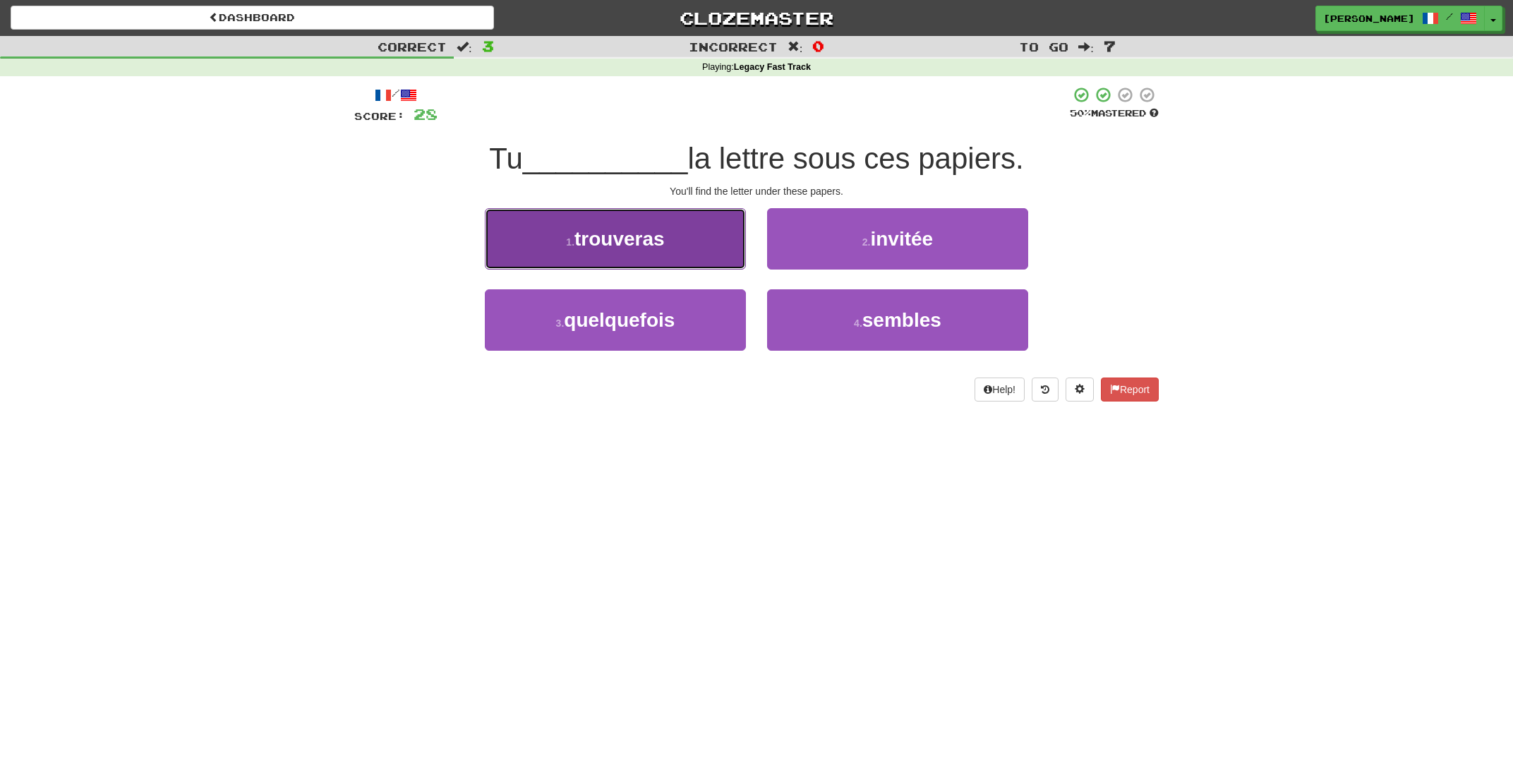
click at [736, 245] on button "1 . trouveras" at bounding box center [616, 239] width 261 height 62
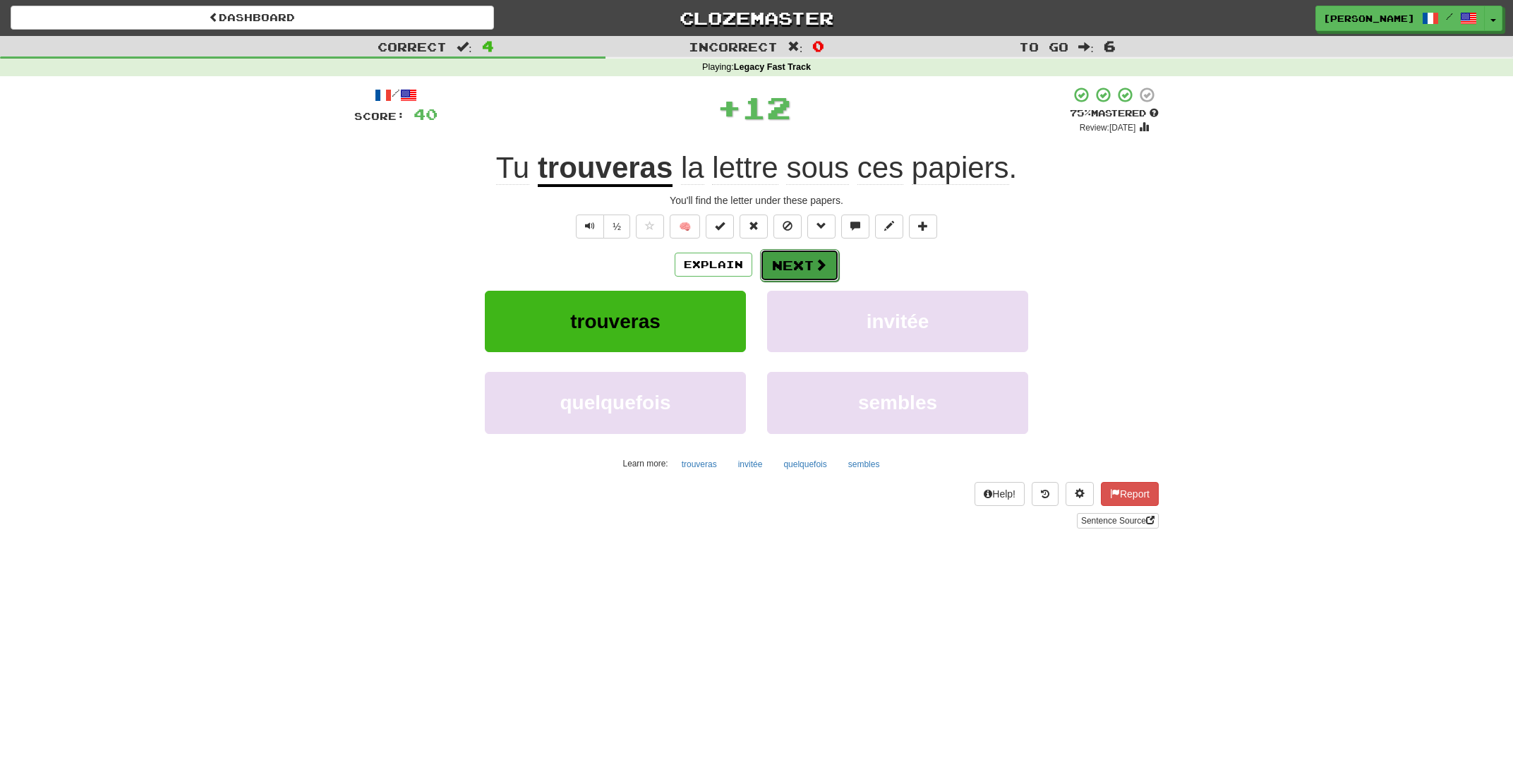
click at [784, 257] on button "Next" at bounding box center [799, 265] width 79 height 32
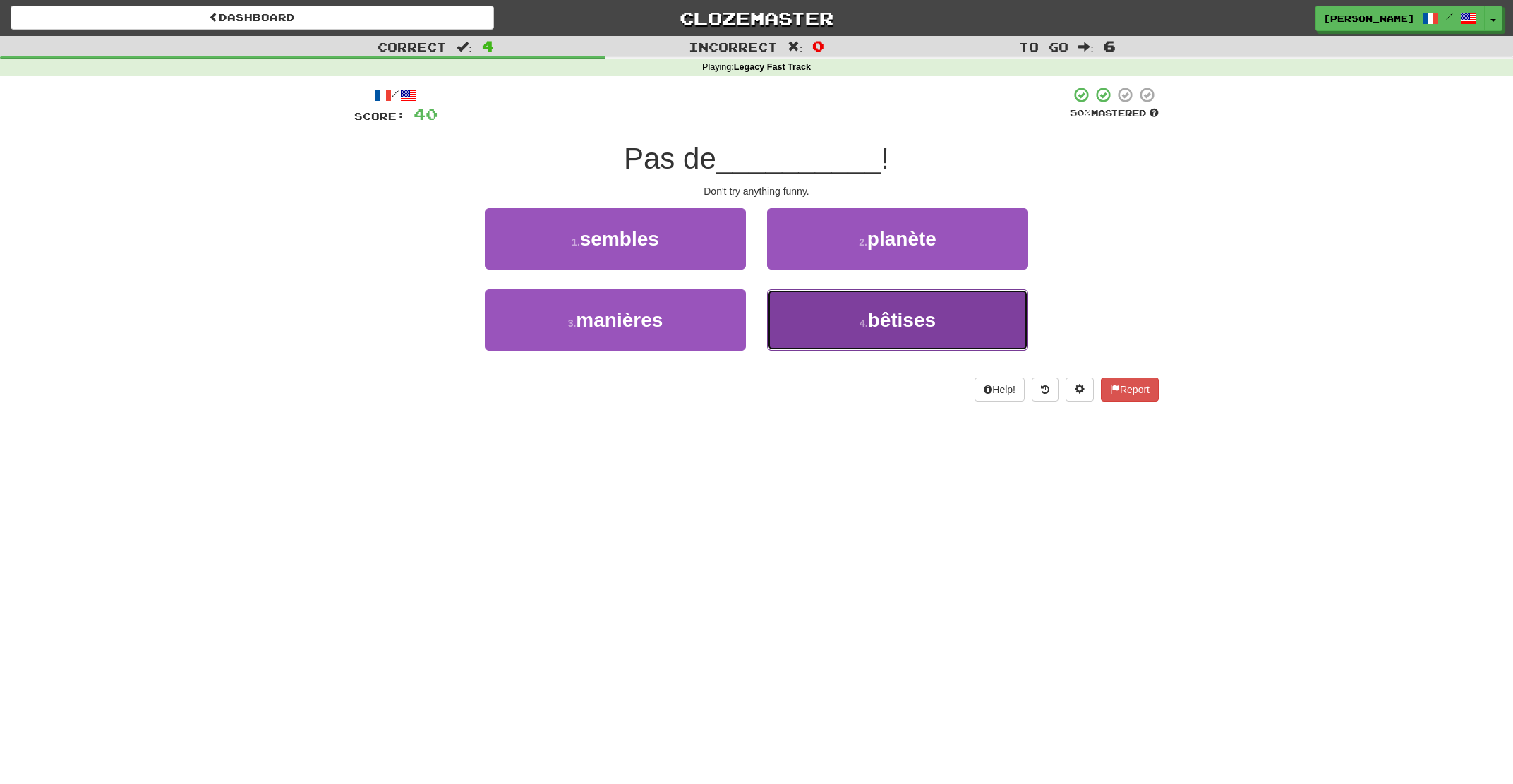
click at [821, 319] on button "4 . bêtises" at bounding box center [897, 320] width 261 height 62
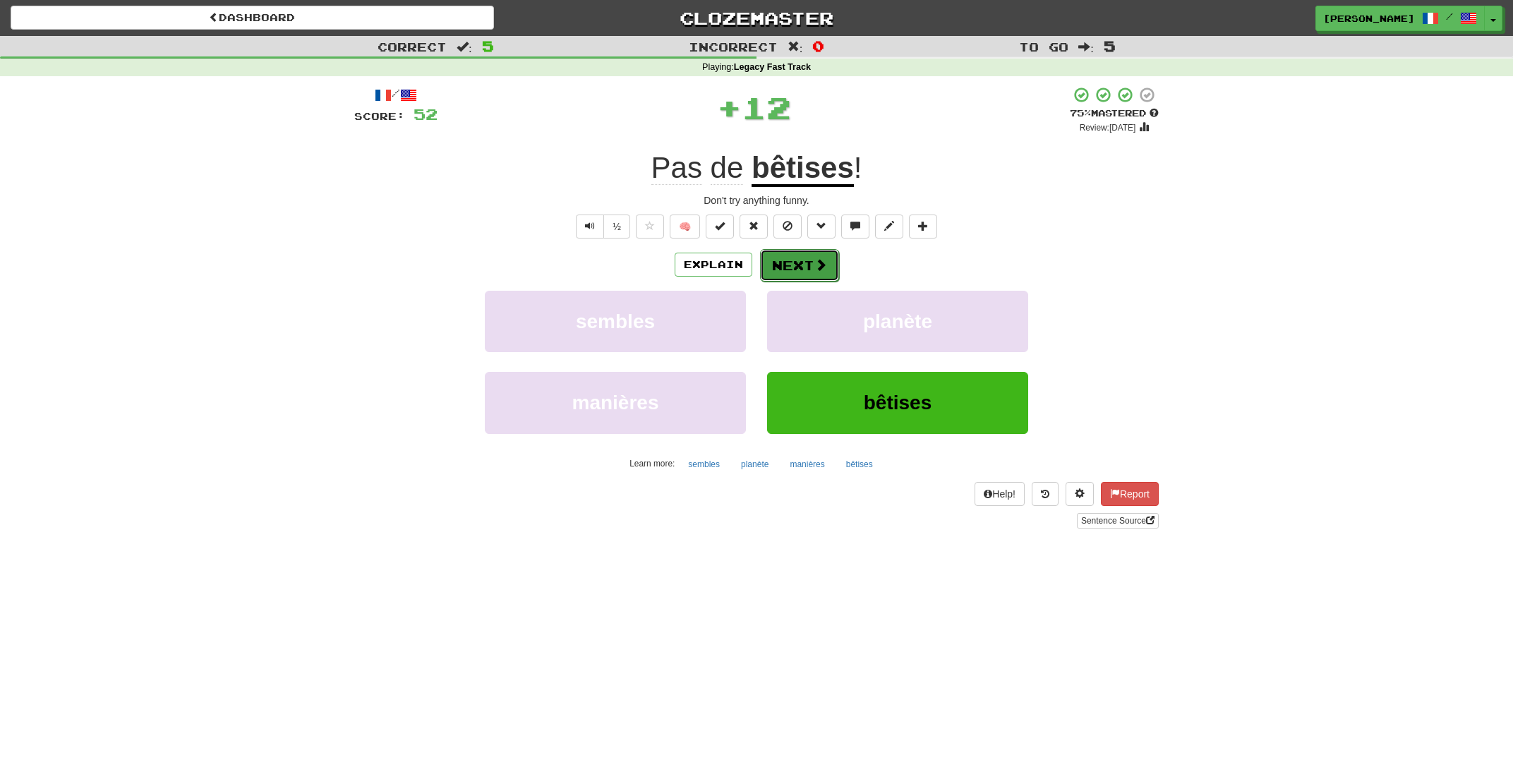
click at [781, 261] on button "Next" at bounding box center [799, 265] width 79 height 32
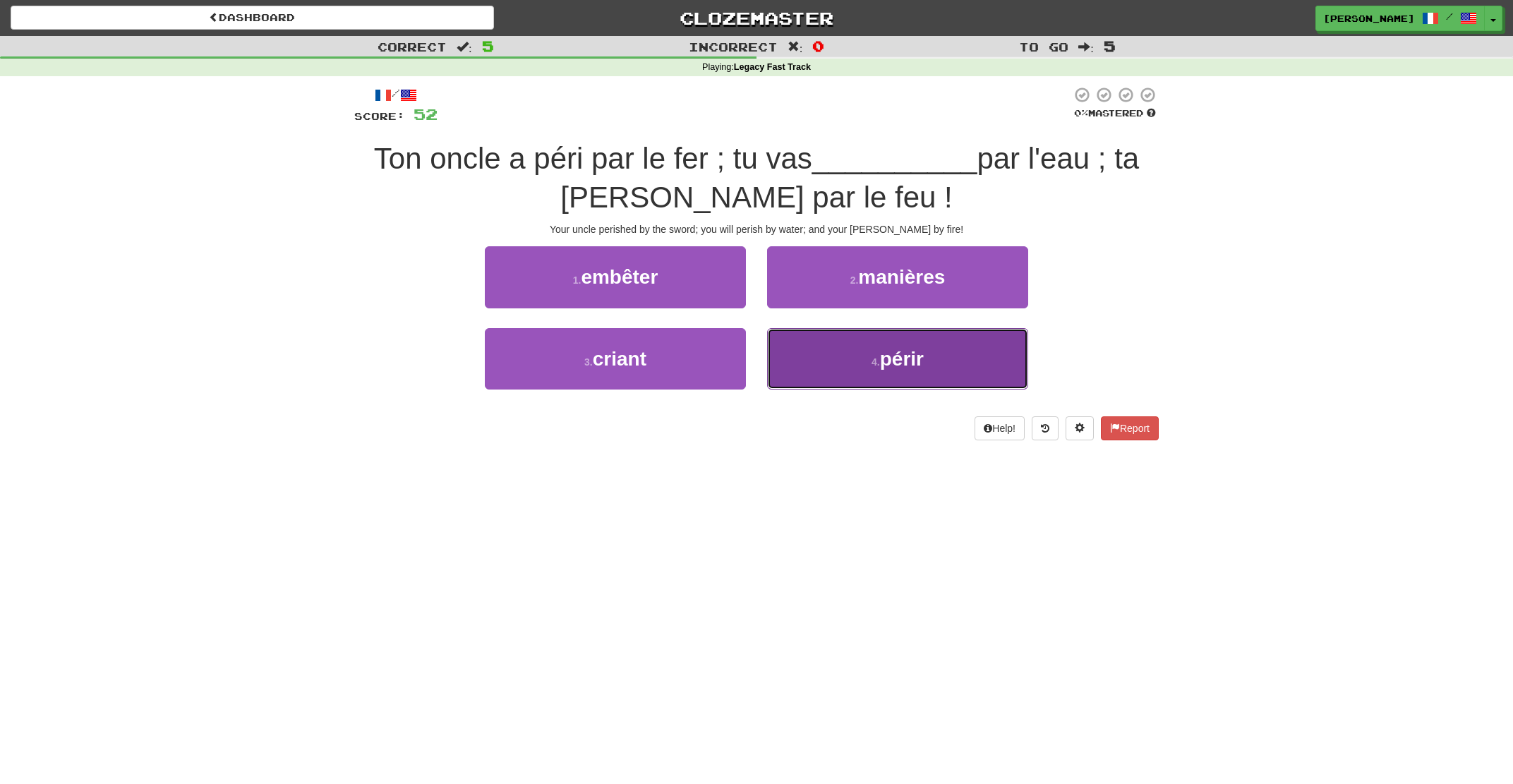
click at [833, 355] on button "4 . périr" at bounding box center [897, 359] width 261 height 62
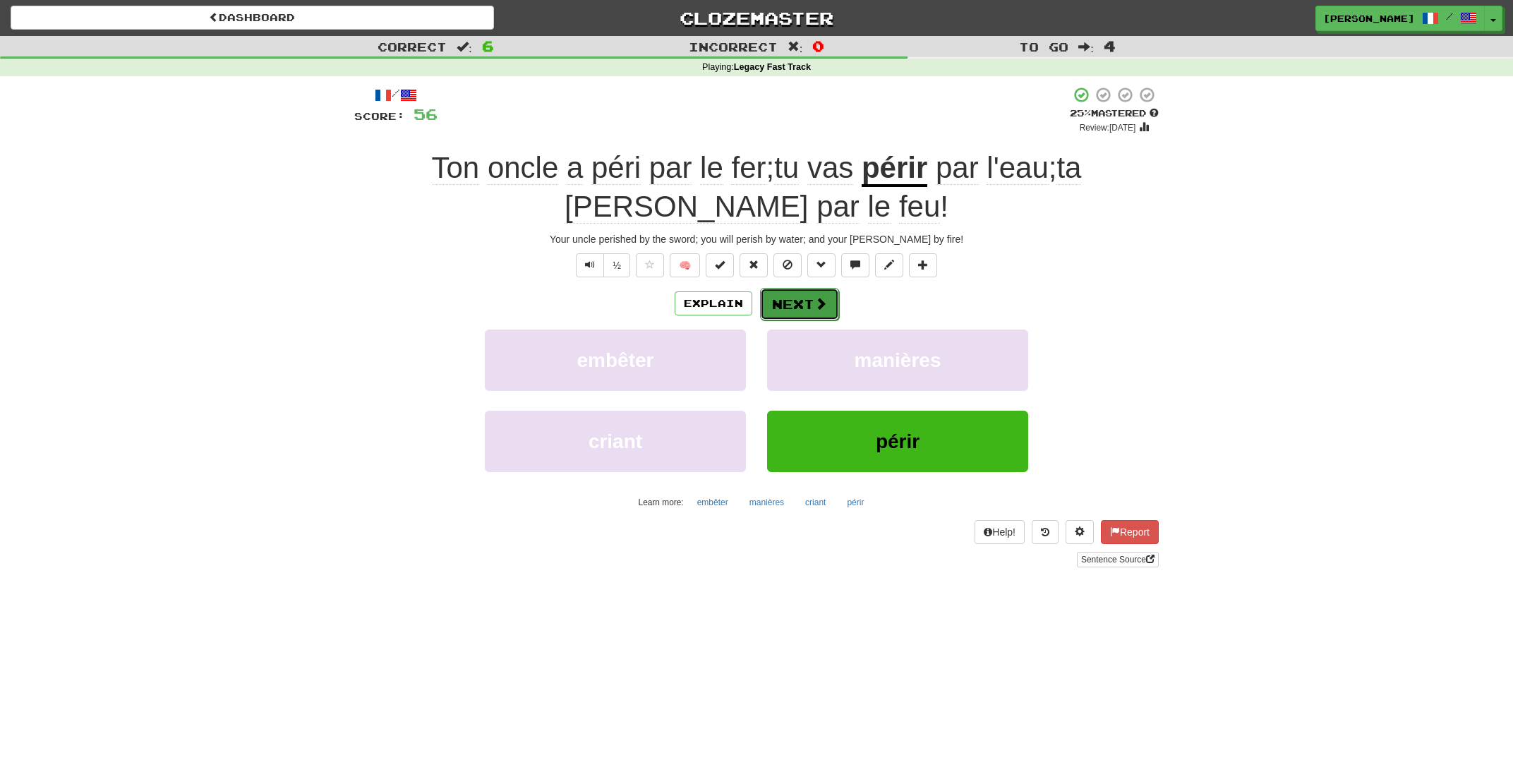
click at [788, 304] on button "Next" at bounding box center [799, 304] width 79 height 32
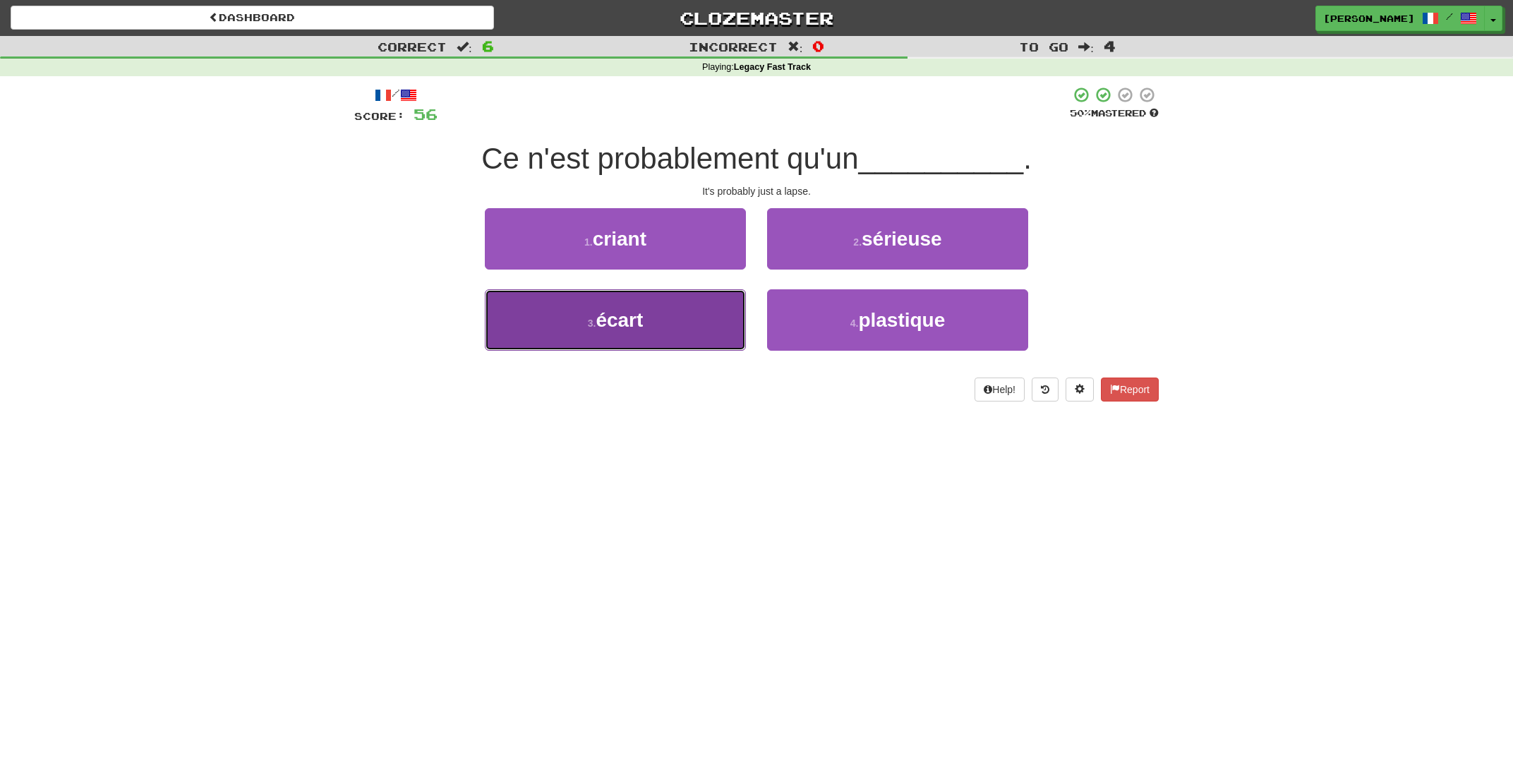
click at [707, 309] on button "3 . écart" at bounding box center [616, 320] width 261 height 62
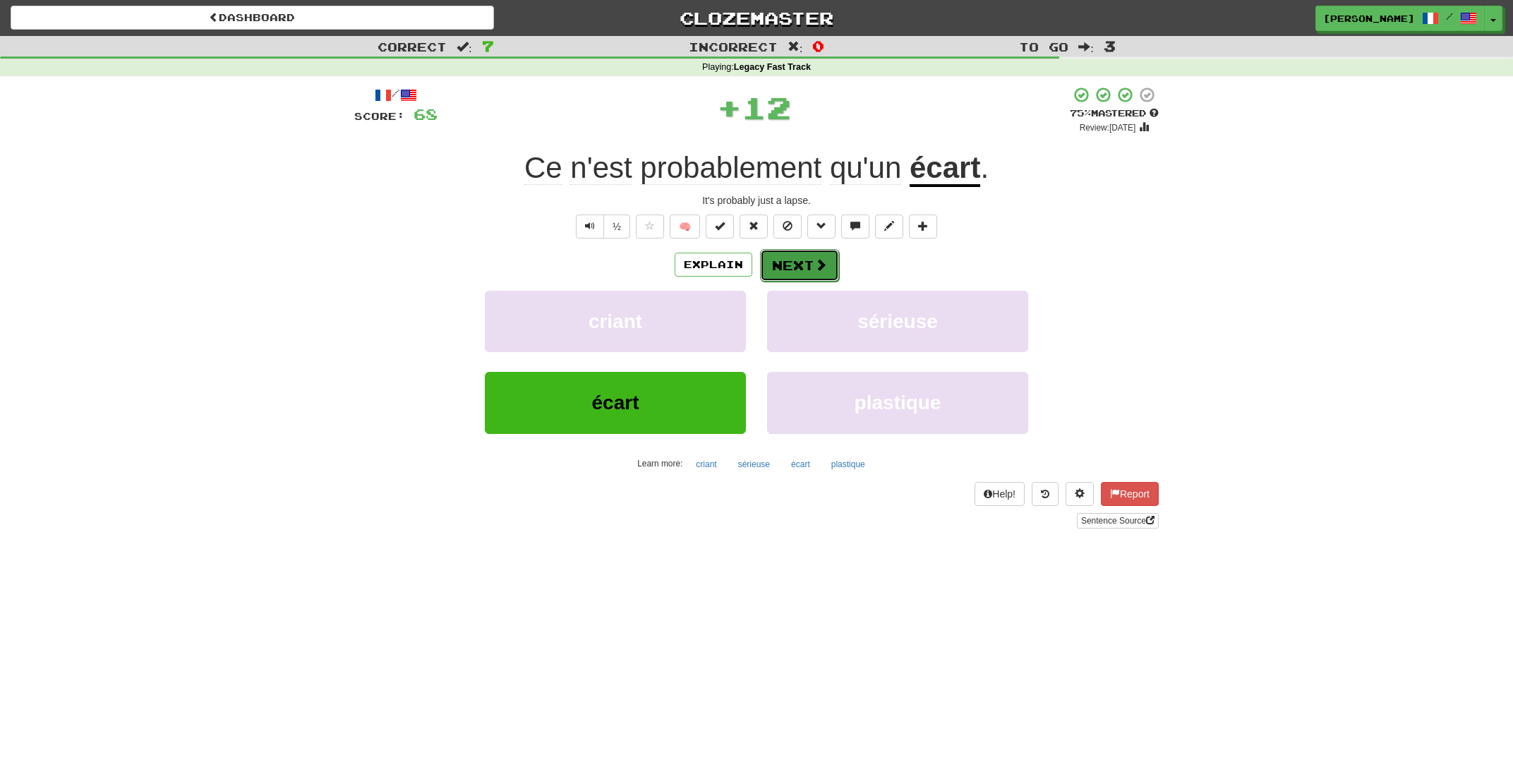
click at [781, 268] on button "Next" at bounding box center [799, 265] width 79 height 32
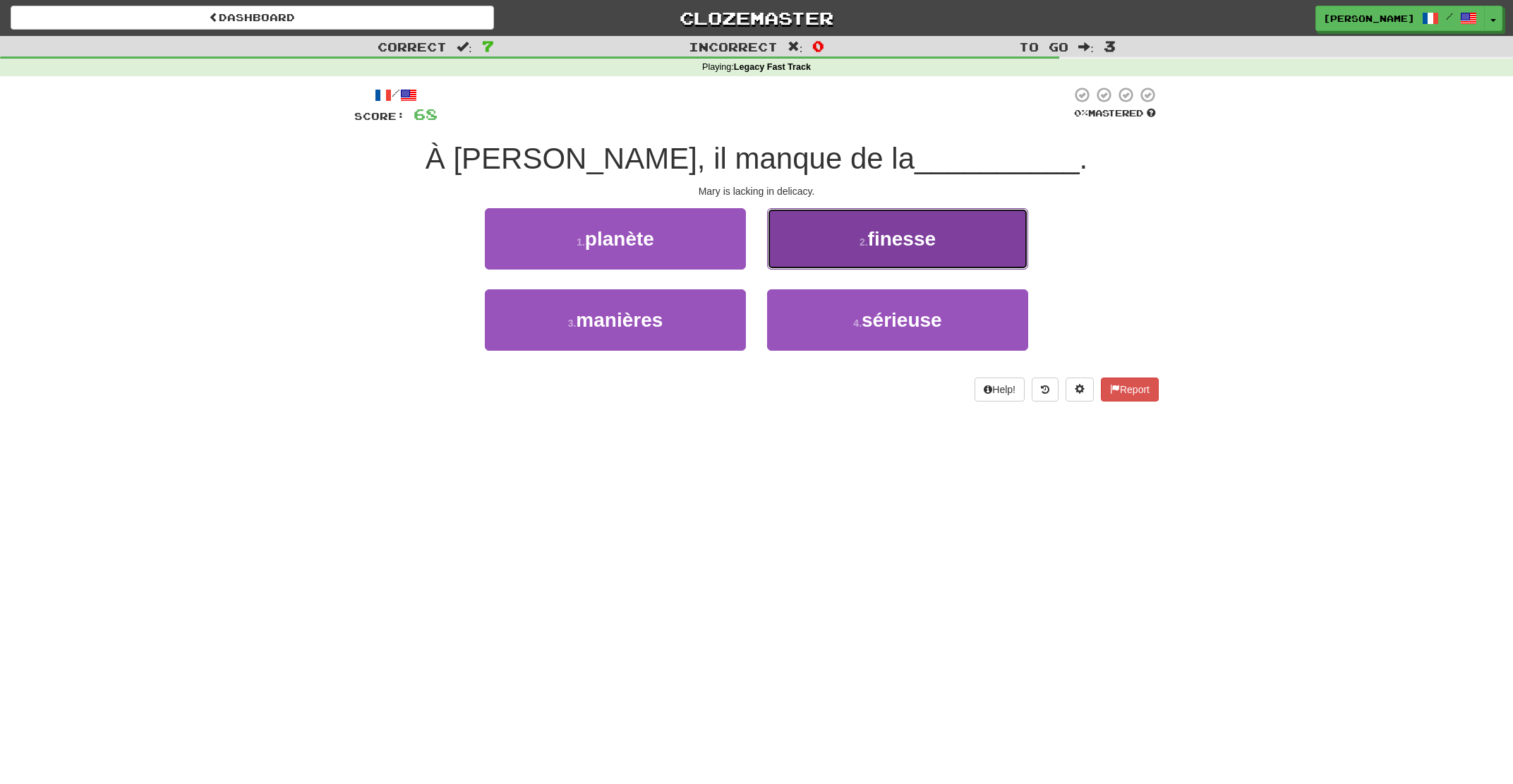
click at [790, 243] on button "2 . finesse" at bounding box center [897, 239] width 261 height 62
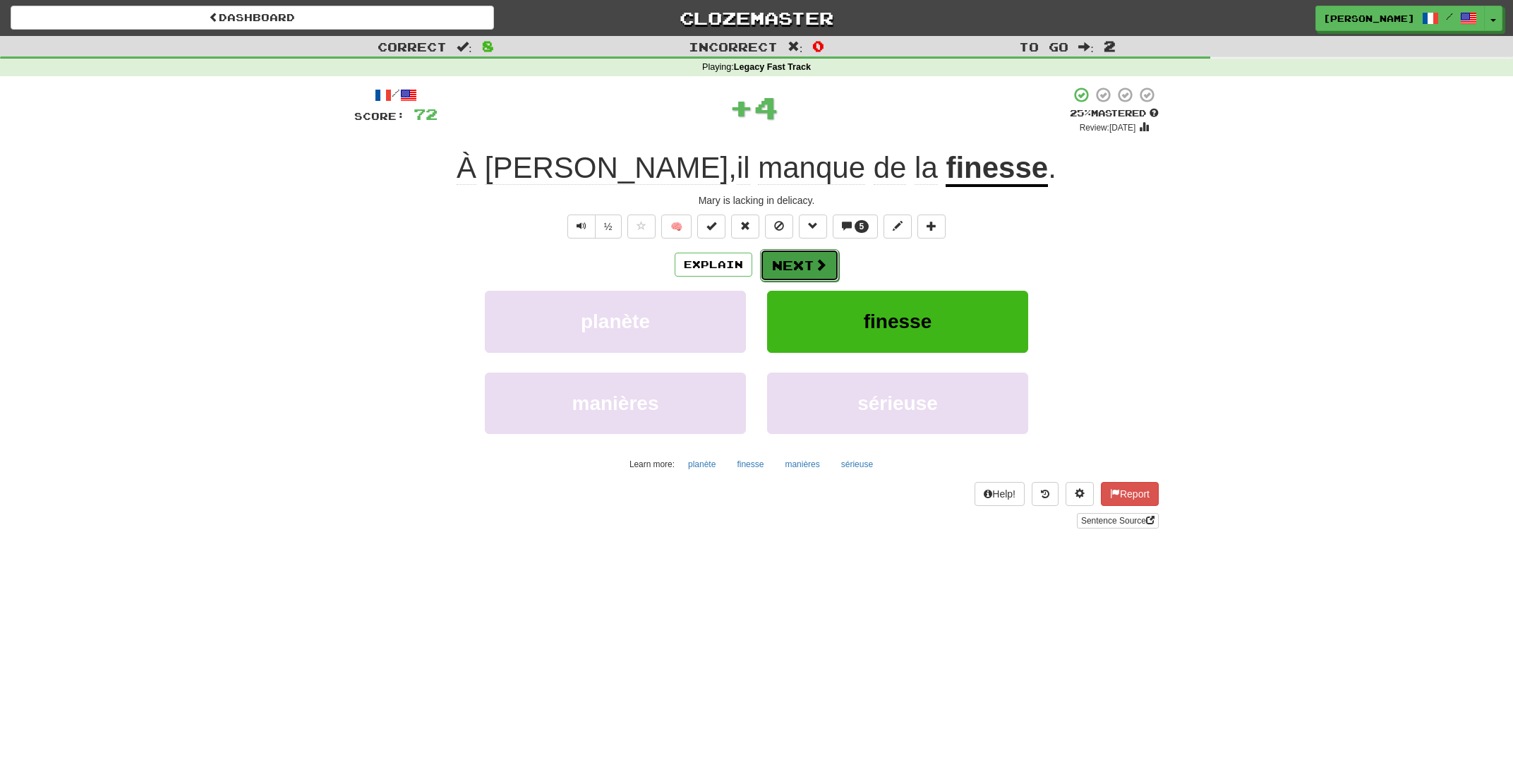
click at [785, 271] on button "Next" at bounding box center [799, 265] width 79 height 32
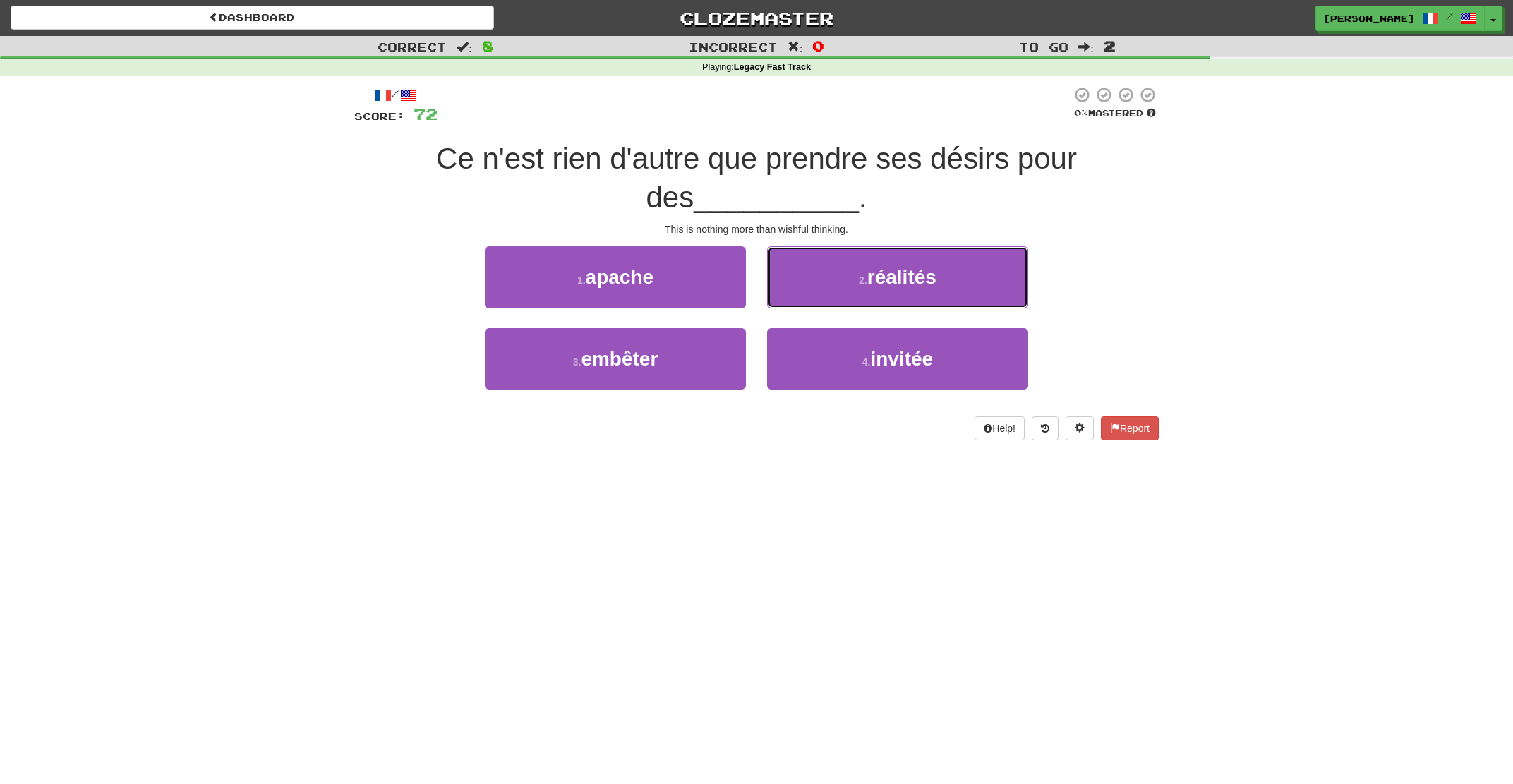
click at [785, 271] on button "2 . réalités" at bounding box center [897, 277] width 261 height 62
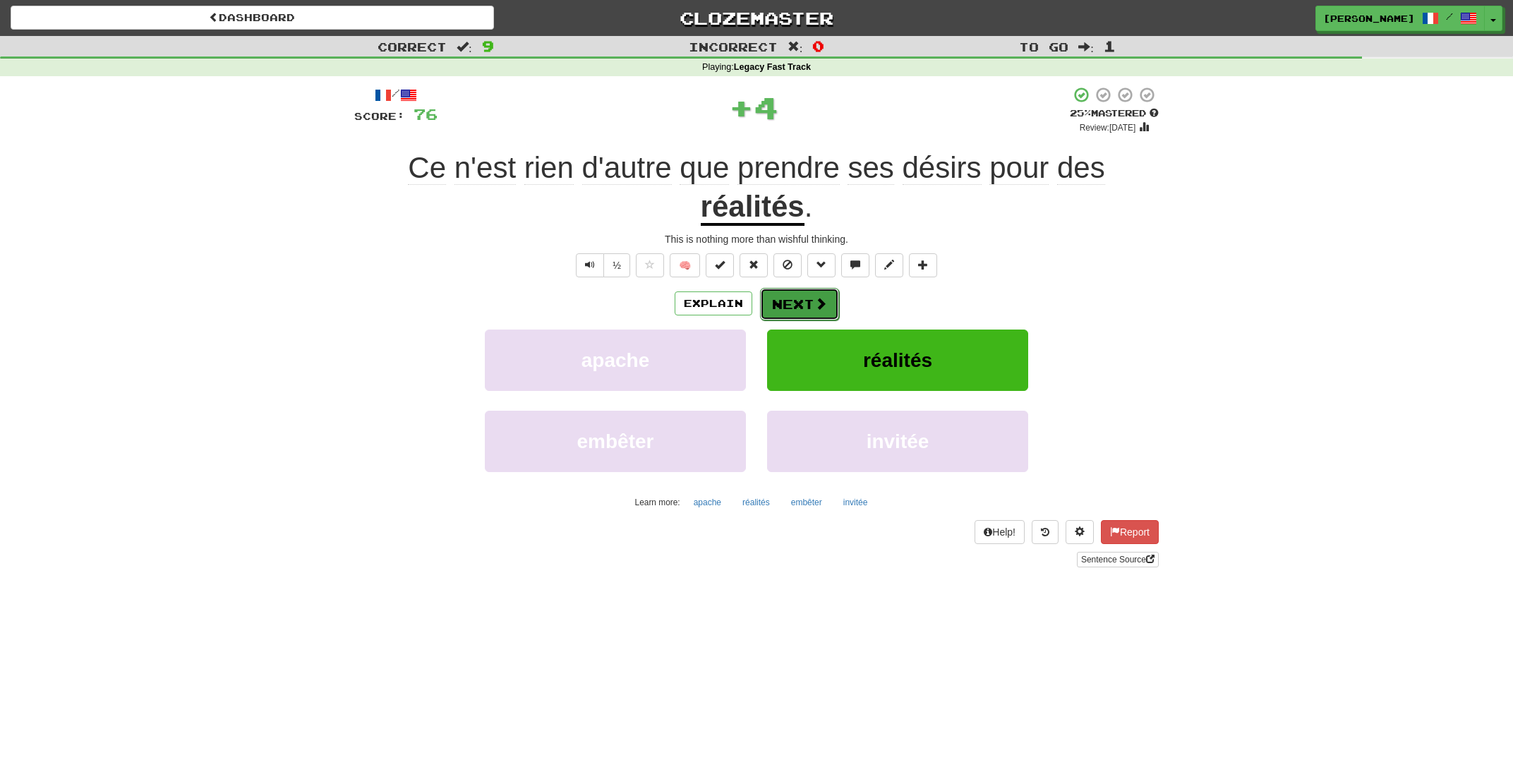
click at [781, 300] on button "Next" at bounding box center [799, 304] width 79 height 32
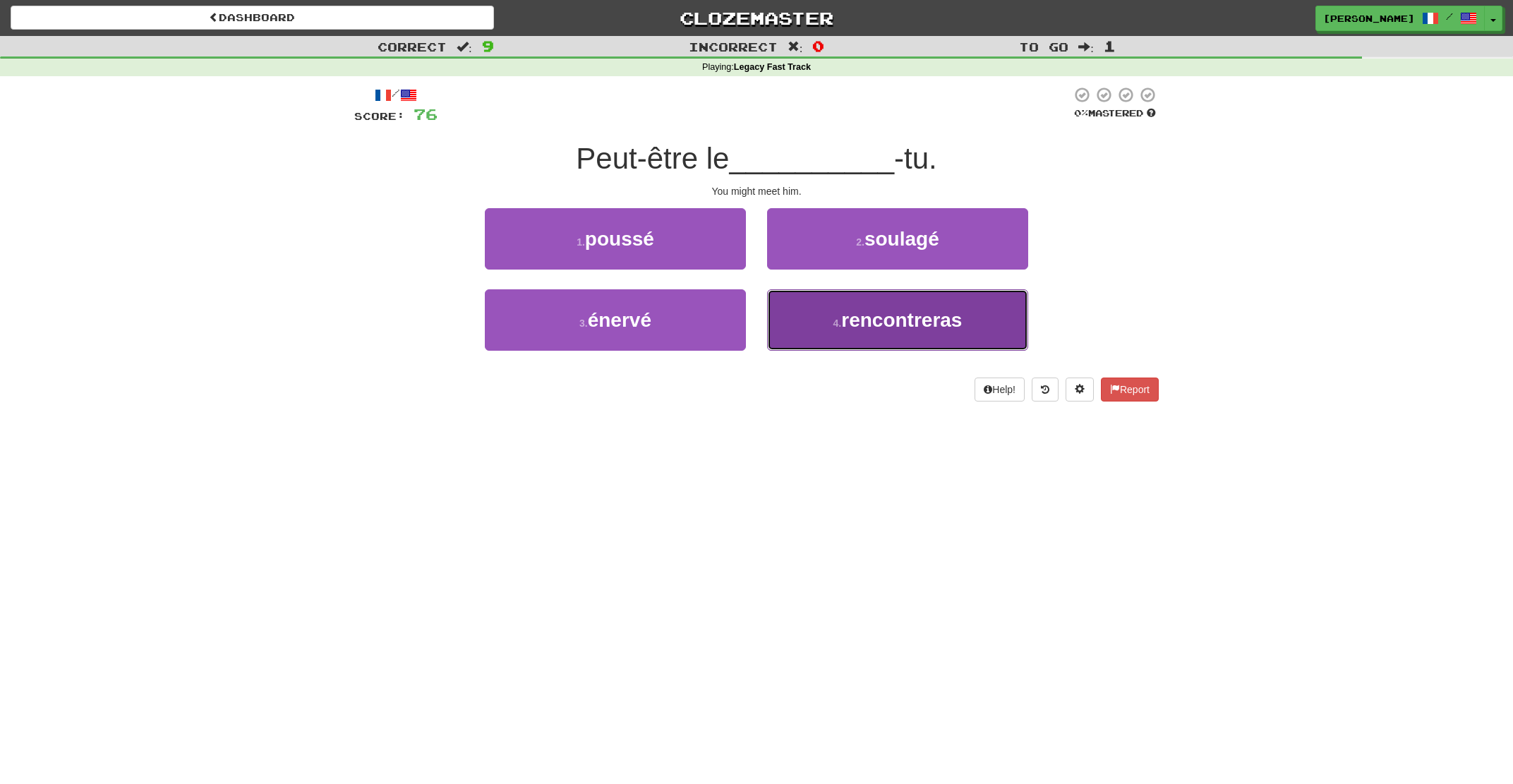
click at [831, 330] on button "4 . rencontreras" at bounding box center [897, 320] width 261 height 62
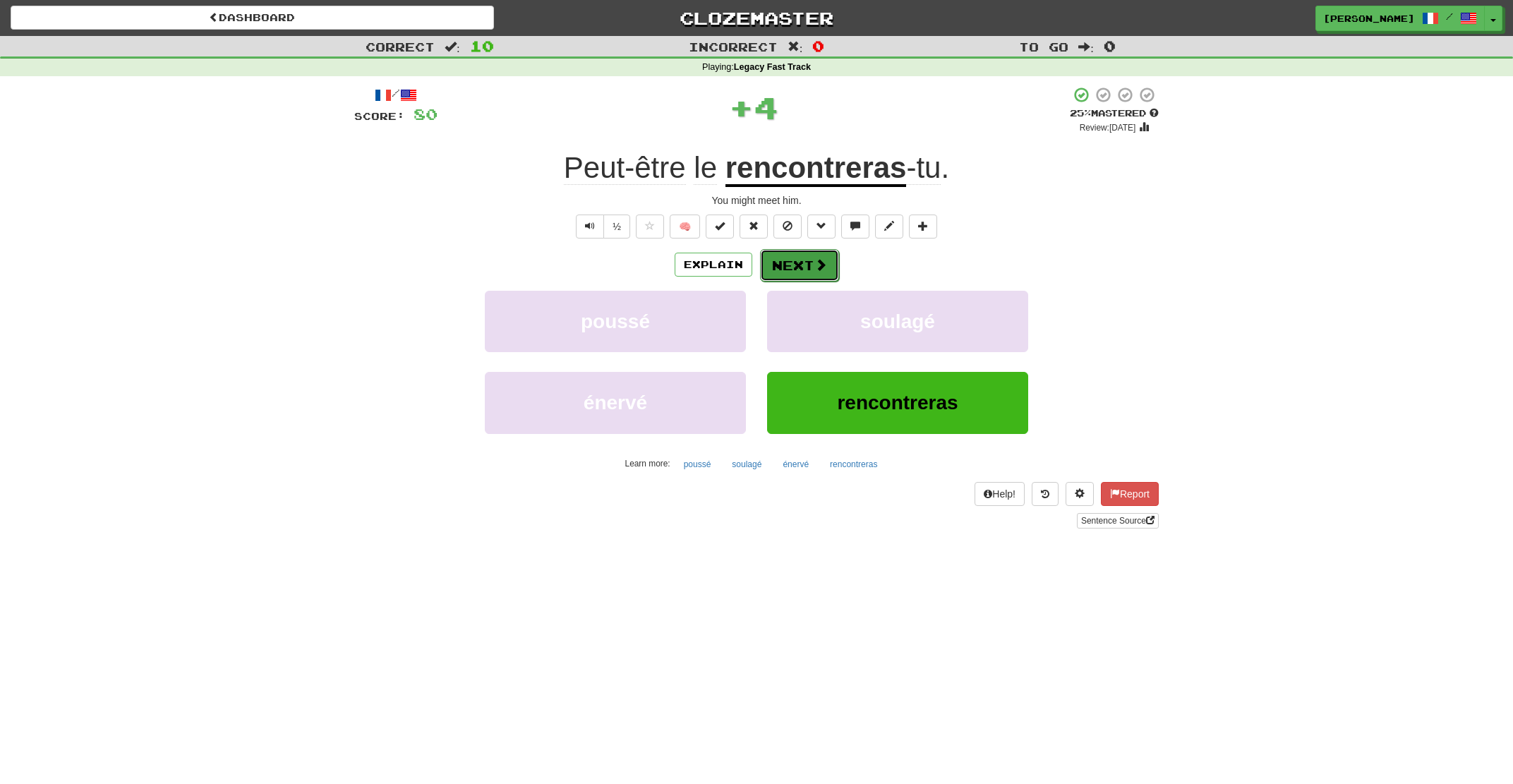
click at [802, 262] on button "Next" at bounding box center [799, 265] width 79 height 32
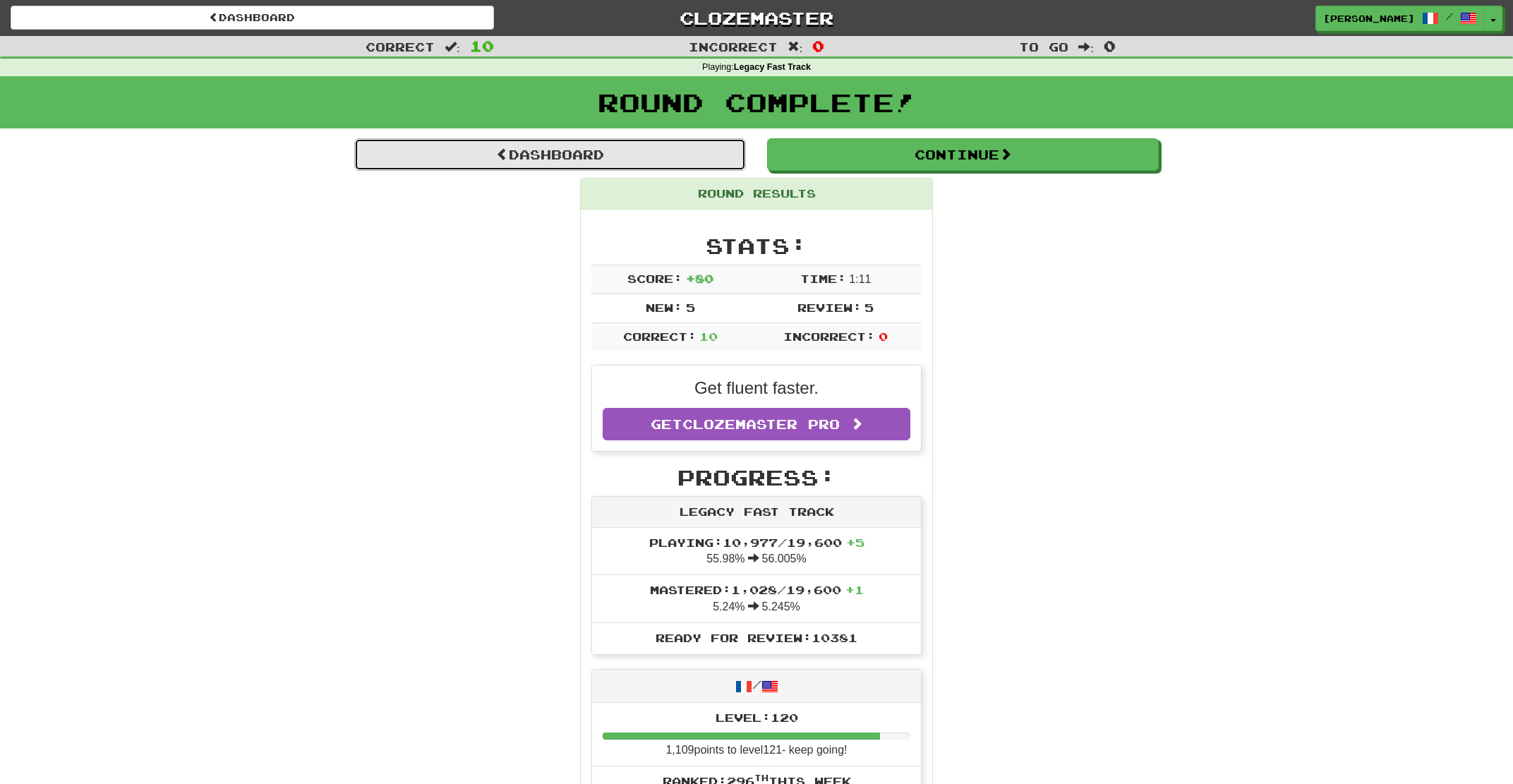
click at [660, 162] on link "Dashboard" at bounding box center [549, 154] width 392 height 32
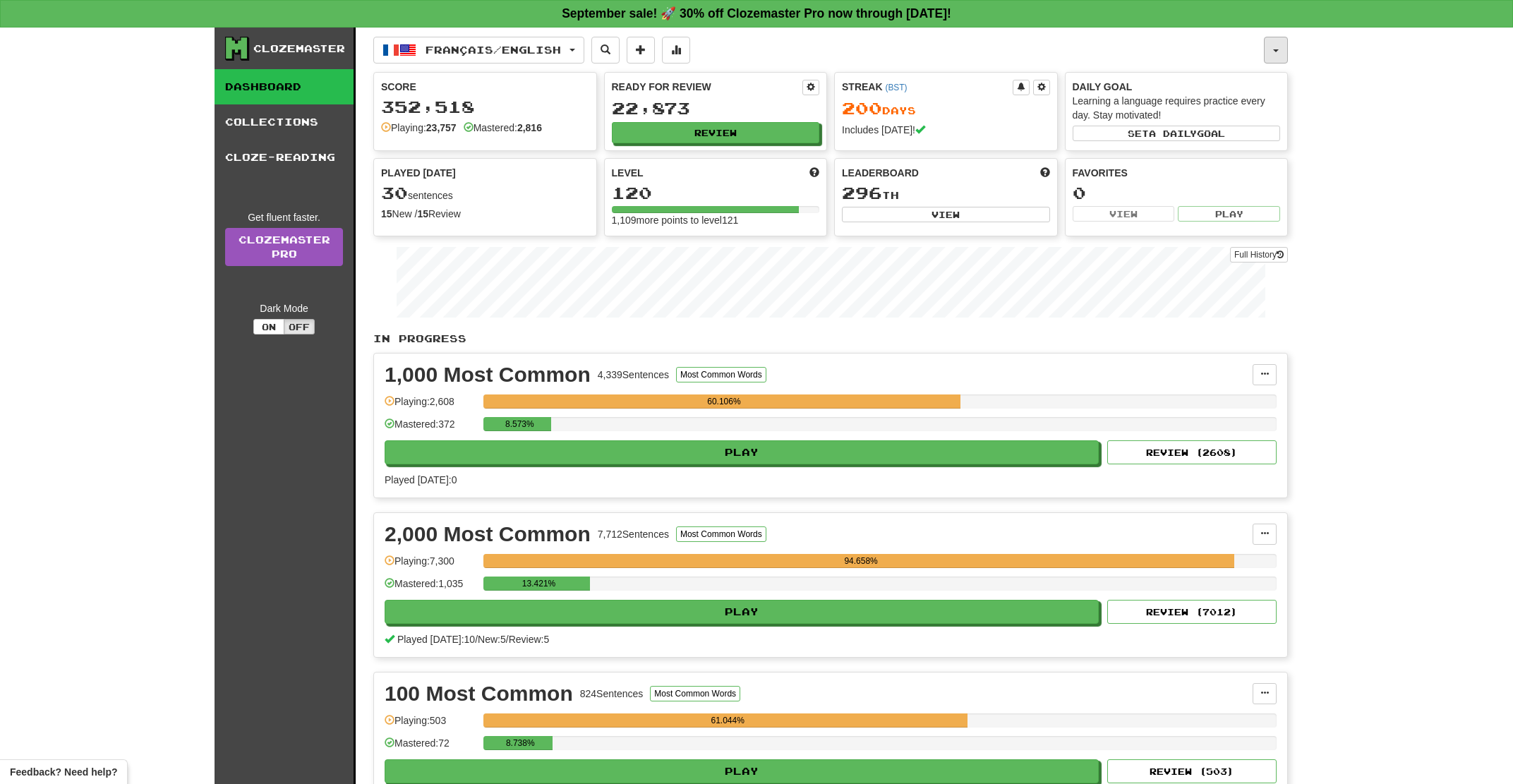
click at [1274, 50] on span "button" at bounding box center [1275, 50] width 6 height 3
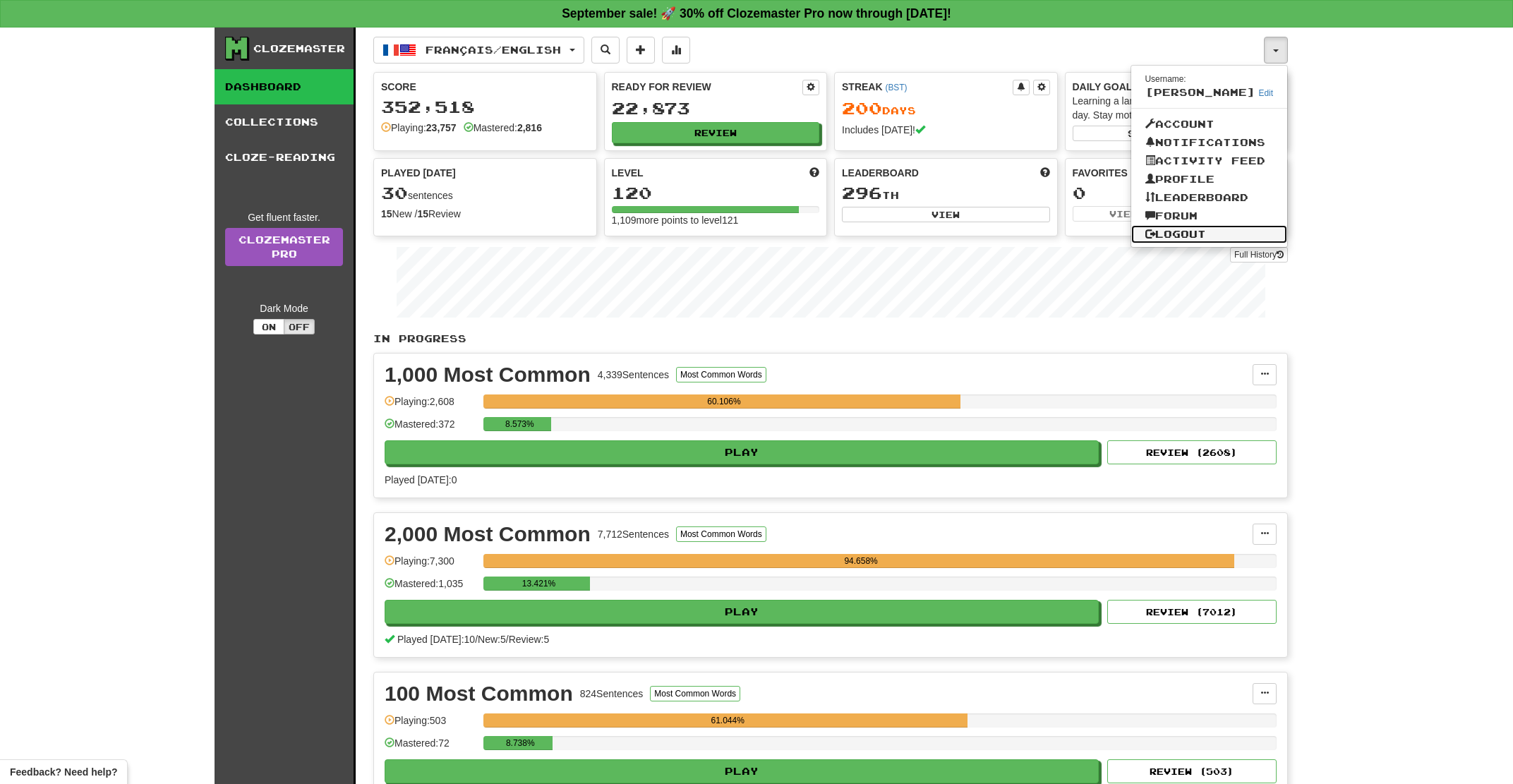
click at [1218, 239] on link "Logout" at bounding box center [1209, 235] width 157 height 19
